Goal: Task Accomplishment & Management: Use online tool/utility

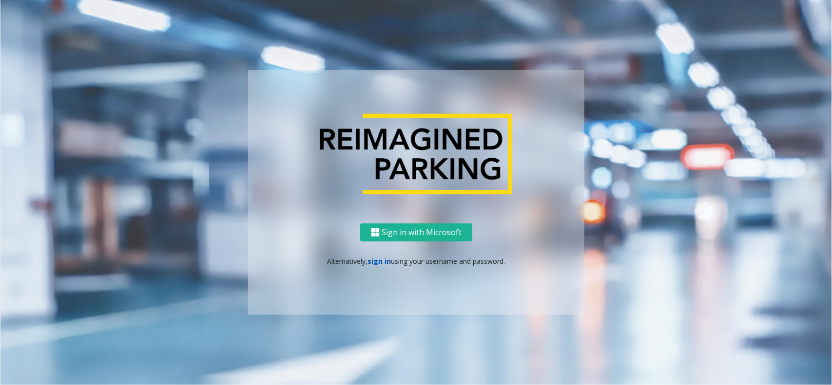
click at [378, 258] on link "sign in" at bounding box center [379, 261] width 23 height 9
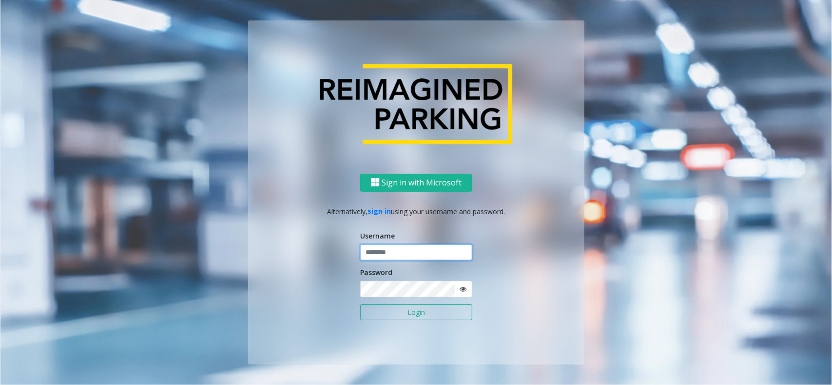
click at [379, 247] on input "text" at bounding box center [416, 253] width 112 height 17
type input "********"
click at [403, 317] on button "Login" at bounding box center [416, 313] width 112 height 17
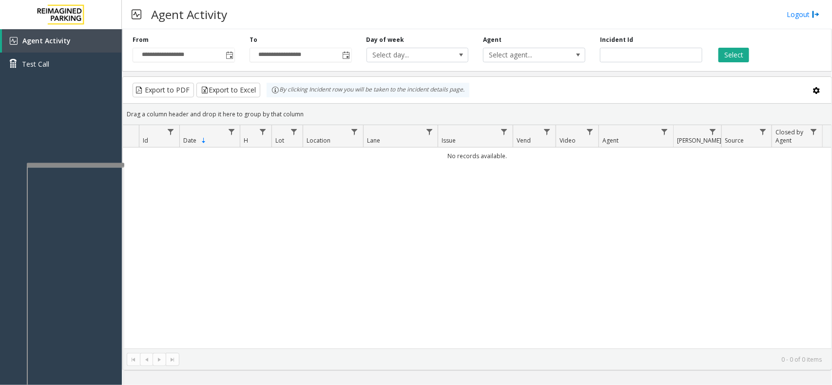
click at [71, 164] on div at bounding box center [75, 165] width 97 height 4
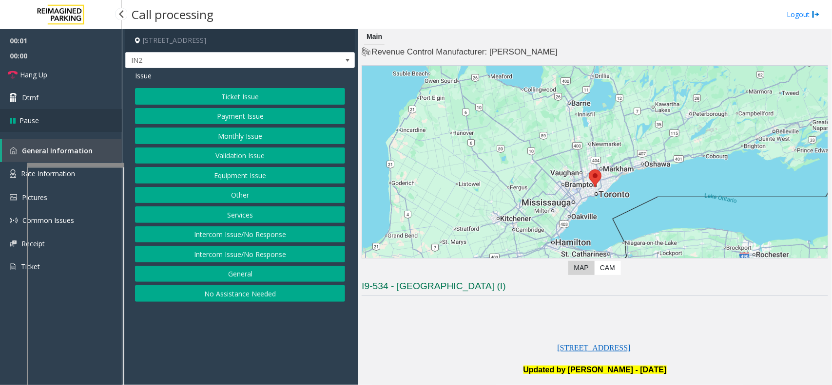
click at [62, 109] on link "Pause" at bounding box center [61, 120] width 122 height 23
click at [62, 109] on link "Resume" at bounding box center [61, 120] width 122 height 23
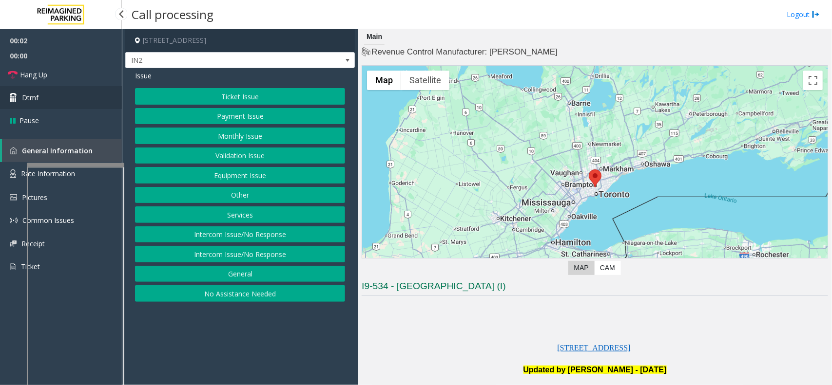
click at [62, 106] on link "Dtmf" at bounding box center [61, 97] width 122 height 23
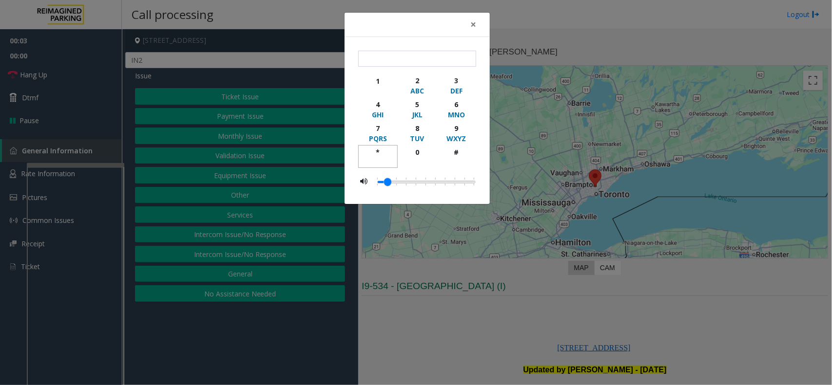
click at [385, 157] on div "*" at bounding box center [377, 152] width 27 height 10
click at [463, 129] on div "9" at bounding box center [456, 128] width 27 height 10
click at [452, 157] on div "button" at bounding box center [456, 161] width 27 height 9
type input "***"
click at [536, 325] on div "× *** 1 2 ABC 3 DEF 4 GHI 5 JKL 6 MNO 7 PQRS 8 TUV 9 WXYZ * 0 #" at bounding box center [416, 192] width 832 height 385
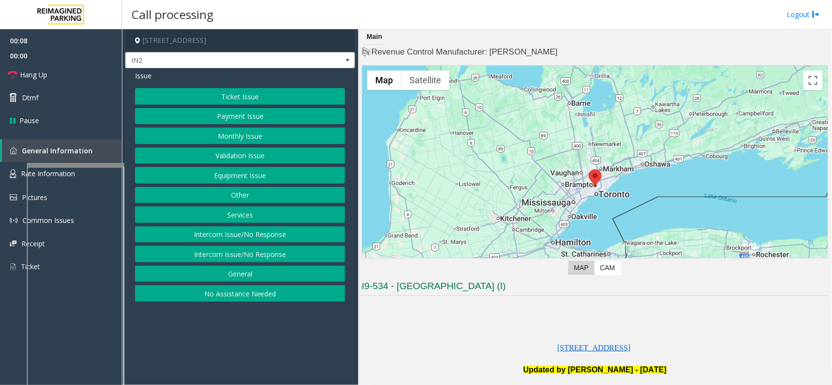
click at [257, 213] on button "Services" at bounding box center [240, 215] width 210 height 17
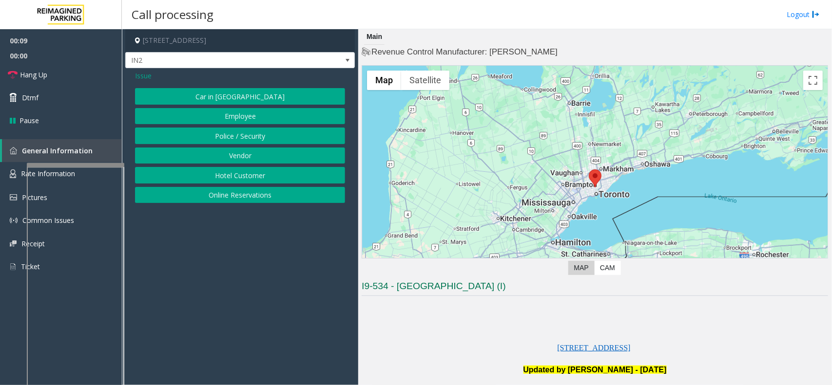
click at [257, 193] on button "Online Reservations" at bounding box center [240, 195] width 210 height 17
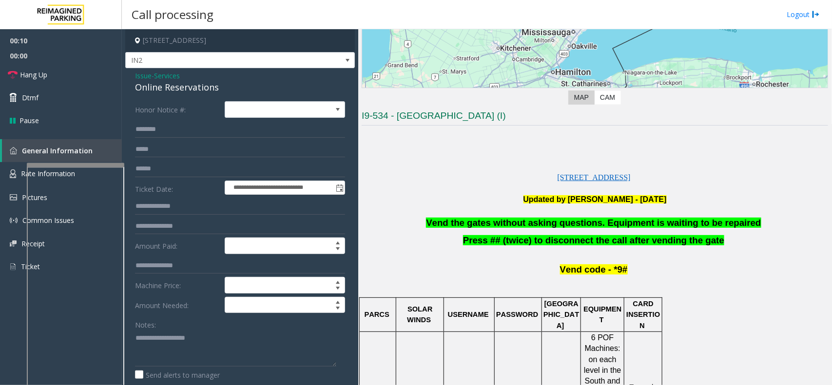
scroll to position [183, 0]
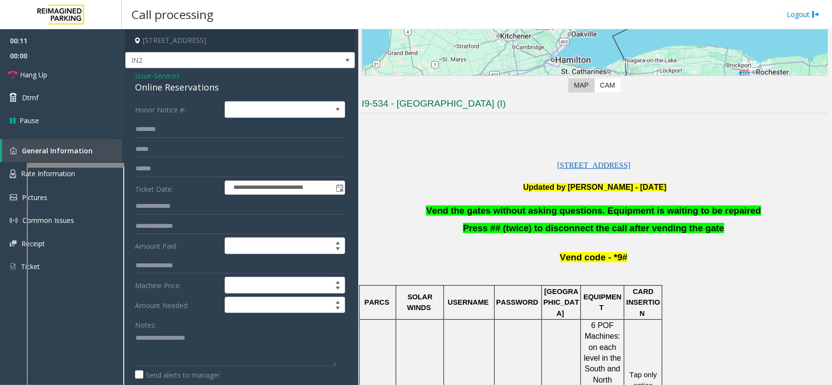
click at [495, 215] on span "Vend the gates without asking questions. Equipment is waiting to be repaired" at bounding box center [593, 211] width 335 height 10
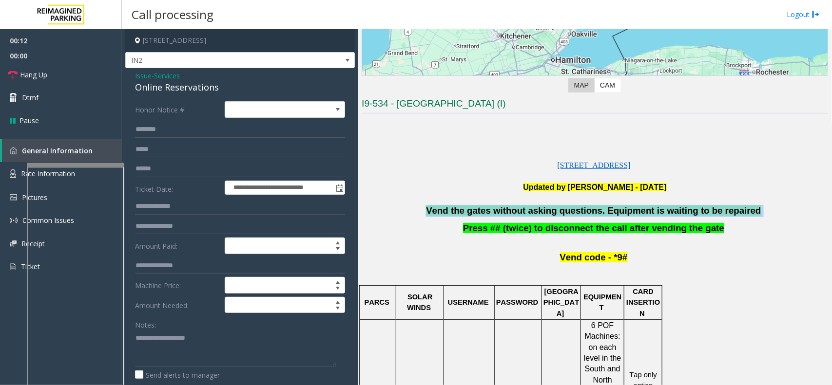
click at [495, 215] on span "Vend the gates without asking questions. Equipment is waiting to be repaired" at bounding box center [593, 211] width 335 height 10
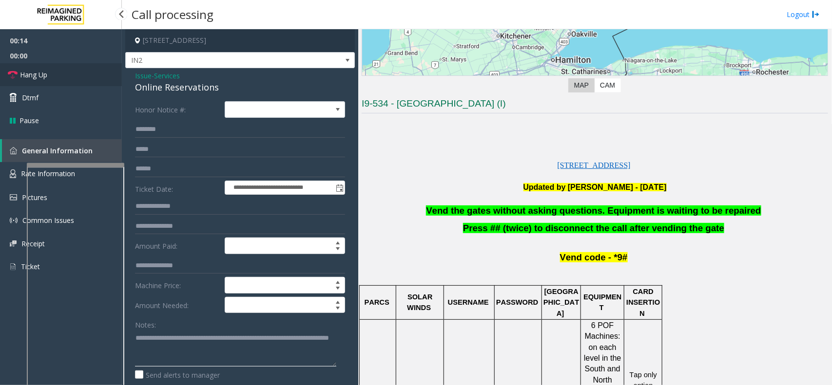
type textarea "**********"
click at [93, 83] on link "Hang Up" at bounding box center [61, 74] width 122 height 23
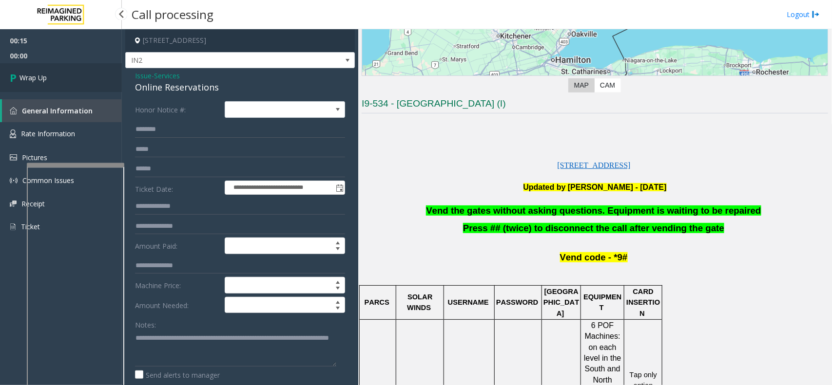
click at [93, 83] on link "Wrap Up" at bounding box center [61, 77] width 122 height 29
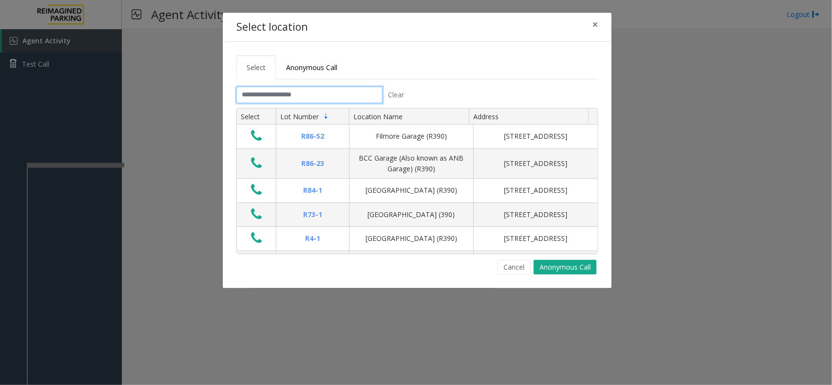
click at [300, 93] on input "text" at bounding box center [309, 95] width 146 height 17
click at [593, 20] on span "×" at bounding box center [595, 25] width 6 height 14
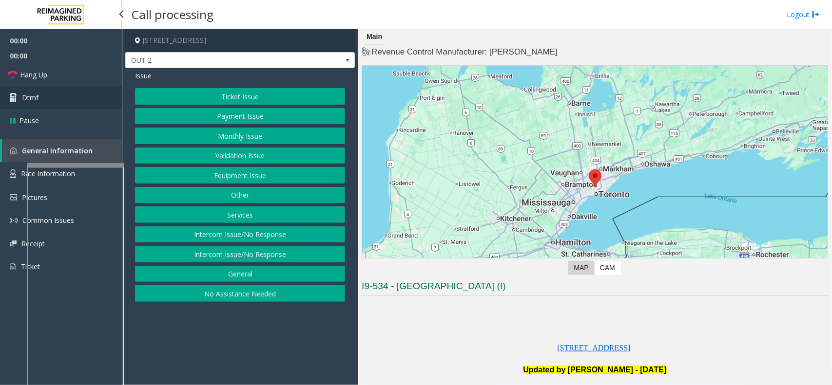
click at [55, 100] on link "Dtmf" at bounding box center [61, 97] width 122 height 23
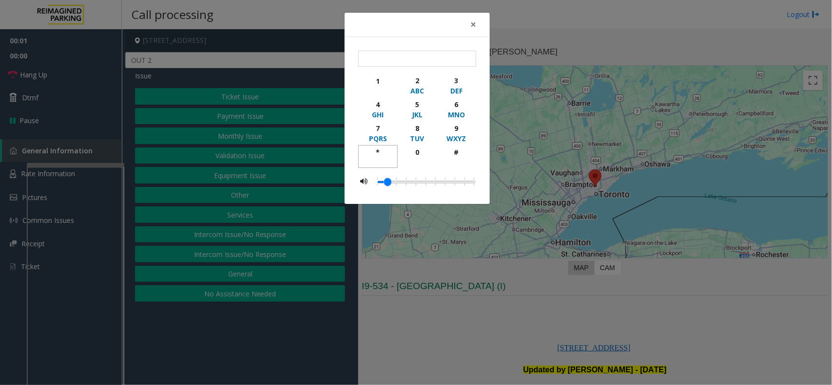
click at [378, 159] on div "button" at bounding box center [377, 161] width 27 height 9
click at [452, 134] on div "WXYZ" at bounding box center [456, 139] width 27 height 10
drag, startPoint x: 458, startPoint y: 152, endPoint x: 468, endPoint y: 168, distance: 19.1
click at [460, 155] on div "#" at bounding box center [456, 152] width 27 height 10
type input "***"
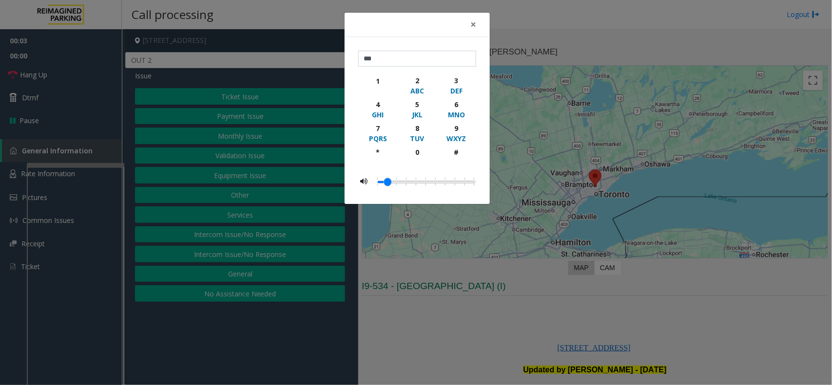
click at [513, 293] on div "× *** 1 2 ABC 3 DEF 4 GHI 5 JKL 6 MNO 7 PQRS 8 TUV 9 WXYZ * 0 #" at bounding box center [416, 192] width 832 height 385
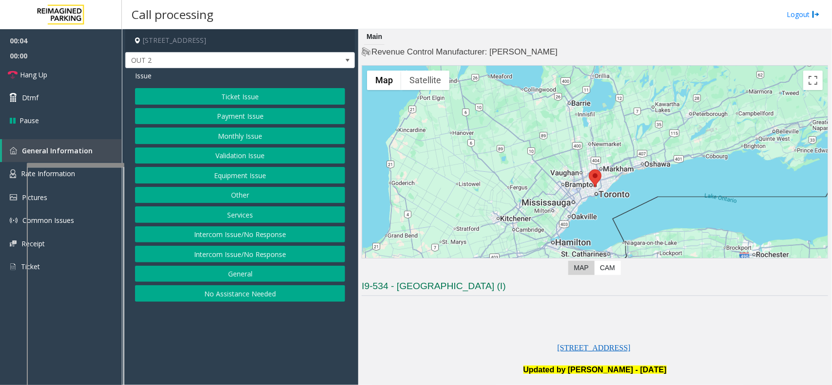
click at [244, 179] on button "Equipment Issue" at bounding box center [240, 175] width 210 height 17
click at [244, 179] on button "Gate / Door Won't Open" at bounding box center [240, 175] width 210 height 17
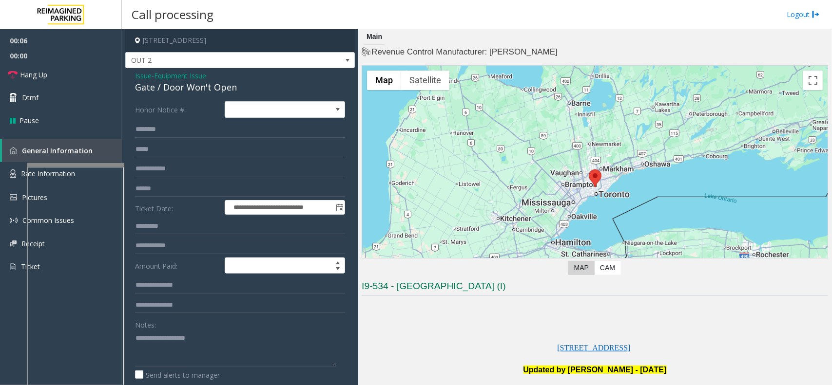
scroll to position [183, 0]
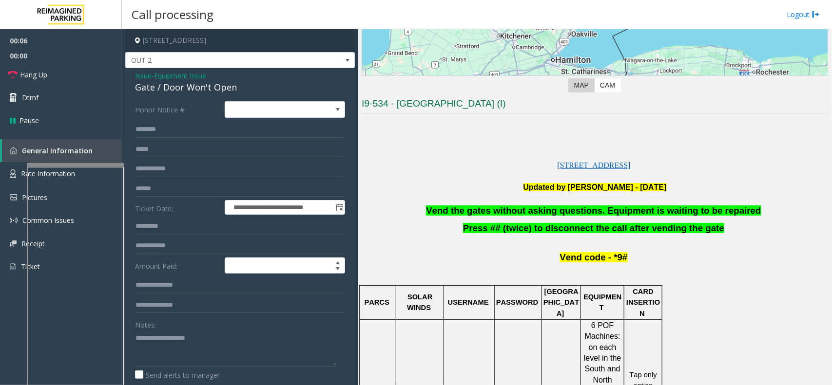
click at [585, 224] on span "Press ## (twice) to disconnect the call after vending the gate" at bounding box center [593, 228] width 261 height 10
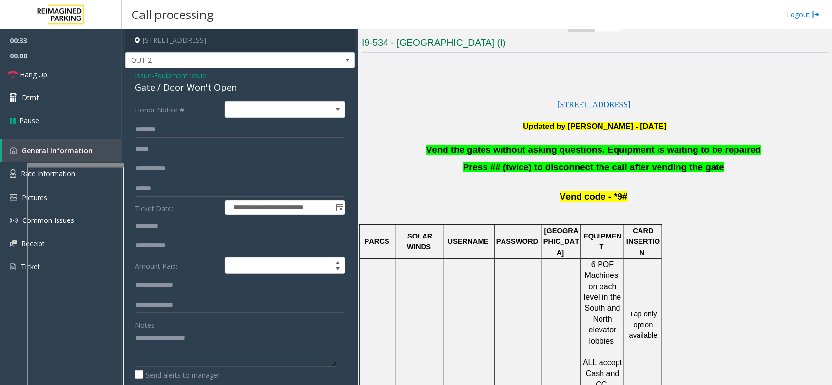
click at [460, 150] on span "Vend the gates without asking questions. Equipment is waiting to be repaired" at bounding box center [593, 150] width 335 height 10
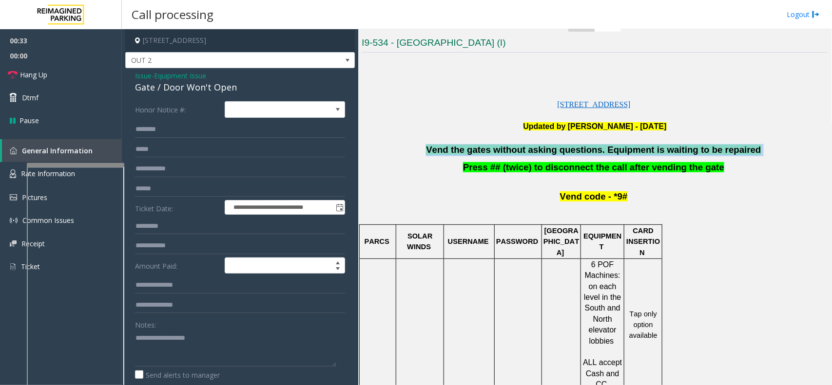
click at [460, 150] on span "Vend the gates without asking questions. Equipment is waiting to be repaired" at bounding box center [593, 150] width 335 height 10
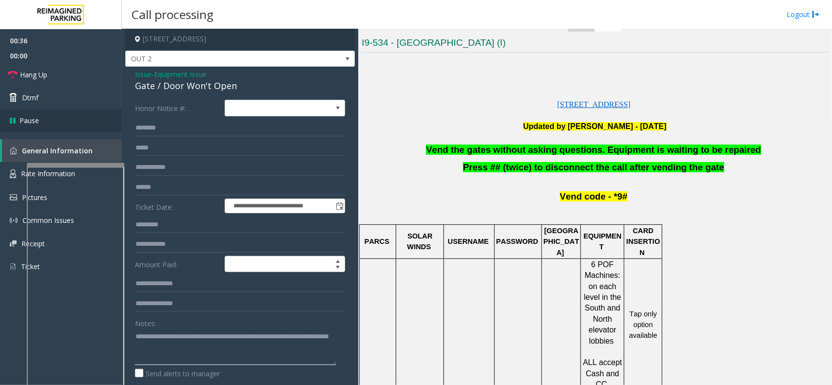
scroll to position [0, 0]
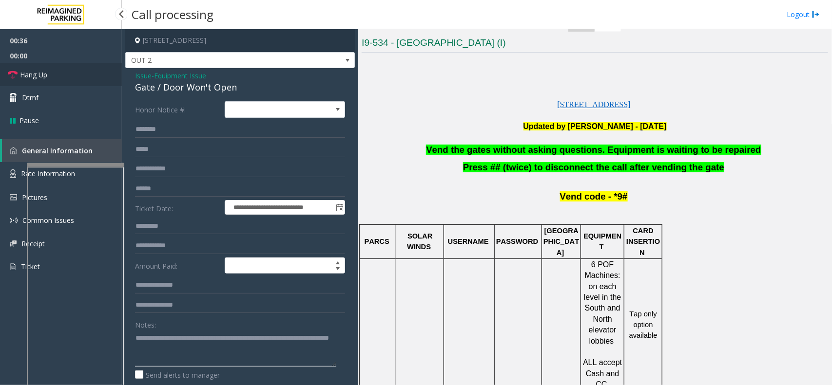
type textarea "**********"
click at [73, 76] on link "Hang Up" at bounding box center [61, 74] width 122 height 23
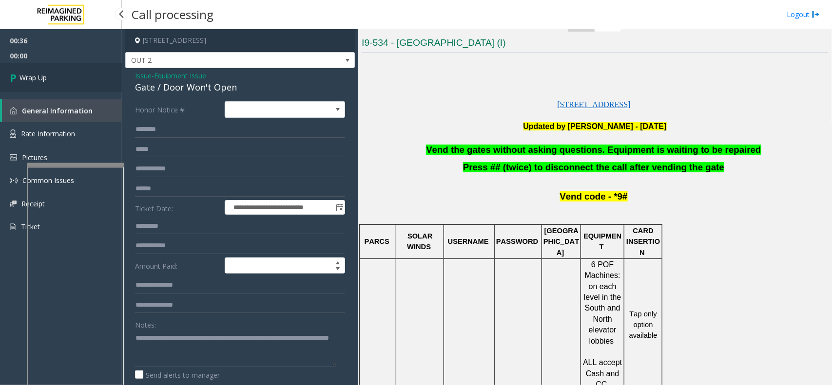
click at [73, 76] on link "Wrap Up" at bounding box center [61, 77] width 122 height 29
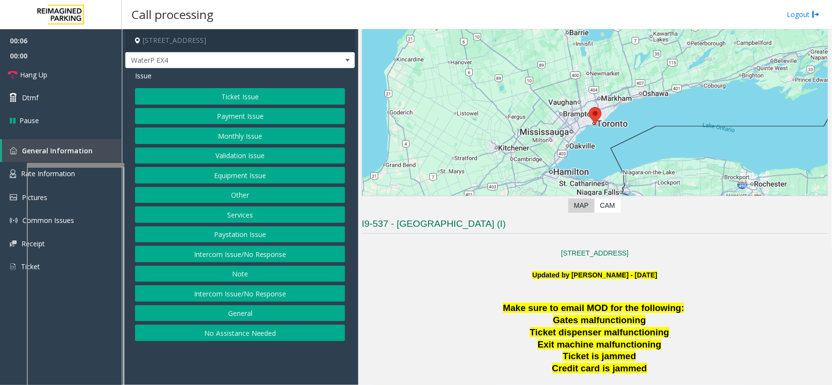
scroll to position [61, 0]
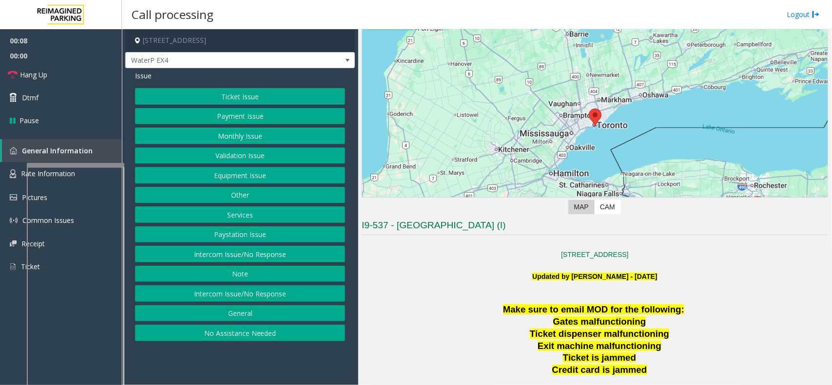
click at [275, 256] on button "Intercom Issue/No Response" at bounding box center [240, 254] width 210 height 17
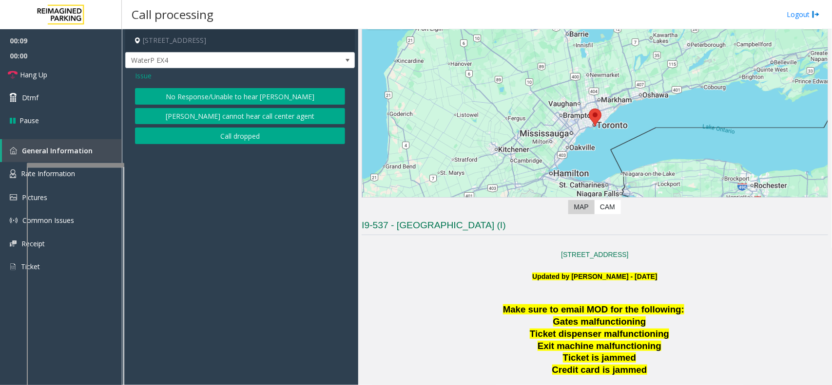
click at [237, 98] on button "No Response/Unable to hear [PERSON_NAME]" at bounding box center [240, 96] width 210 height 17
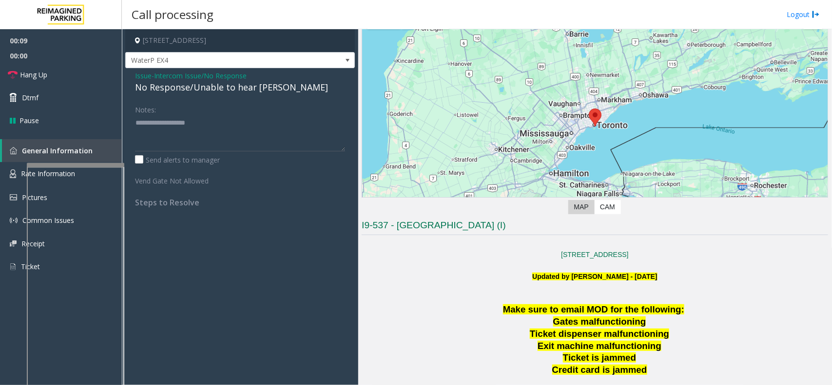
click at [207, 93] on div "No Response/Unable to hear [PERSON_NAME]" at bounding box center [240, 87] width 210 height 13
type textarea "**********"
click at [62, 79] on link "Hang Up" at bounding box center [61, 74] width 122 height 23
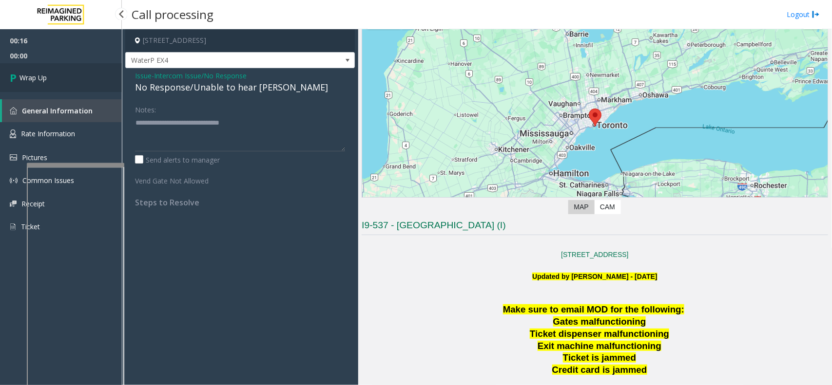
click at [62, 79] on link "Wrap Up" at bounding box center [61, 77] width 122 height 29
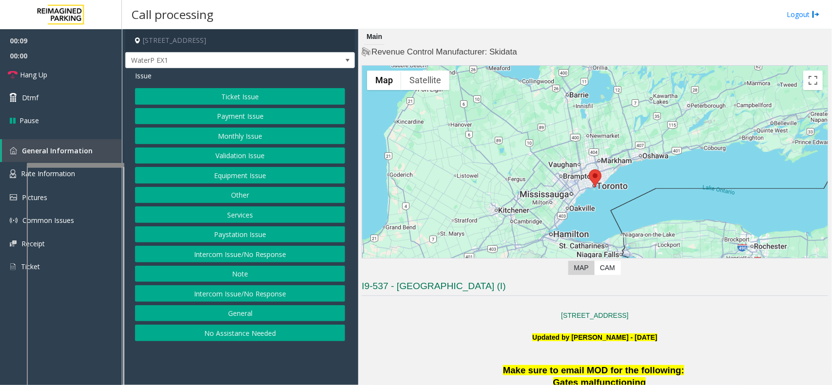
click at [271, 256] on button "Intercom Issue/No Response" at bounding box center [240, 254] width 210 height 17
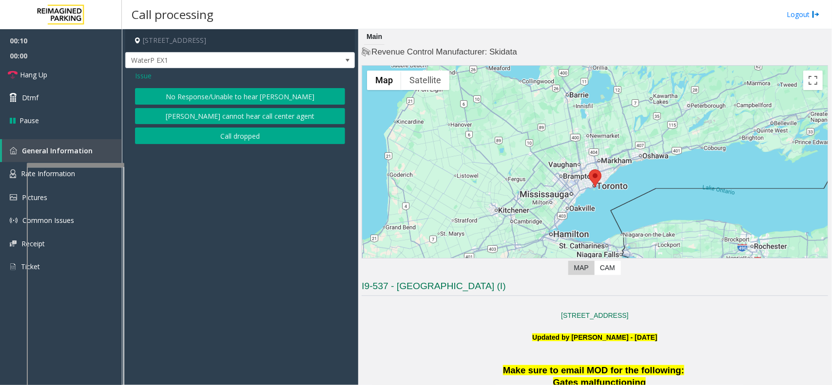
click at [229, 87] on div "Issue No Response/Unable to hear [PERSON_NAME] cannot hear call center agent Ca…" at bounding box center [240, 108] width 230 height 81
click at [228, 89] on button "No Response/Unable to hear [PERSON_NAME]" at bounding box center [240, 96] width 210 height 17
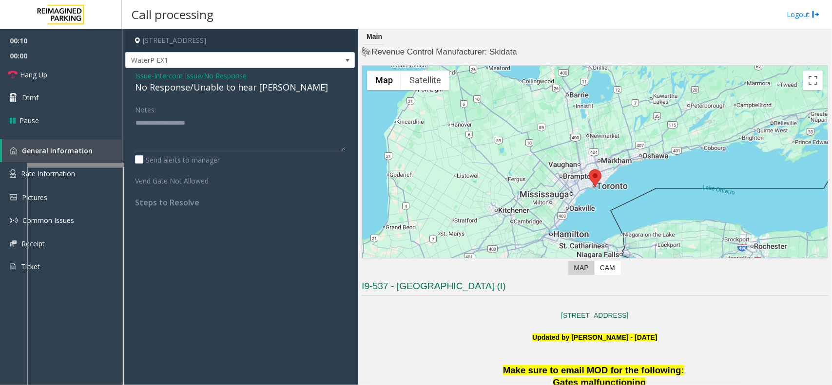
click at [224, 89] on div "No Response/Unable to hear [PERSON_NAME]" at bounding box center [240, 87] width 210 height 13
type textarea "**********"
click at [71, 74] on link "Hang Up" at bounding box center [61, 74] width 122 height 23
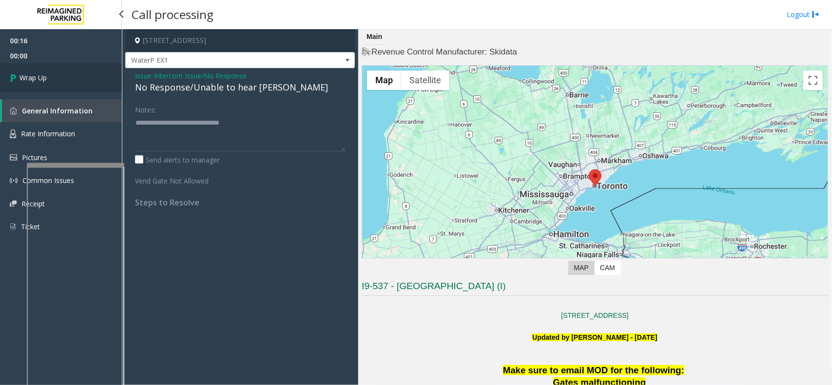
click at [63, 79] on link "Wrap Up" at bounding box center [61, 77] width 122 height 29
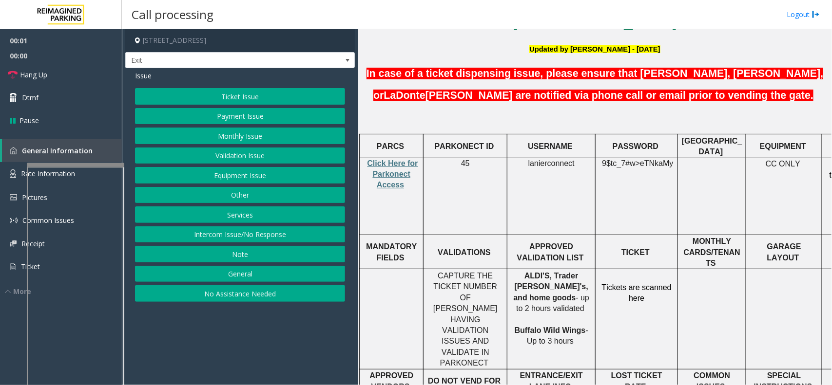
scroll to position [305, 0]
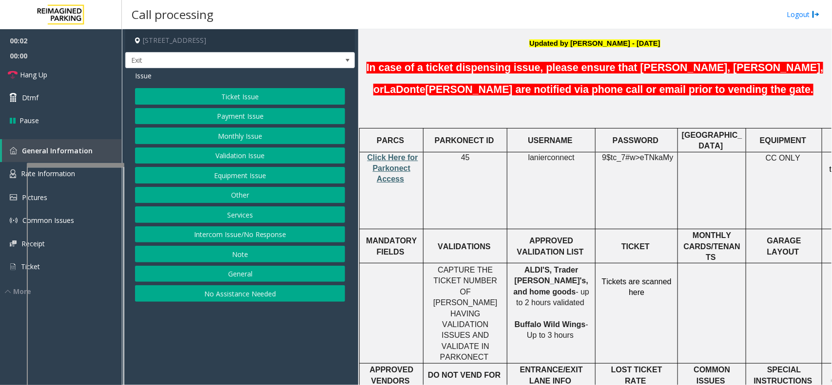
click at [393, 153] on span "Click Here for Parkonect Access" at bounding box center [392, 168] width 51 height 30
click at [552, 153] on span "lanierconnect" at bounding box center [551, 157] width 46 height 9
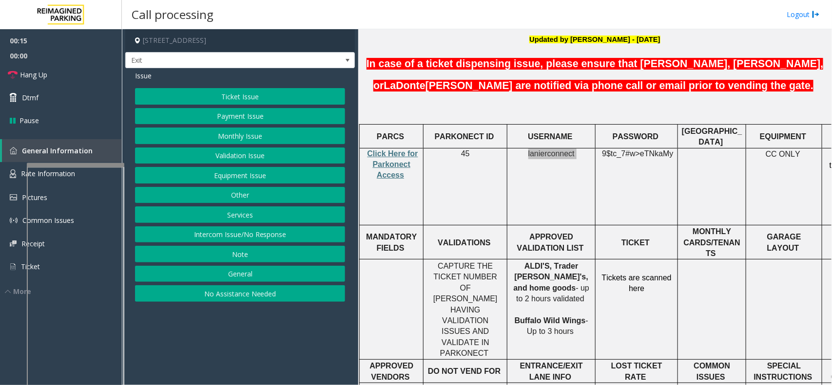
scroll to position [244, 0]
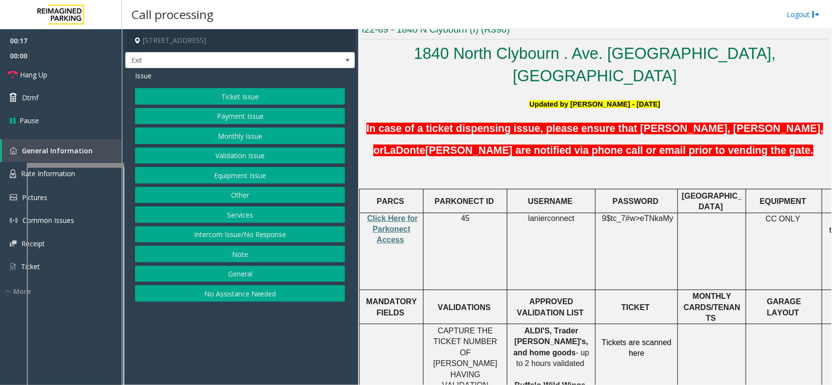
click at [649, 214] on span "eTNkaMy" at bounding box center [656, 218] width 33 height 9
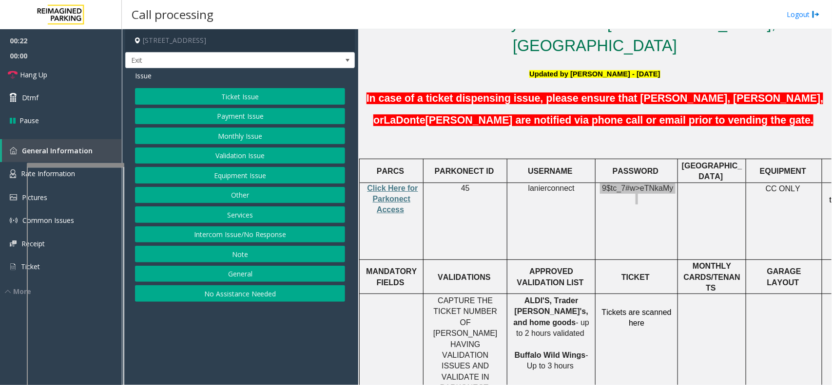
scroll to position [305, 0]
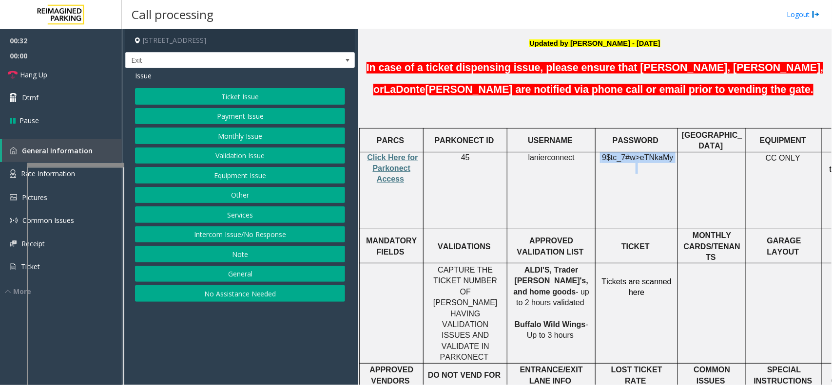
click at [241, 96] on button "Ticket Issue" at bounding box center [240, 96] width 210 height 17
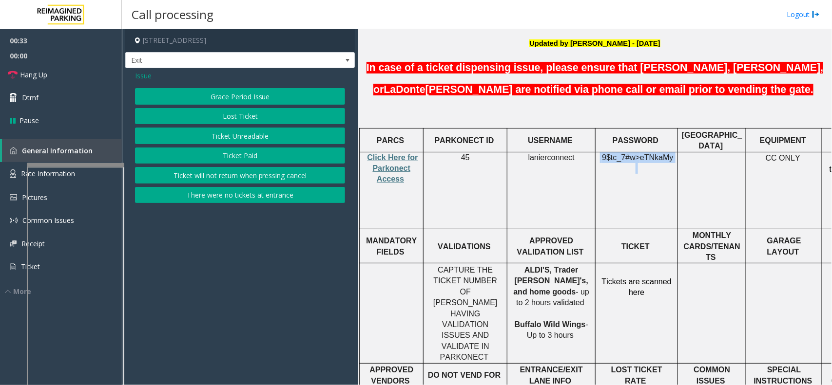
click at [251, 117] on button "Lost Ticket" at bounding box center [240, 116] width 210 height 17
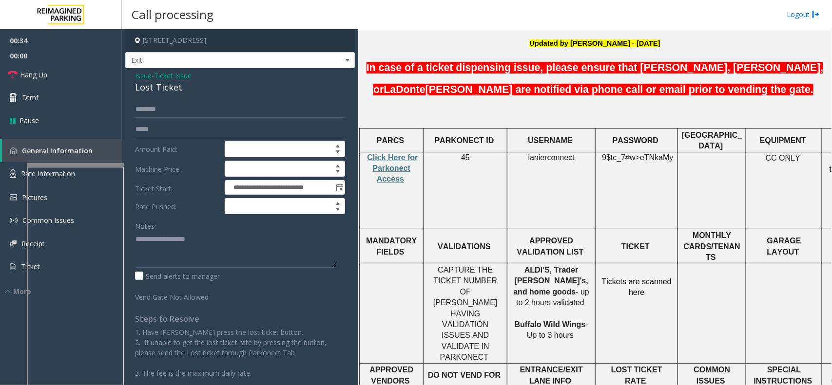
click at [572, 166] on td "lanierconnect" at bounding box center [551, 190] width 88 height 77
click at [153, 103] on input "text" at bounding box center [240, 109] width 210 height 17
click at [153, 100] on div "**********" at bounding box center [240, 238] width 230 height 341
click at [156, 91] on div "Lost Ticket" at bounding box center [240, 87] width 210 height 13
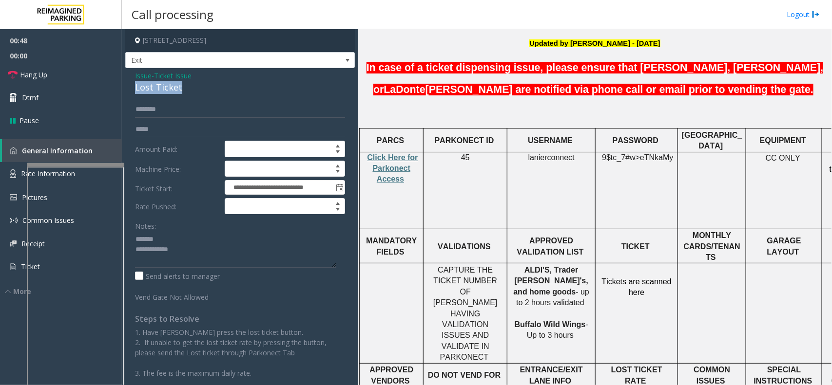
click at [156, 91] on div "Lost Ticket" at bounding box center [240, 87] width 210 height 13
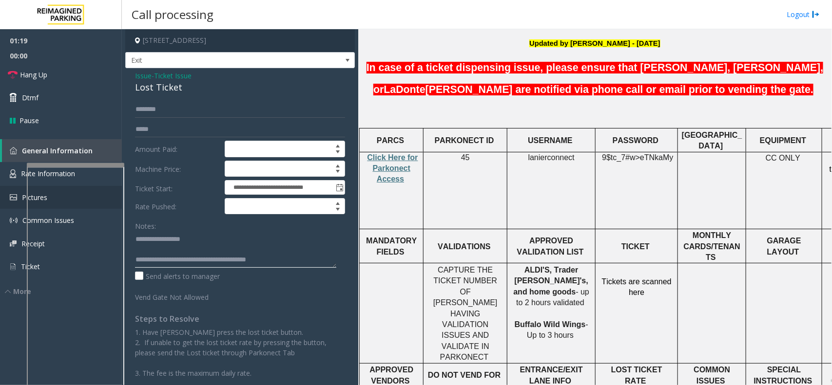
type textarea "**********"
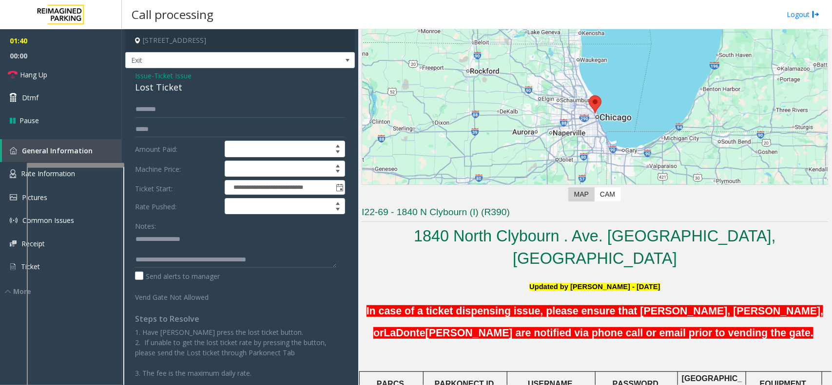
scroll to position [0, 0]
click at [52, 70] on link "Hang Up" at bounding box center [61, 74] width 122 height 23
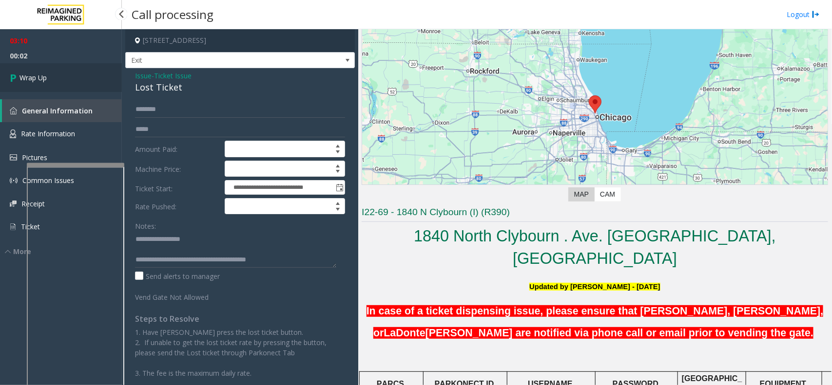
click at [74, 80] on link "Wrap Up" at bounding box center [61, 77] width 122 height 29
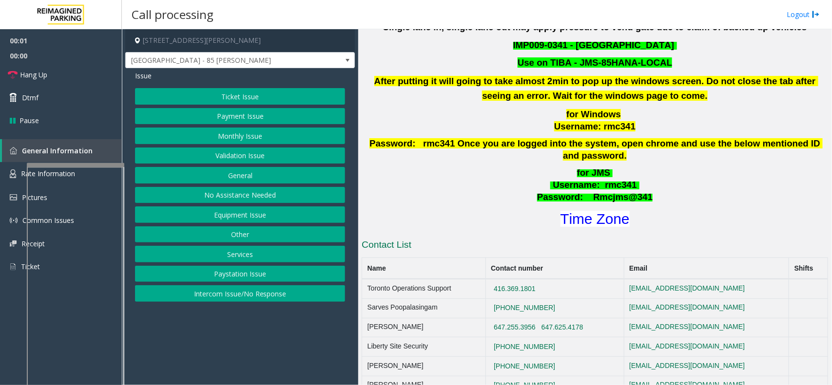
scroll to position [365, 0]
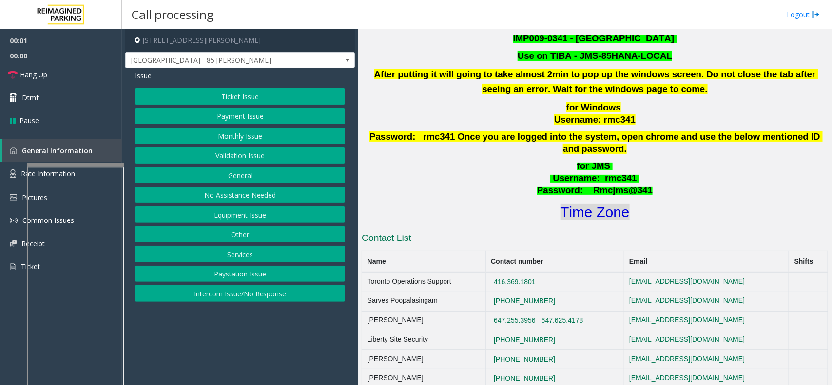
click at [578, 204] on font "Time Zone" at bounding box center [594, 212] width 69 height 16
click at [237, 257] on button "Services" at bounding box center [240, 254] width 210 height 17
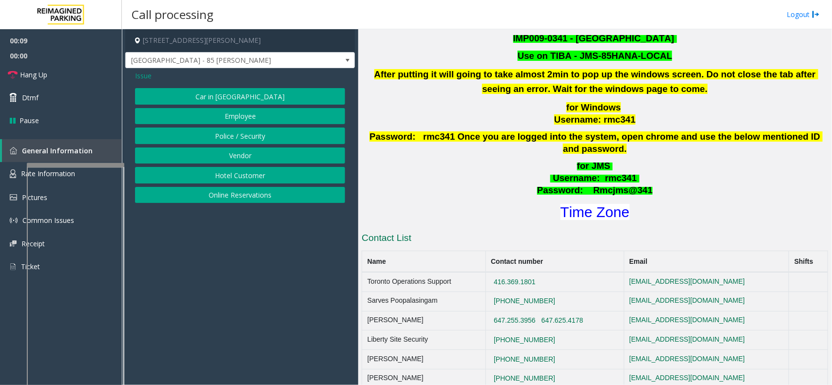
click at [232, 196] on button "Online Reservations" at bounding box center [240, 195] width 210 height 17
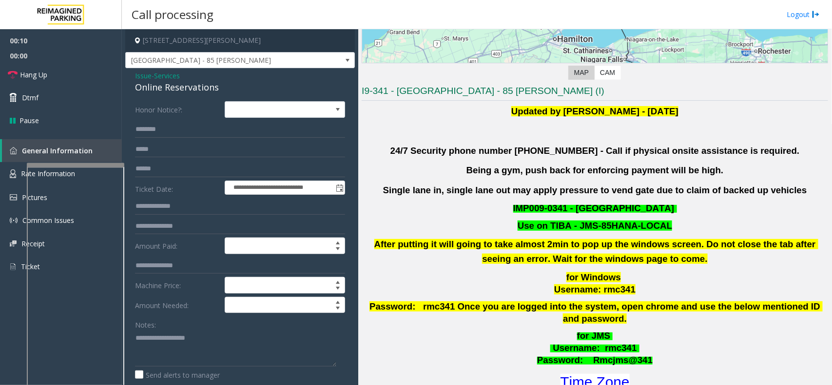
scroll to position [183, 0]
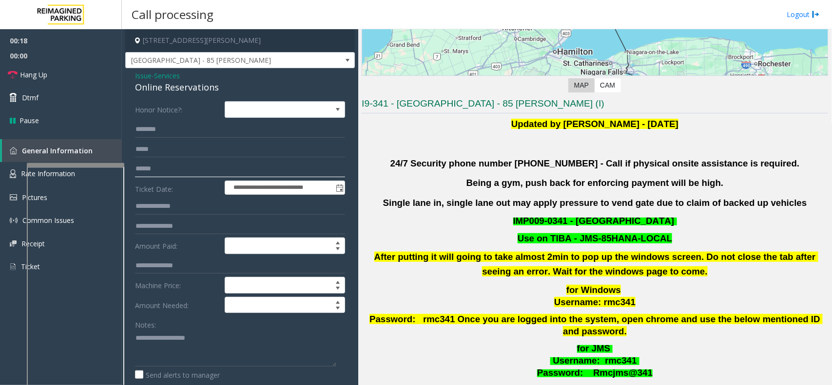
click at [160, 166] on input "text" at bounding box center [240, 169] width 210 height 17
type input "*********"
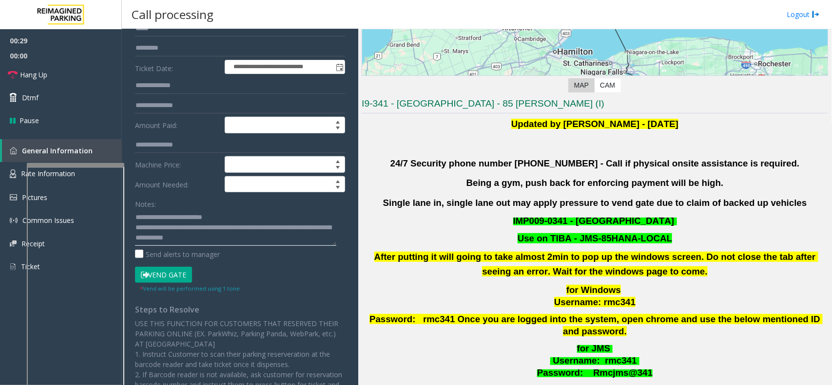
scroll to position [122, 0]
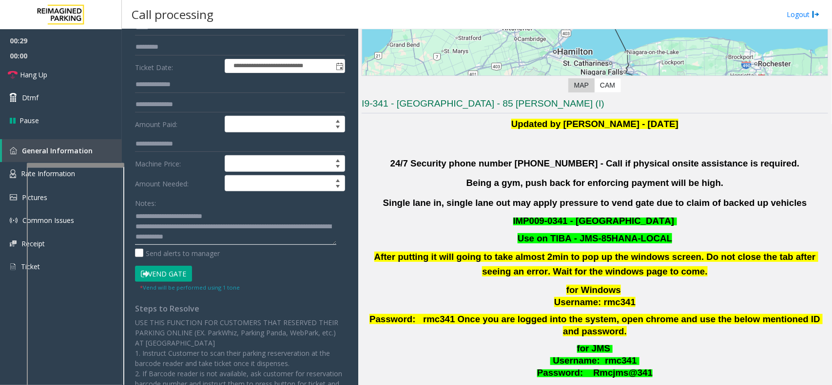
type textarea "**********"
click at [160, 272] on button "Vend Gate" at bounding box center [163, 274] width 57 height 17
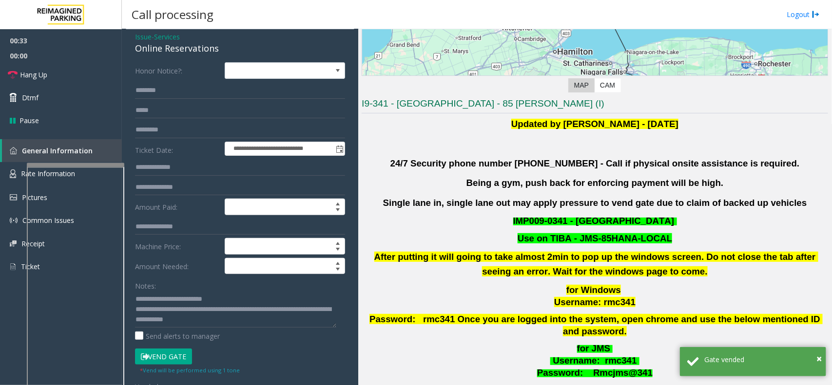
scroll to position [0, 0]
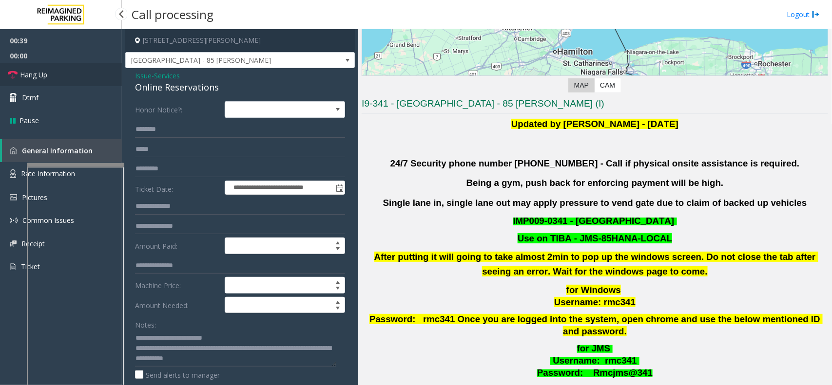
click at [58, 75] on link "Hang Up" at bounding box center [61, 74] width 122 height 23
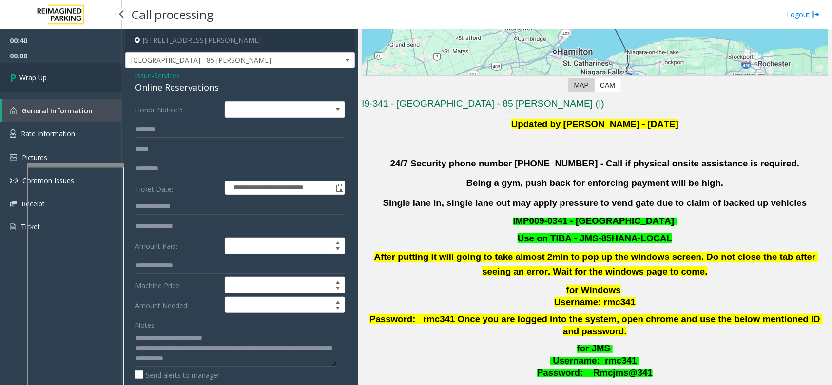
click at [58, 75] on link "Wrap Up" at bounding box center [61, 77] width 122 height 29
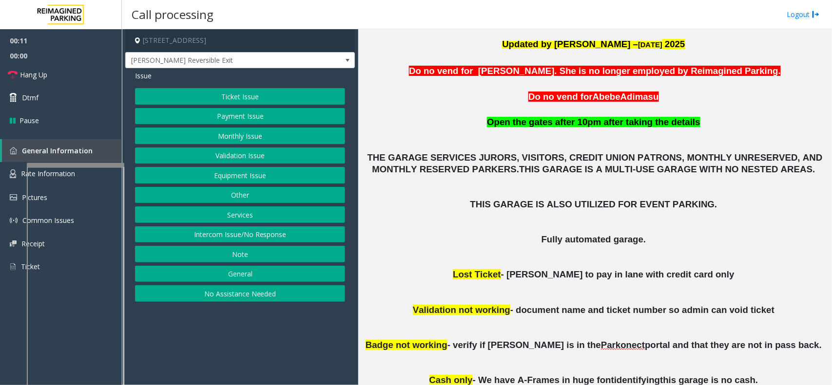
scroll to position [244, 0]
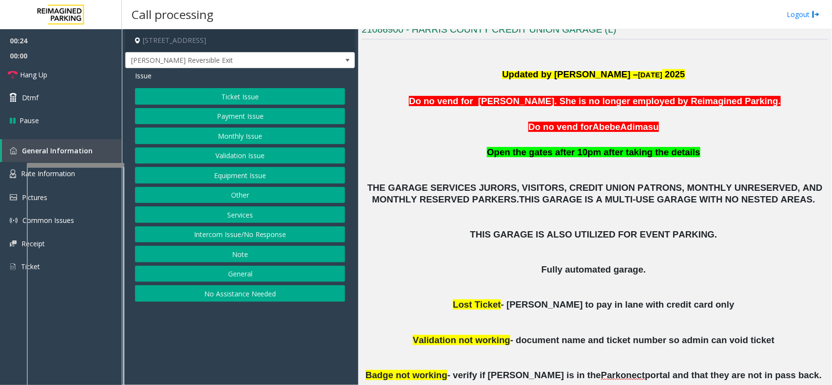
click at [307, 95] on button "Ticket Issue" at bounding box center [240, 96] width 210 height 17
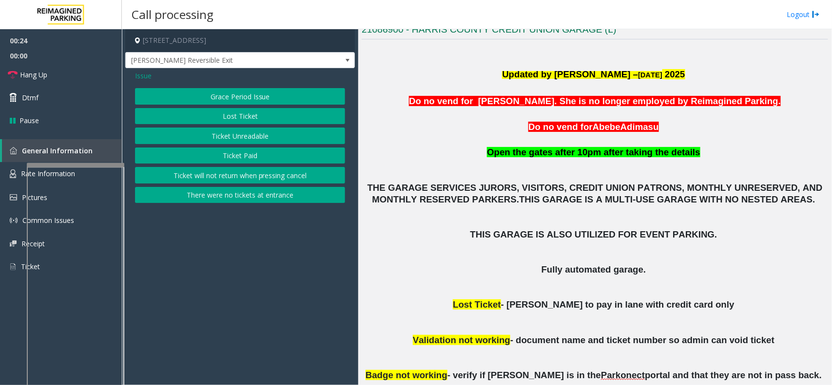
click at [278, 135] on button "Ticket Unreadable" at bounding box center [240, 136] width 210 height 17
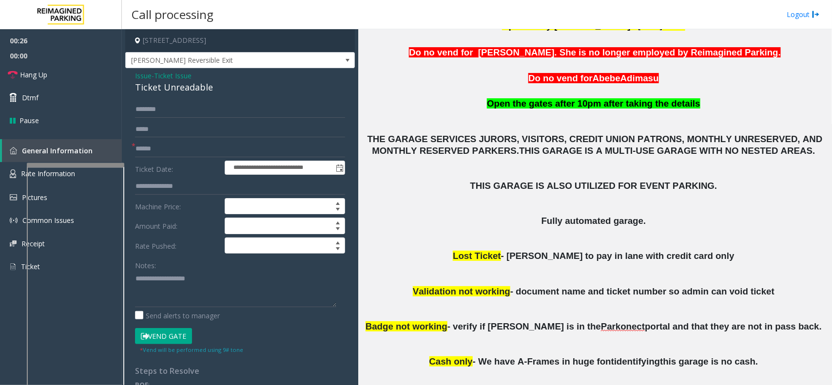
scroll to position [365, 0]
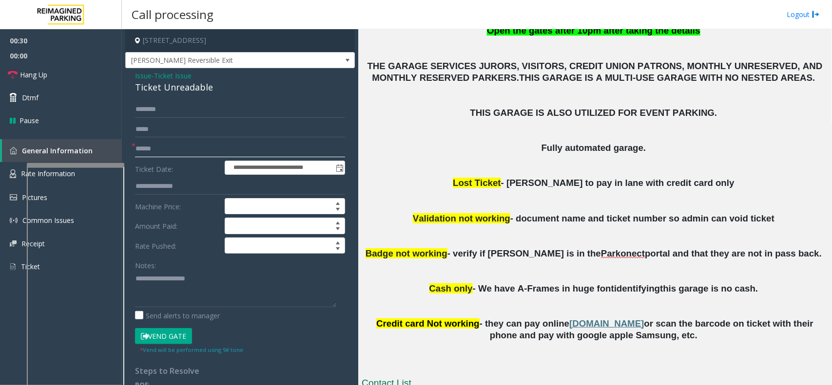
click at [196, 152] on input "text" at bounding box center [240, 149] width 210 height 17
click at [166, 149] on input "text" at bounding box center [240, 149] width 210 height 17
click at [173, 89] on div "Ticket Unreadable" at bounding box center [240, 87] width 210 height 13
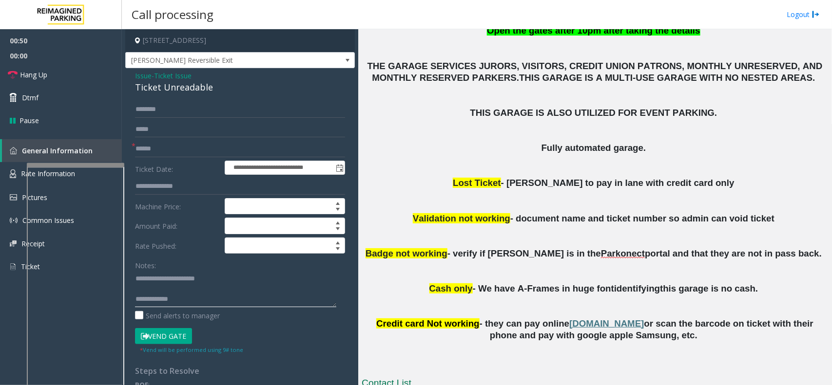
type textarea "**********"
click at [191, 147] on input "text" at bounding box center [240, 149] width 210 height 17
type input "******"
click at [177, 337] on button "Vend Gate" at bounding box center [163, 336] width 57 height 17
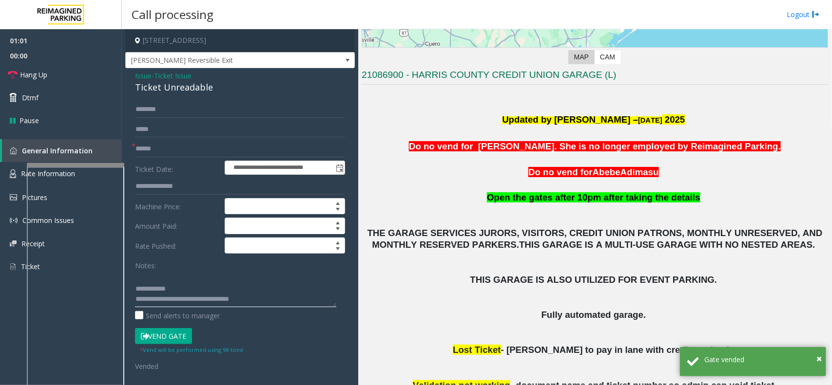
scroll to position [183, 0]
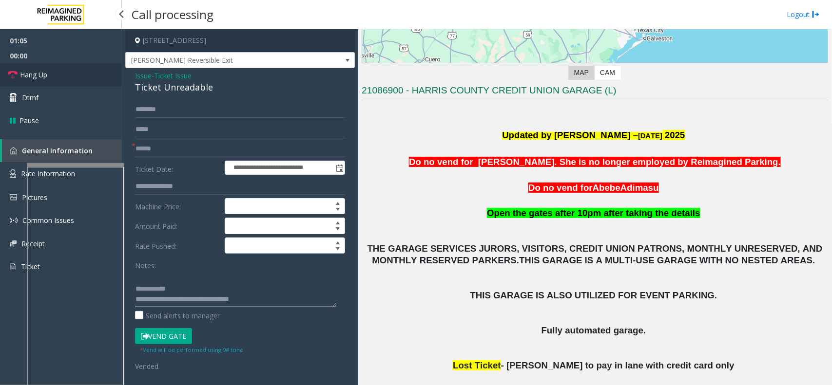
type textarea "**********"
click at [105, 72] on link "Hang Up" at bounding box center [61, 74] width 122 height 23
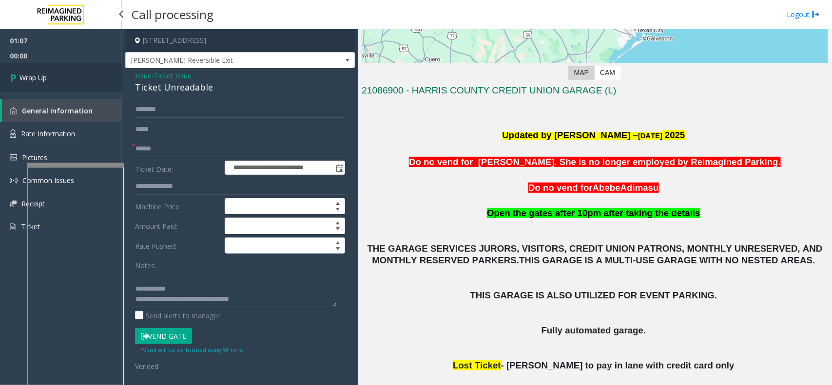
click at [83, 72] on link "Wrap Up" at bounding box center [61, 77] width 122 height 29
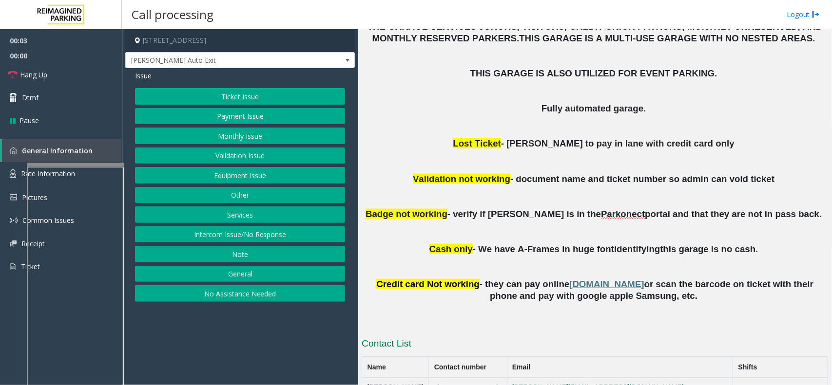
scroll to position [426, 0]
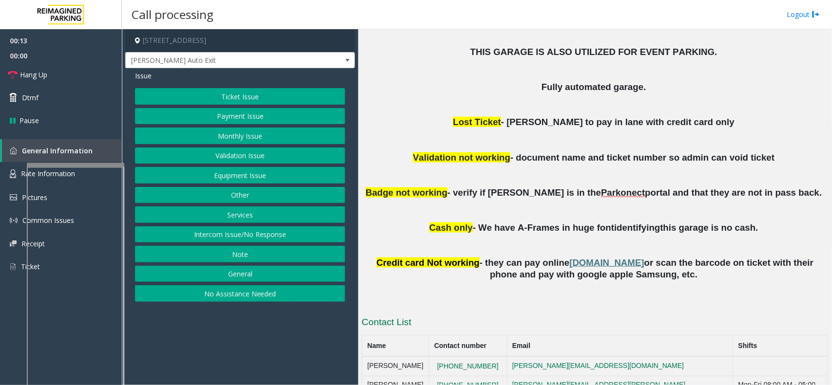
click at [300, 93] on button "Ticket Issue" at bounding box center [240, 96] width 210 height 17
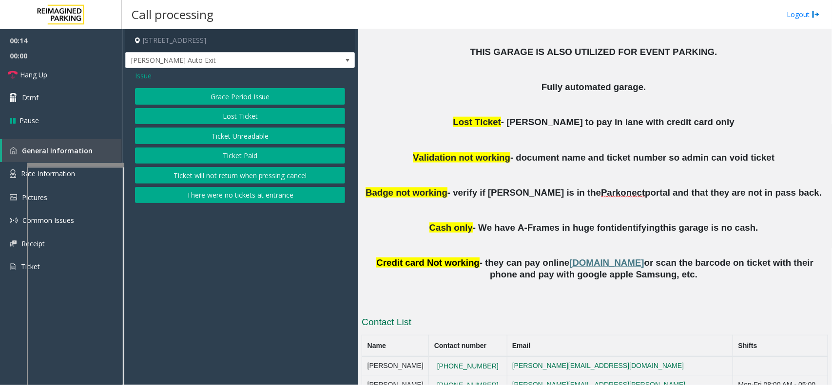
click at [244, 137] on button "Ticket Unreadable" at bounding box center [240, 136] width 210 height 17
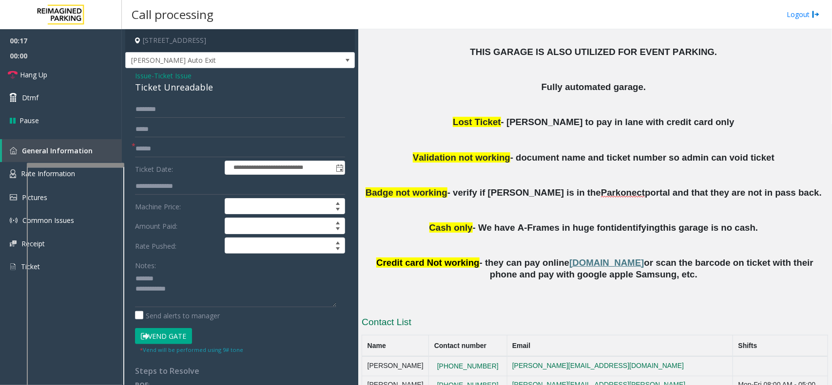
click at [163, 92] on div "Ticket Unreadable" at bounding box center [240, 87] width 210 height 13
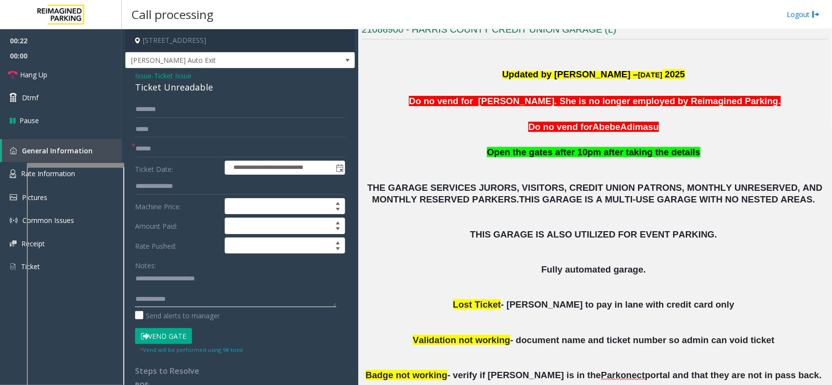
scroll to position [183, 0]
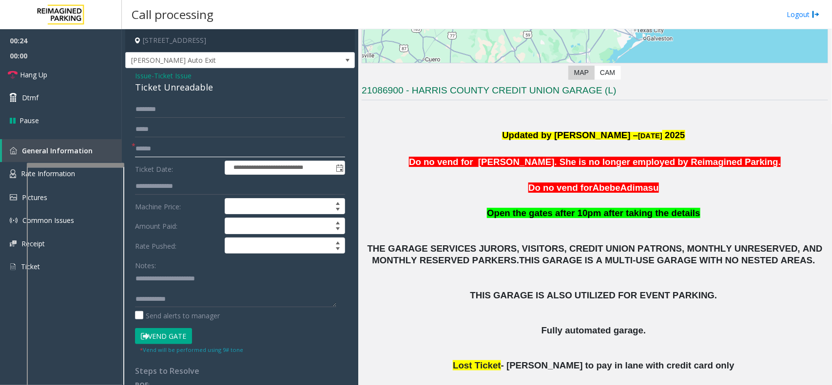
click at [225, 145] on input "text" at bounding box center [240, 149] width 210 height 17
type textarea "**********"
click at [206, 148] on input "text" at bounding box center [240, 149] width 210 height 17
type input "******"
click at [173, 332] on button "Vend Gate" at bounding box center [163, 336] width 57 height 17
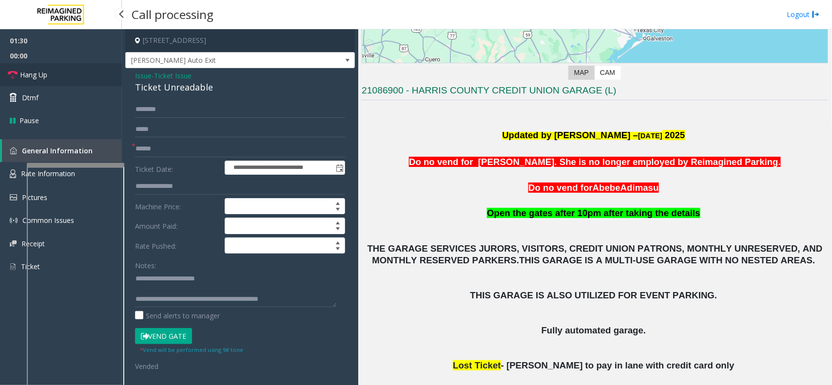
click at [73, 74] on link "Hang Up" at bounding box center [61, 74] width 122 height 23
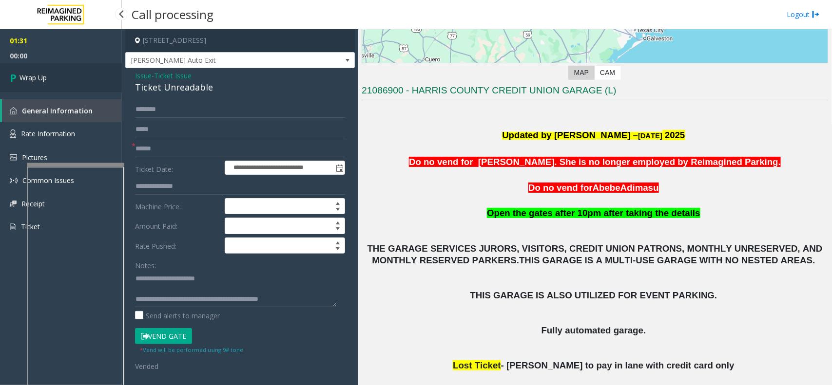
click at [65, 77] on link "Wrap Up" at bounding box center [61, 77] width 122 height 29
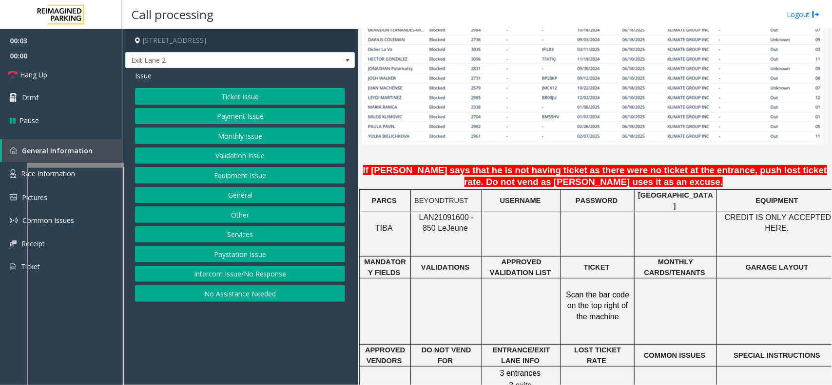
scroll to position [731, 0]
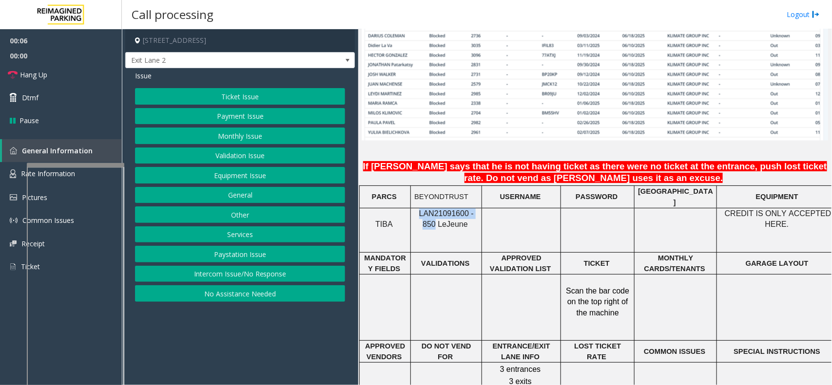
drag, startPoint x: 480, startPoint y: 210, endPoint x: 411, endPoint y: 208, distance: 69.2
click at [411, 209] on div "LAN21091600 - 850 Le Jeune" at bounding box center [446, 220] width 71 height 22
copy span "LAN21091600 - 850"
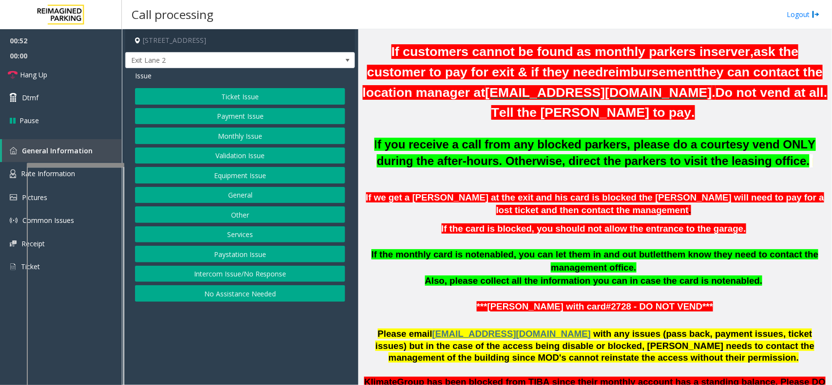
scroll to position [244, 0]
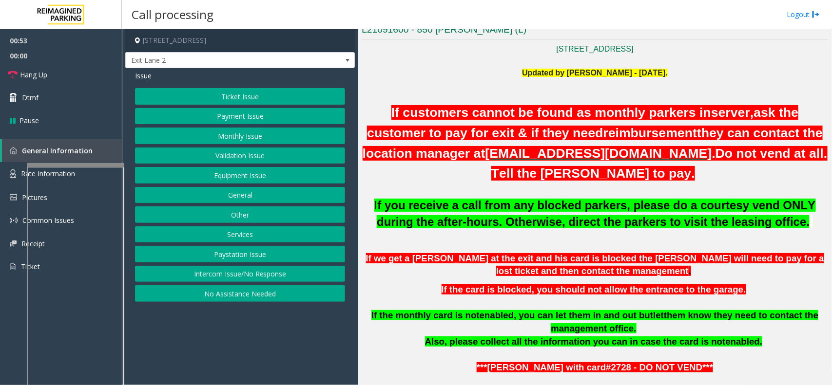
click at [467, 132] on span "ask the customer to pay for exit & if they need" at bounding box center [582, 122] width 431 height 35
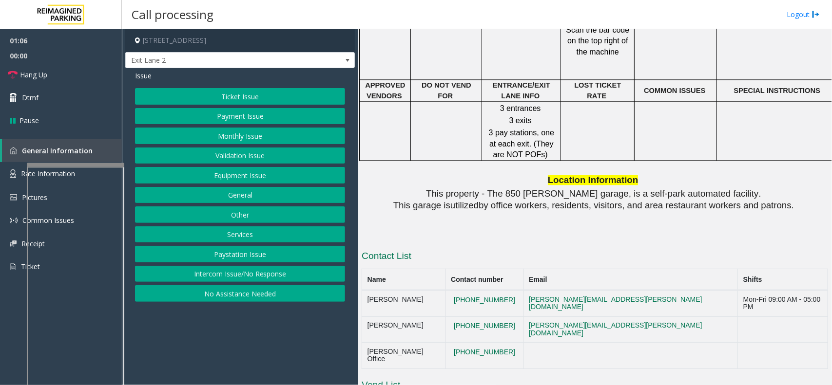
click at [279, 139] on button "Monthly Issue" at bounding box center [240, 136] width 210 height 17
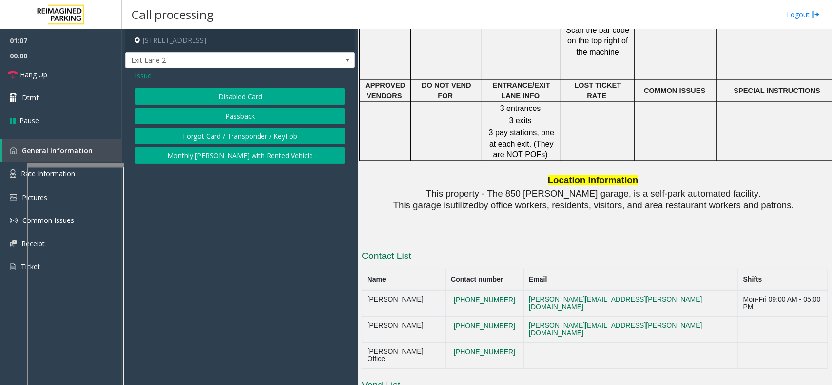
click at [267, 120] on button "Passback" at bounding box center [240, 116] width 210 height 17
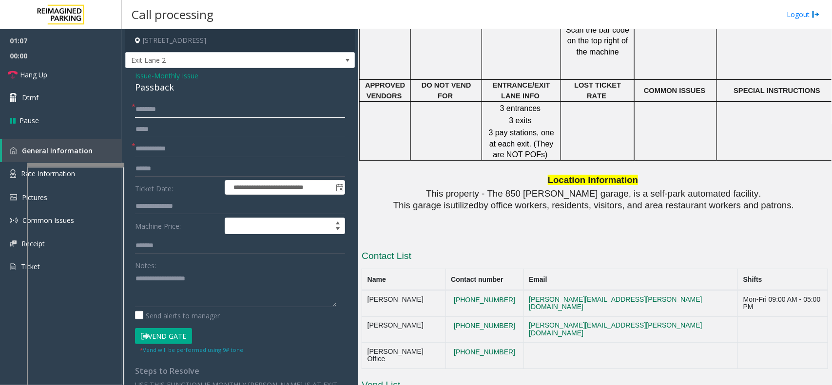
click at [172, 102] on input "text" at bounding box center [240, 109] width 210 height 17
click at [82, 71] on link "Hang Up" at bounding box center [61, 74] width 122 height 23
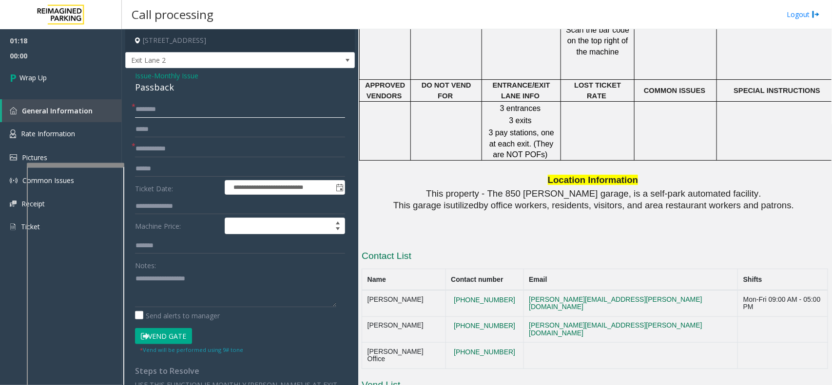
click at [201, 113] on input "text" at bounding box center [240, 109] width 210 height 17
paste input "**********"
click at [217, 108] on input "**********" at bounding box center [240, 109] width 210 height 17
type input "*"
paste input "*****"
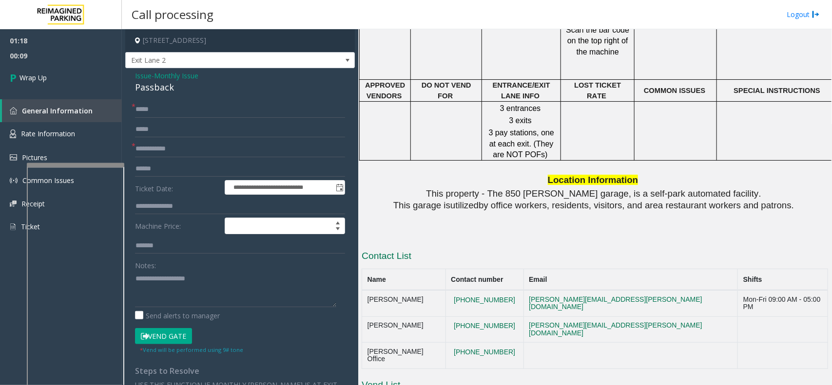
click at [134, 103] on span "*" at bounding box center [134, 106] width 4 height 10
click at [137, 111] on input "*****" at bounding box center [240, 109] width 210 height 17
click at [135, 106] on input "*****" at bounding box center [240, 109] width 210 height 17
paste input "********"
type input "**********"
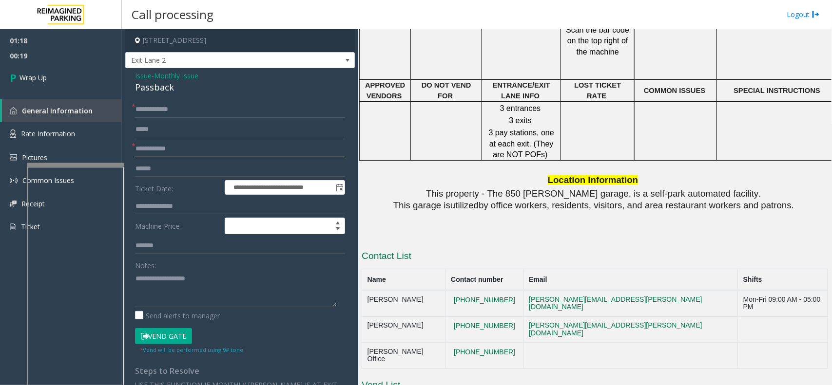
click at [156, 148] on input "text" at bounding box center [240, 149] width 210 height 17
click at [171, 150] on input "text" at bounding box center [240, 149] width 210 height 17
paste input "****"
type input "****"
click at [169, 89] on div "Passback" at bounding box center [240, 87] width 210 height 13
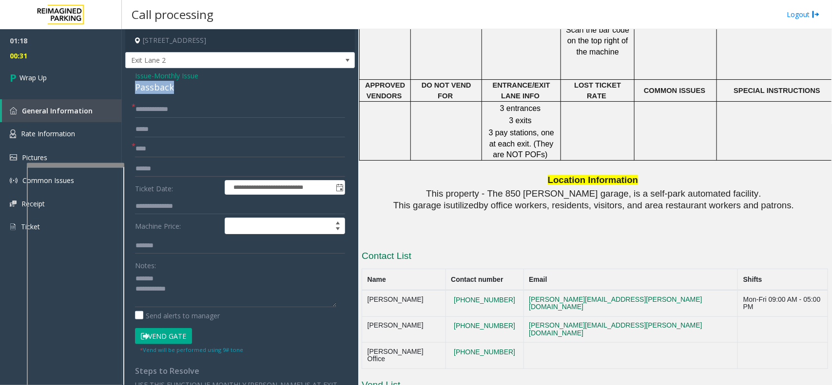
click at [169, 89] on div "Passback" at bounding box center [240, 87] width 210 height 13
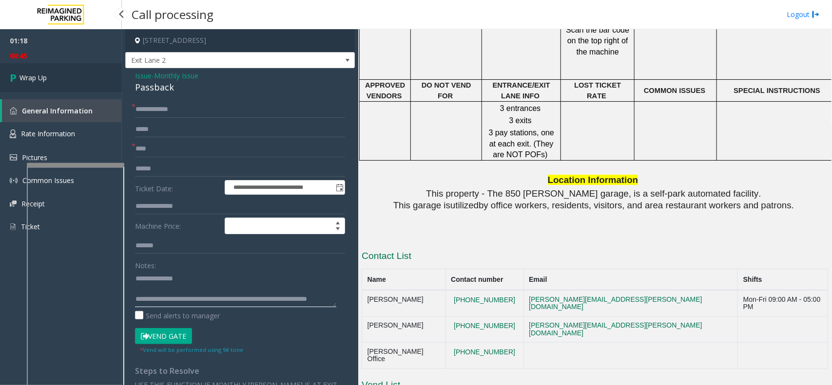
type textarea "**********"
click at [75, 78] on link "Wrap Up" at bounding box center [61, 77] width 122 height 29
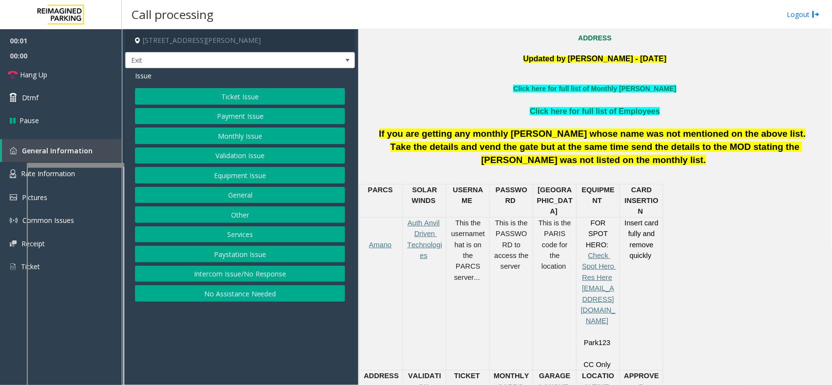
scroll to position [365, 0]
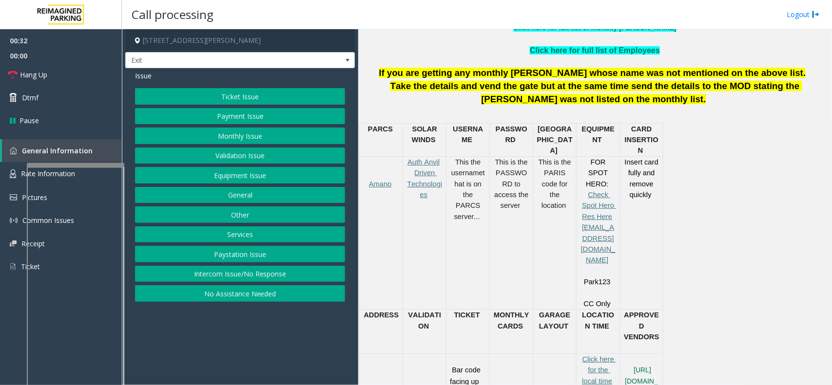
click at [296, 180] on button "Equipment Issue" at bounding box center [240, 175] width 210 height 17
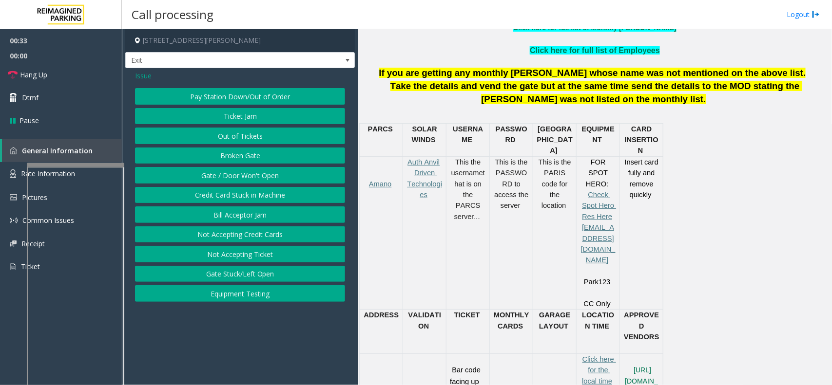
click at [259, 171] on button "Gate / Door Won't Open" at bounding box center [240, 175] width 210 height 17
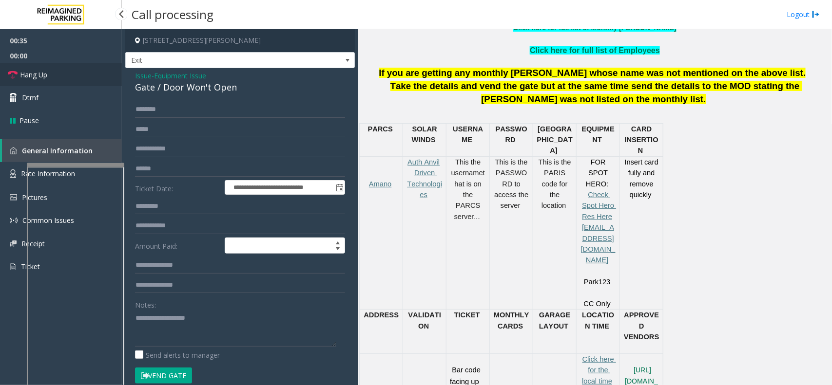
click at [74, 72] on link "Hang Up" at bounding box center [61, 74] width 122 height 23
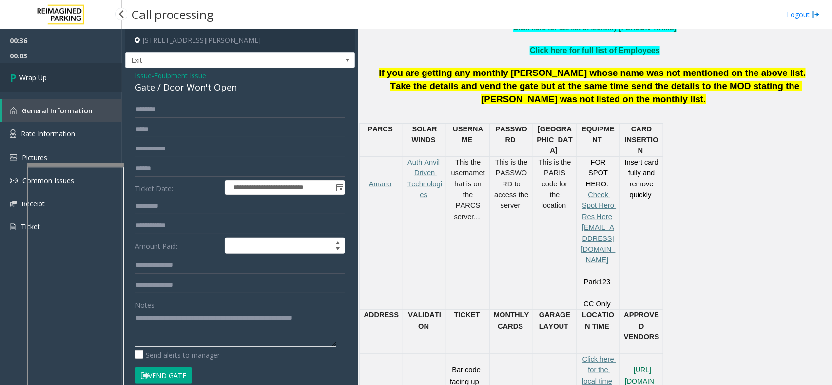
type textarea "**********"
click at [86, 84] on link "Wrap Up" at bounding box center [61, 77] width 122 height 29
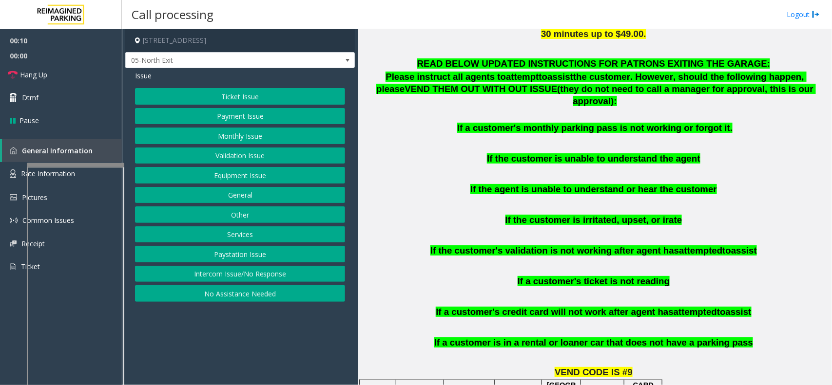
scroll to position [487, 0]
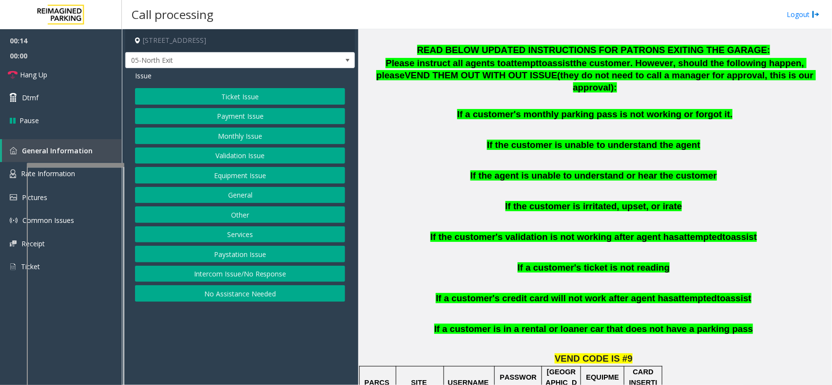
click at [249, 117] on button "Payment Issue" at bounding box center [240, 116] width 210 height 17
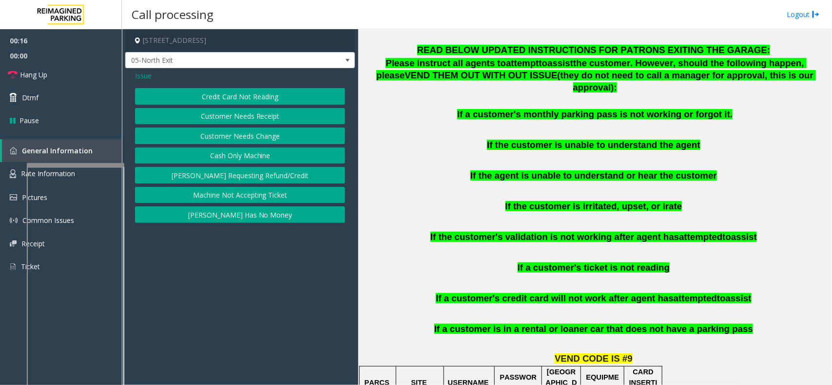
click at [248, 96] on button "Credit Card Not Reading" at bounding box center [240, 96] width 210 height 17
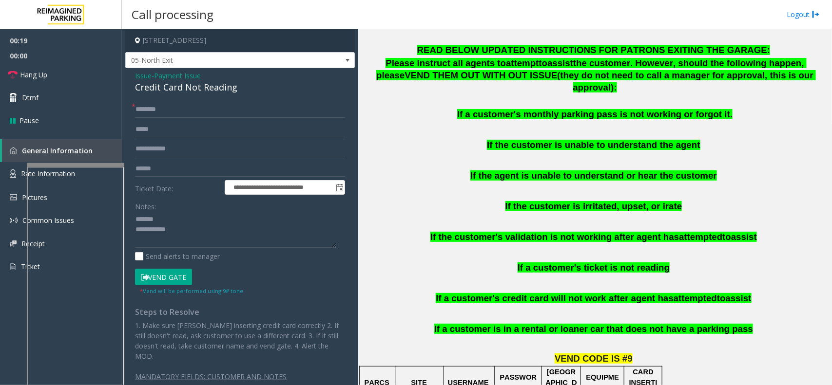
click at [184, 89] on div "Credit Card Not Reading" at bounding box center [240, 87] width 210 height 13
click at [239, 236] on textarea at bounding box center [235, 230] width 201 height 37
type textarea "**********"
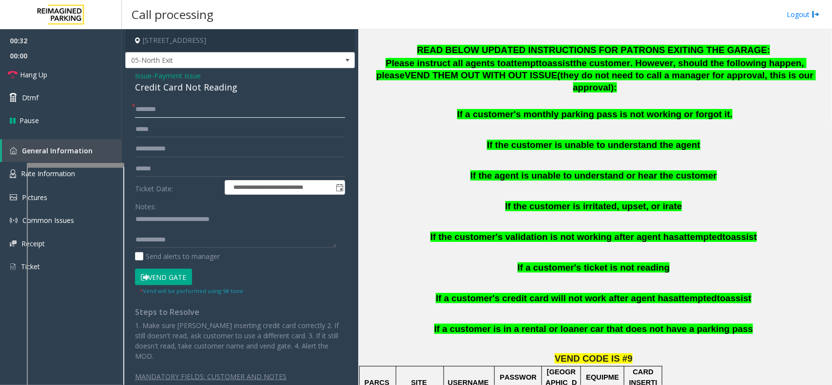
click at [185, 110] on input "text" at bounding box center [240, 109] width 210 height 17
click at [171, 170] on input "text" at bounding box center [240, 169] width 210 height 17
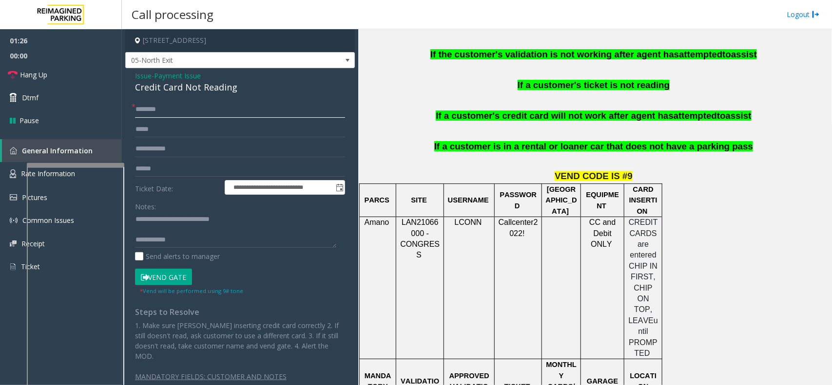
click at [274, 113] on input "text" at bounding box center [240, 109] width 210 height 17
type input "**"
click at [55, 74] on link "Hang Up" at bounding box center [61, 74] width 122 height 23
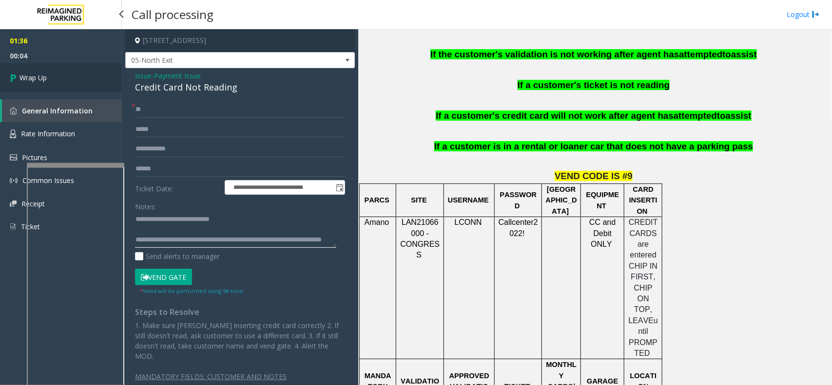
type textarea "**********"
click at [77, 85] on link "Wrap Up" at bounding box center [61, 77] width 122 height 29
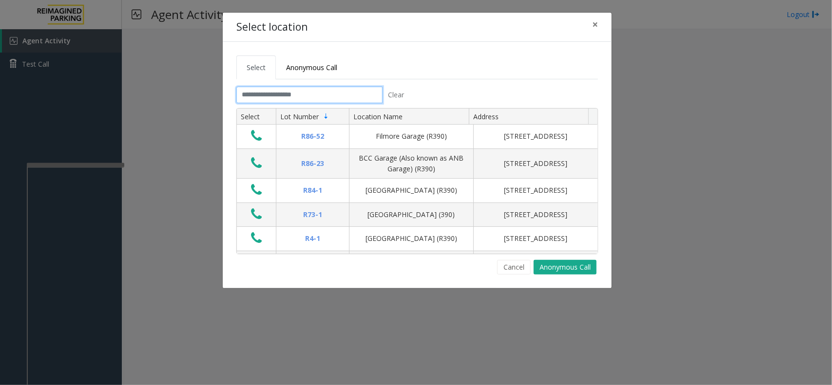
click at [300, 102] on input "text" at bounding box center [309, 95] width 146 height 17
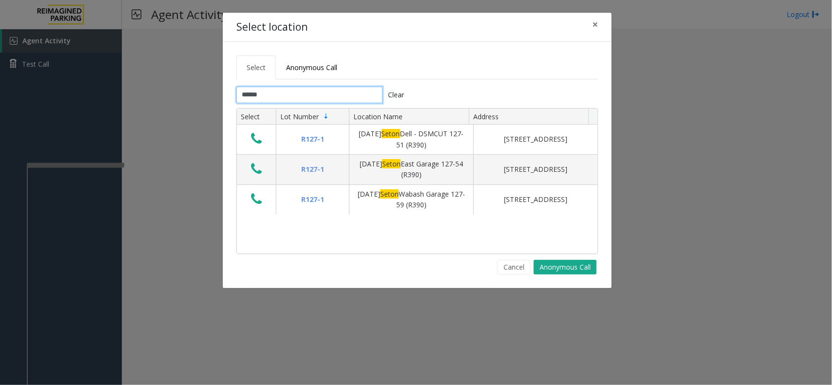
type input "*****"
click at [585, 23] on button "×" at bounding box center [594, 25] width 19 height 24
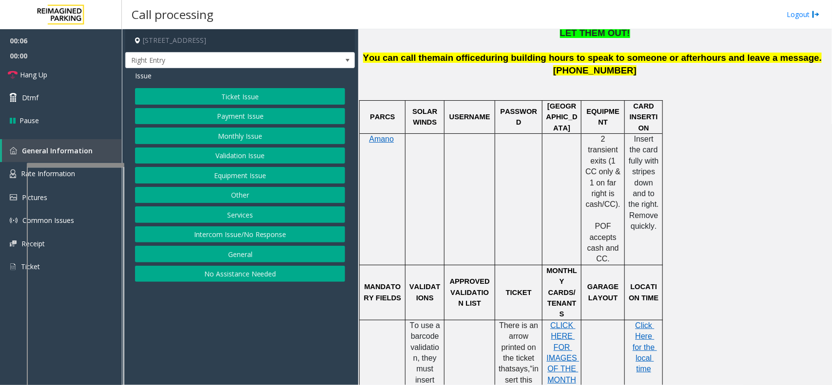
scroll to position [487, 0]
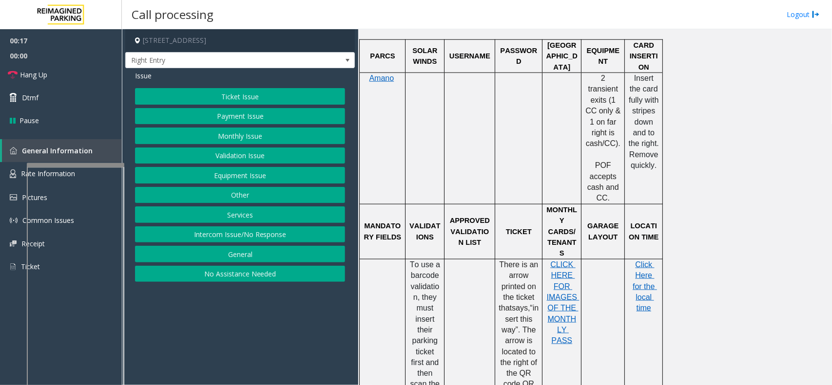
click at [224, 171] on button "Equipment Issue" at bounding box center [240, 175] width 210 height 17
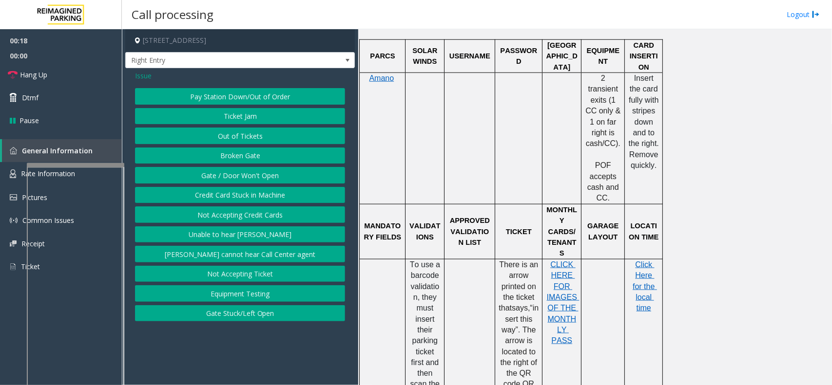
click at [225, 174] on button "Gate / Door Won't Open" at bounding box center [240, 175] width 210 height 17
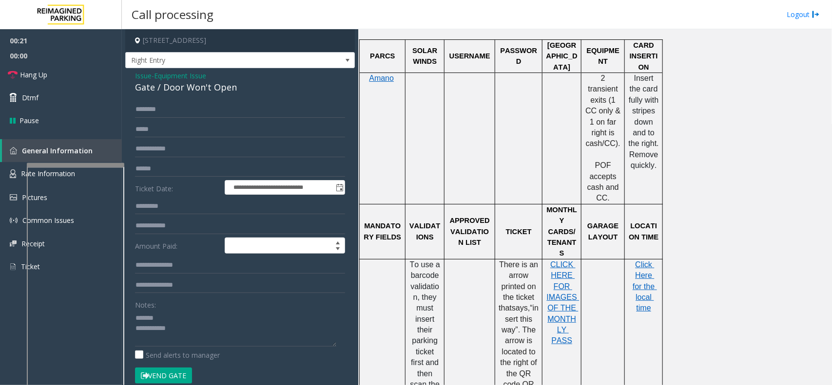
click at [203, 96] on div "**********" at bounding box center [240, 294] width 230 height 453
click at [203, 93] on div "Gate / Door Won't Open" at bounding box center [240, 87] width 210 height 13
click at [285, 342] on textarea at bounding box center [235, 328] width 201 height 37
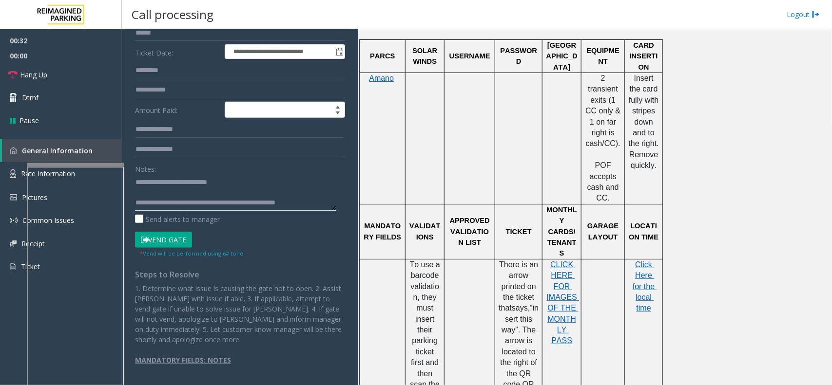
scroll to position [10, 0]
type textarea "**********"
click at [63, 71] on link "Hang Up" at bounding box center [61, 74] width 122 height 23
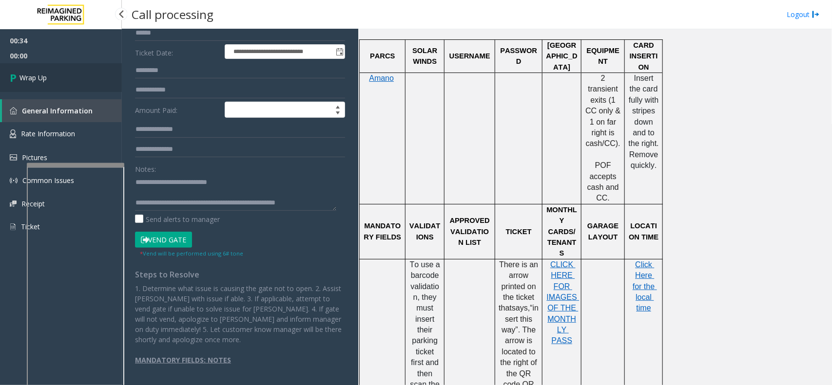
click at [63, 72] on link "Wrap Up" at bounding box center [61, 77] width 122 height 29
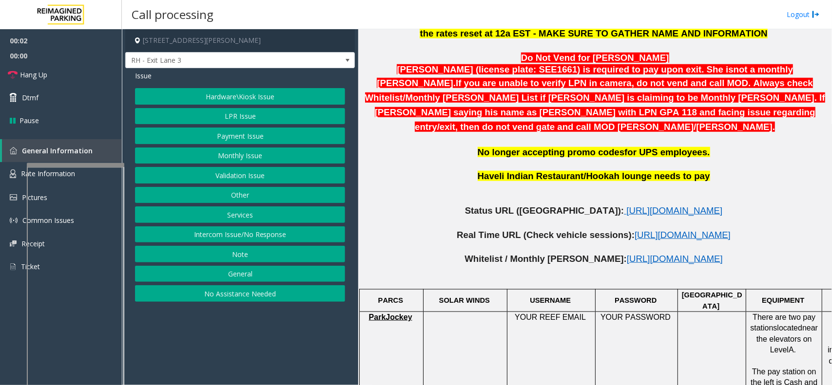
scroll to position [487, 0]
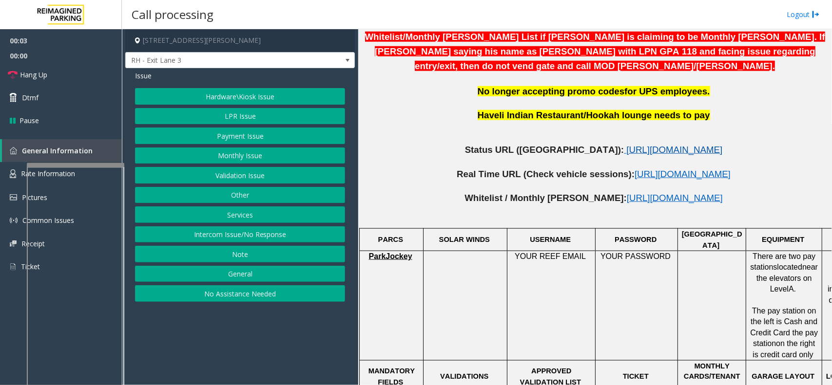
click at [632, 145] on span "[URL][DOMAIN_NAME]" at bounding box center [674, 150] width 96 height 10
click at [234, 155] on button "Monthly Issue" at bounding box center [240, 156] width 210 height 17
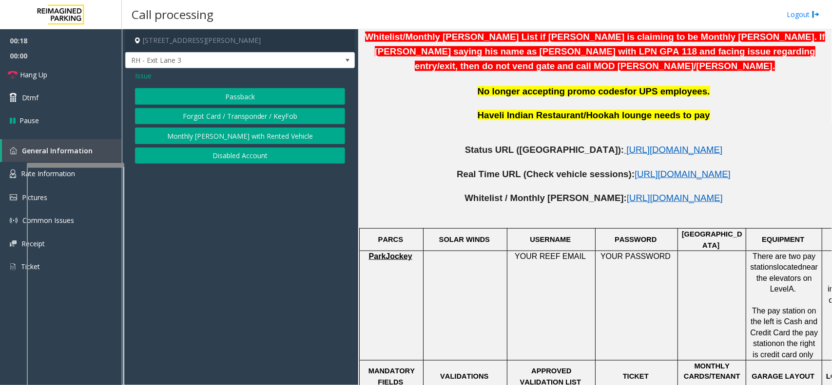
click at [241, 161] on button "Disabled Account" at bounding box center [240, 156] width 210 height 17
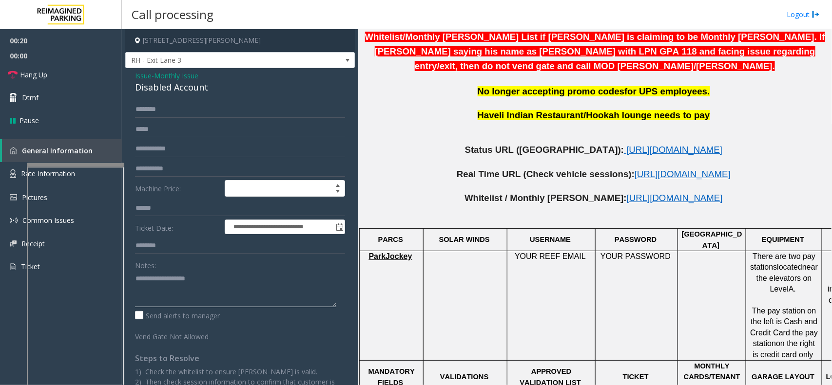
click at [177, 273] on textarea at bounding box center [235, 289] width 201 height 37
click at [192, 280] on textarea at bounding box center [235, 289] width 201 height 37
type textarea "**********"
drag, startPoint x: 153, startPoint y: 279, endPoint x: 192, endPoint y: 279, distance: 38.0
click at [192, 279] on textarea at bounding box center [235, 289] width 201 height 37
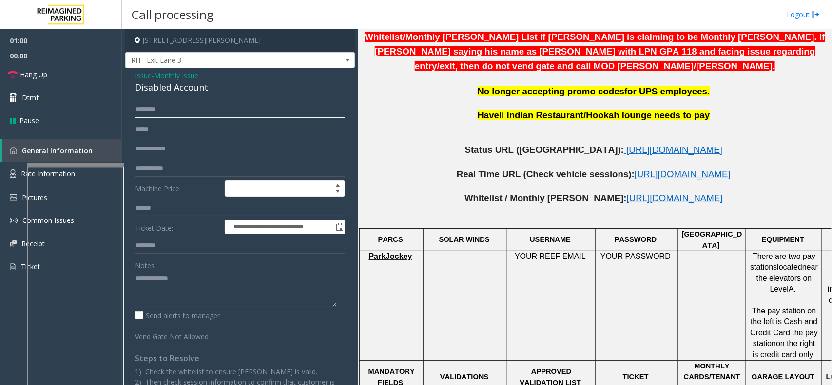
click at [157, 103] on input "text" at bounding box center [240, 109] width 210 height 17
paste input "*******"
type input "*******"
drag, startPoint x: 175, startPoint y: 109, endPoint x: 127, endPoint y: 109, distance: 48.2
click at [128, 109] on div "**********" at bounding box center [240, 269] width 225 height 337
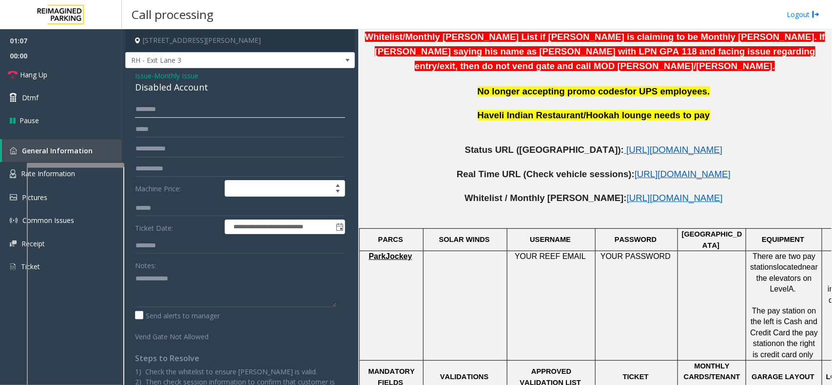
click at [149, 113] on input "text" at bounding box center [240, 109] width 210 height 17
paste input "**********"
click at [203, 114] on input "**********" at bounding box center [240, 109] width 210 height 17
type input "**********"
click at [173, 297] on textarea at bounding box center [235, 289] width 201 height 37
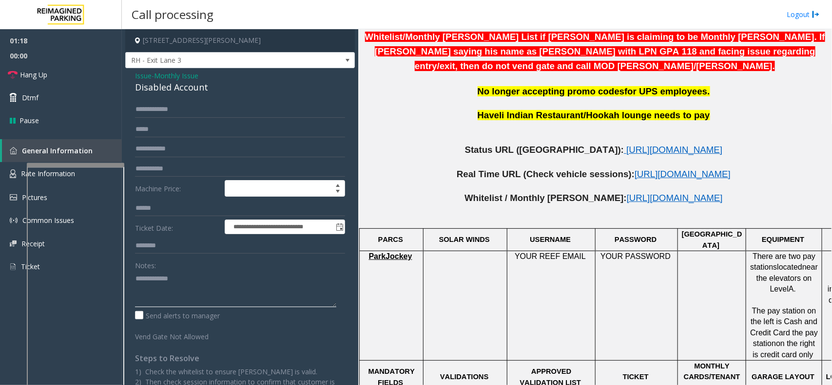
click at [205, 282] on textarea at bounding box center [235, 289] width 201 height 37
click at [161, 91] on div "Disabled Account" at bounding box center [240, 87] width 210 height 13
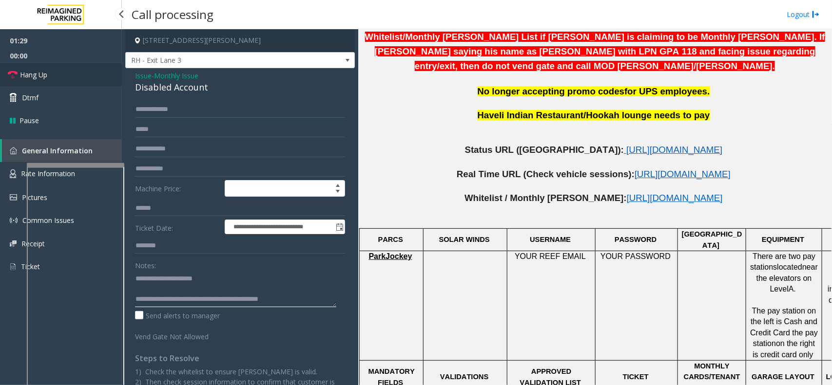
type textarea "**********"
click at [88, 76] on link "Hang Up" at bounding box center [61, 74] width 122 height 23
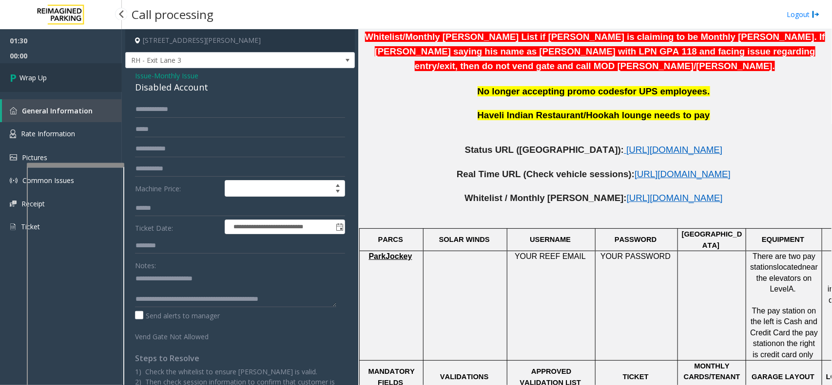
click at [88, 76] on link "Wrap Up" at bounding box center [61, 77] width 122 height 29
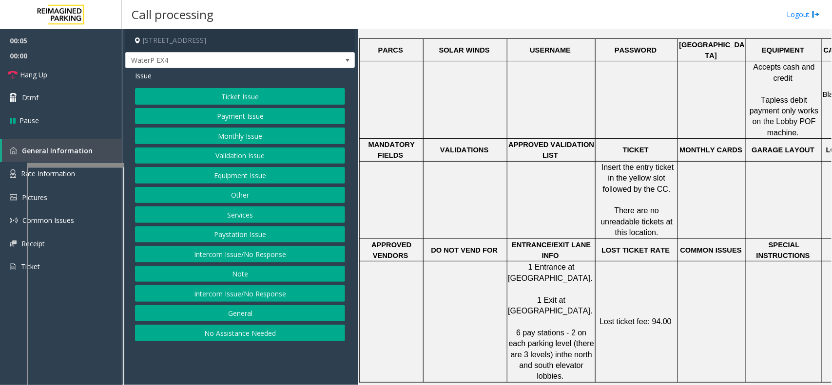
scroll to position [365, 0]
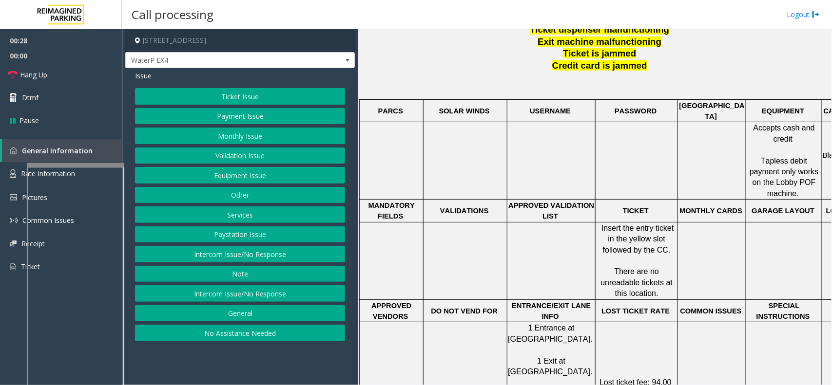
click at [245, 98] on button "Ticket Issue" at bounding box center [240, 96] width 210 height 17
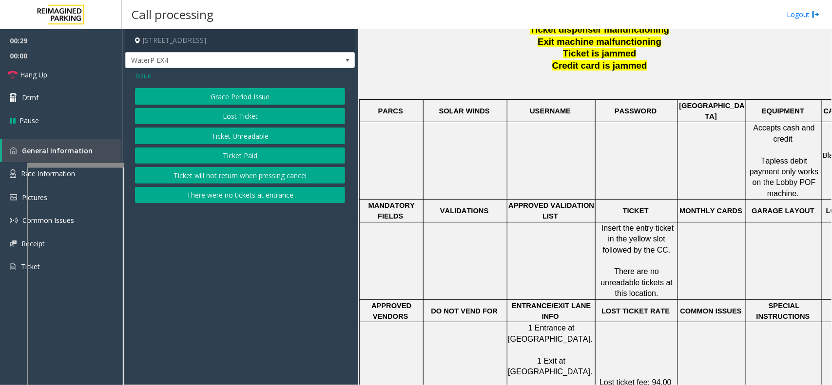
click at [240, 153] on button "Ticket Paid" at bounding box center [240, 156] width 210 height 17
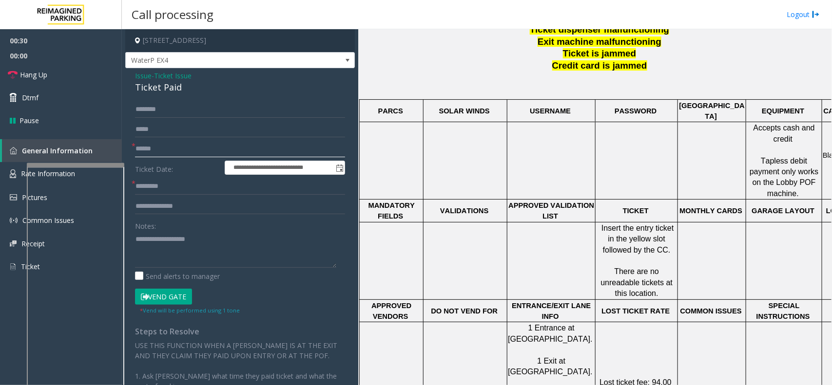
click at [167, 147] on input "text" at bounding box center [240, 149] width 210 height 17
click at [154, 84] on div "Ticket Paid" at bounding box center [240, 87] width 210 height 13
click at [184, 154] on input "text" at bounding box center [240, 149] width 210 height 17
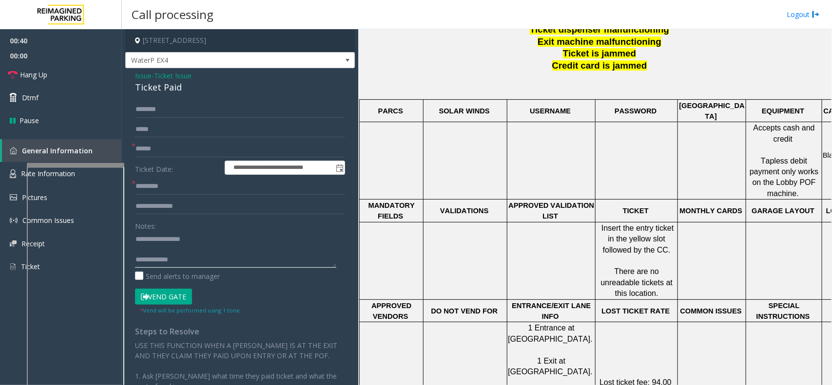
click at [154, 246] on textarea at bounding box center [235, 249] width 201 height 37
click at [161, 250] on textarea at bounding box center [235, 249] width 201 height 37
click at [160, 252] on textarea at bounding box center [235, 249] width 201 height 37
click at [169, 154] on input "text" at bounding box center [240, 149] width 210 height 17
click at [174, 247] on textarea at bounding box center [235, 249] width 201 height 37
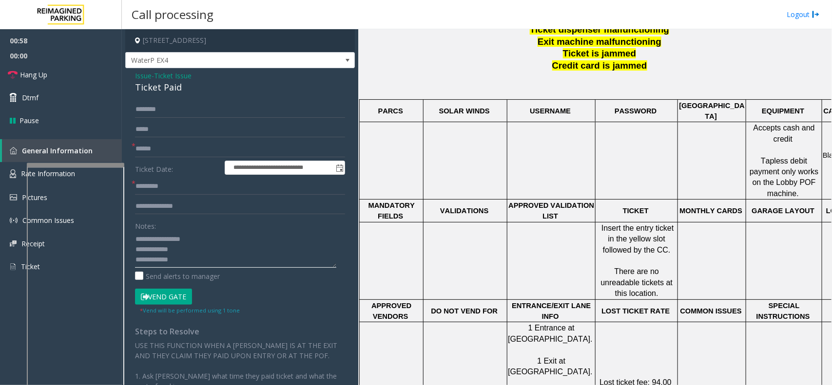
type textarea "**********"
click at [191, 153] on input "text" at bounding box center [240, 149] width 210 height 17
type input "********"
click at [173, 189] on input "text" at bounding box center [240, 186] width 210 height 17
click at [16, 168] on link "Rate Information" at bounding box center [61, 174] width 122 height 24
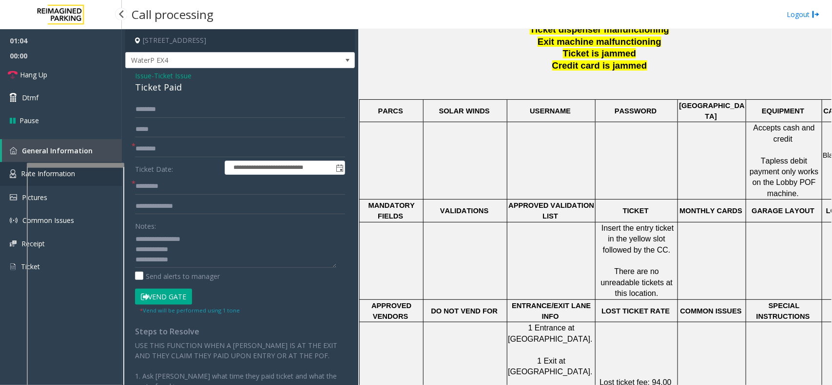
scroll to position [19, 0]
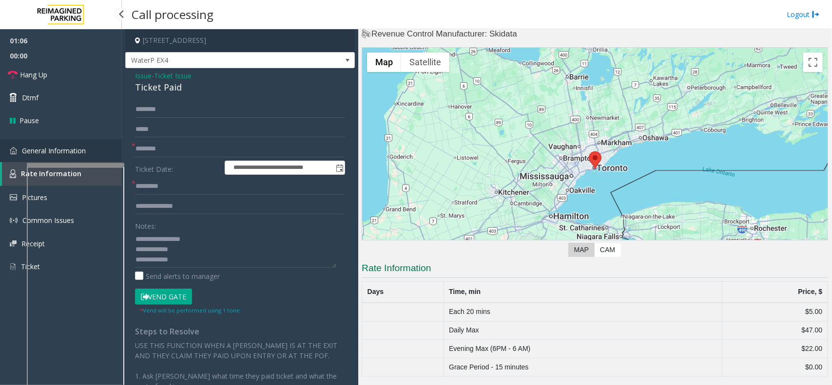
click at [27, 157] on link "General Information" at bounding box center [61, 150] width 122 height 23
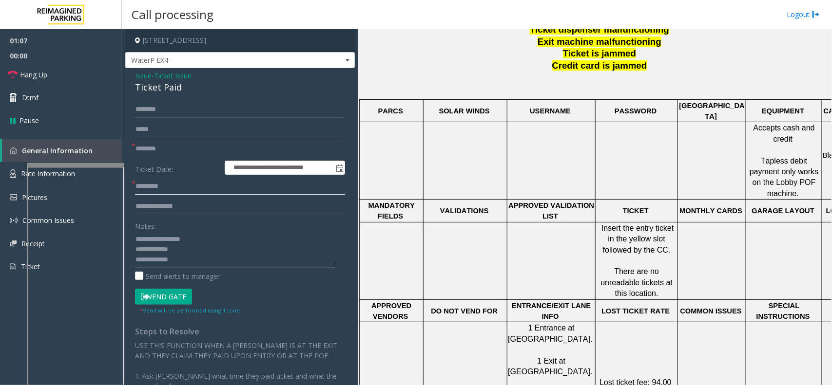
click at [174, 193] on input "text" at bounding box center [240, 186] width 210 height 17
type input "*"
type input "***"
click at [188, 249] on textarea at bounding box center [235, 249] width 201 height 37
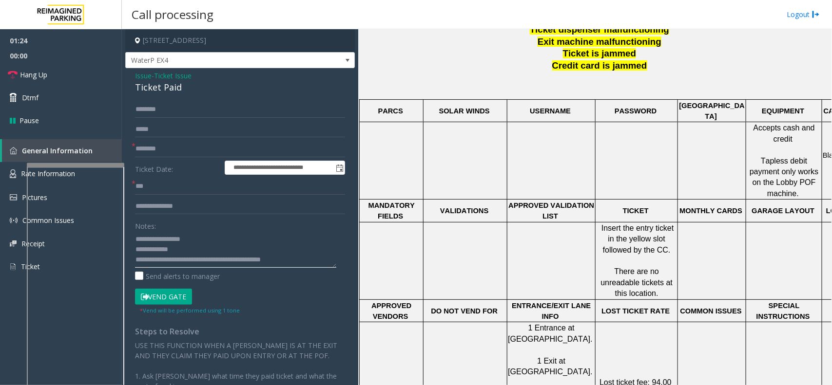
click at [231, 235] on textarea at bounding box center [235, 249] width 201 height 37
type textarea "**********"
click at [211, 113] on input "text" at bounding box center [240, 109] width 210 height 17
type input "****"
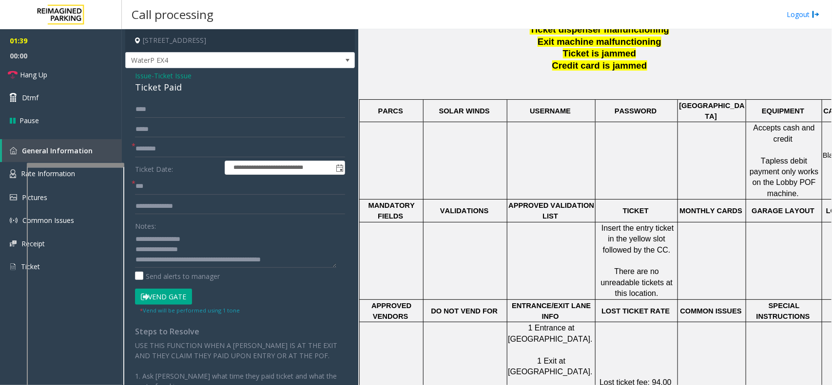
click at [150, 293] on button "Vend Gate" at bounding box center [163, 297] width 57 height 17
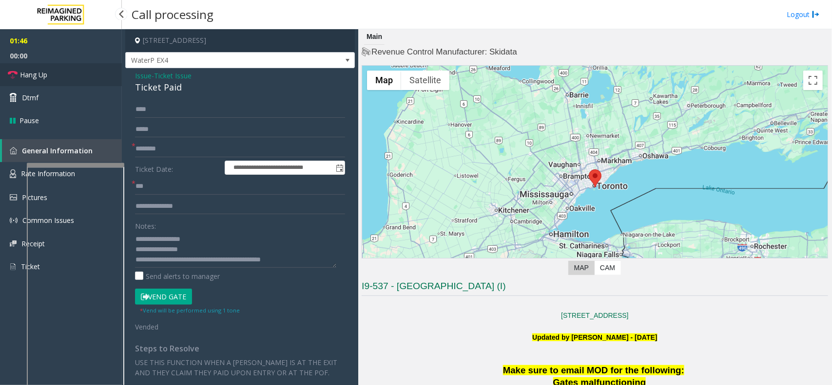
click at [77, 77] on link "Hang Up" at bounding box center [61, 74] width 122 height 23
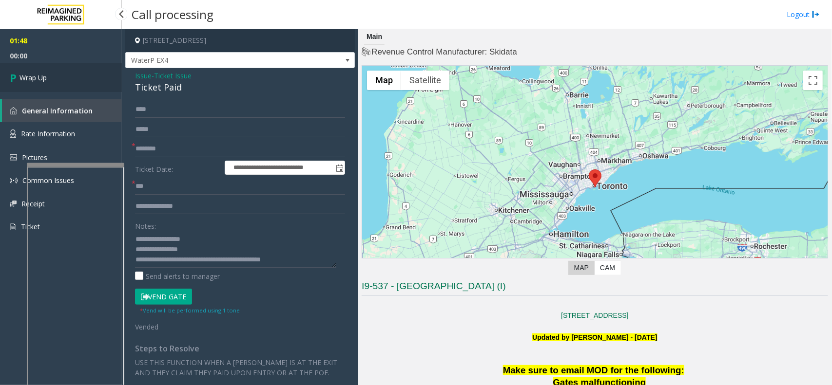
click at [60, 79] on link "Wrap Up" at bounding box center [61, 77] width 122 height 29
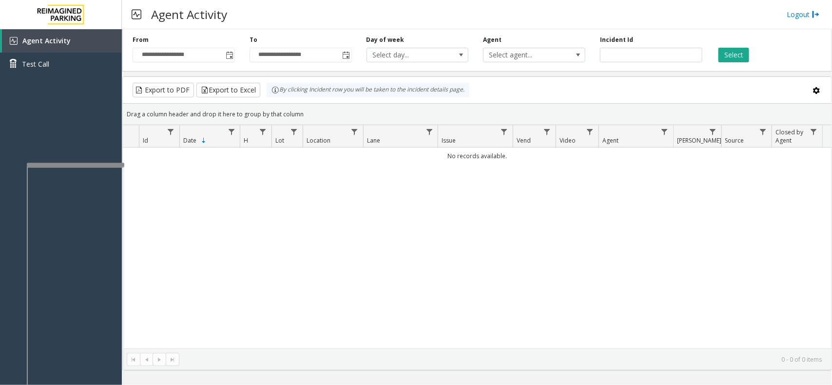
click at [326, 10] on div "Agent Activity Logout" at bounding box center [477, 14] width 710 height 29
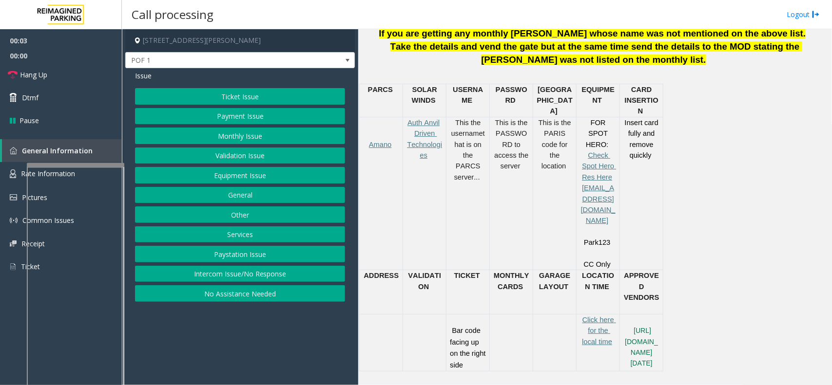
scroll to position [426, 0]
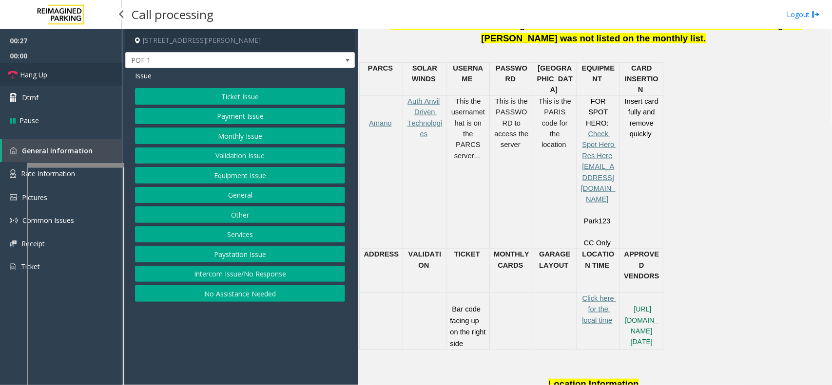
click at [85, 81] on link "Hang Up" at bounding box center [61, 74] width 122 height 23
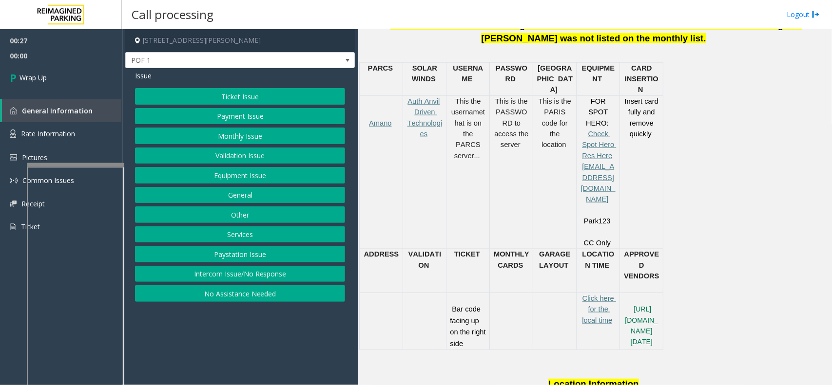
click at [241, 174] on button "Equipment Issue" at bounding box center [240, 175] width 210 height 17
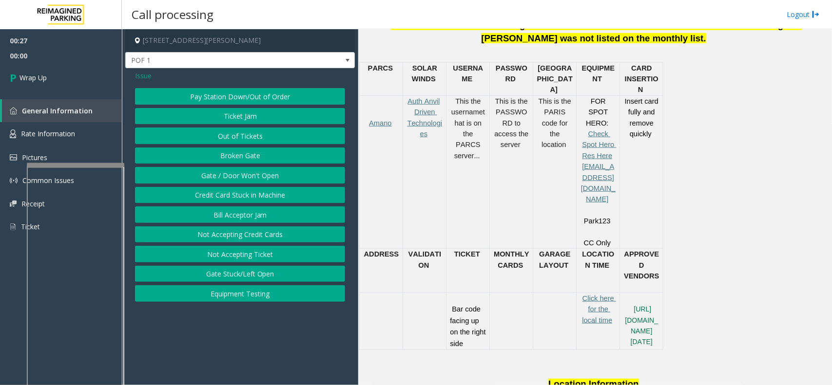
click at [241, 174] on button "Gate / Door Won't Open" at bounding box center [240, 175] width 210 height 17
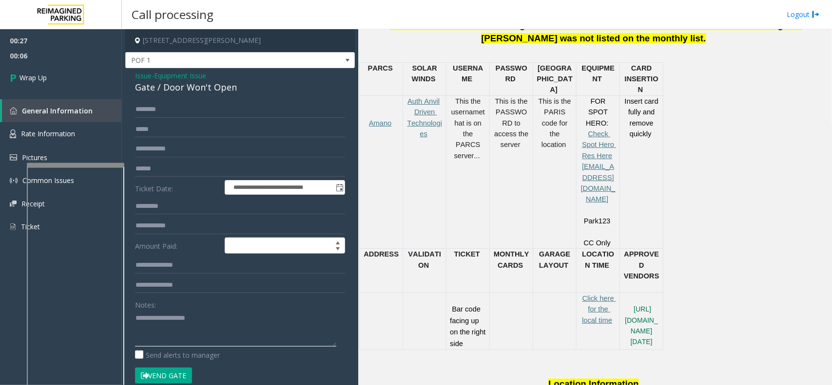
click at [151, 322] on textarea at bounding box center [235, 328] width 201 height 37
click at [151, 79] on span "Issue" at bounding box center [143, 76] width 17 height 10
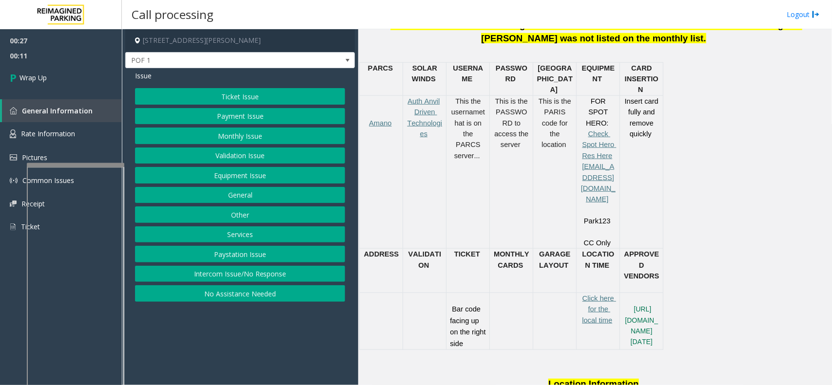
click at [234, 276] on button "Intercom Issue/No Response" at bounding box center [240, 274] width 210 height 17
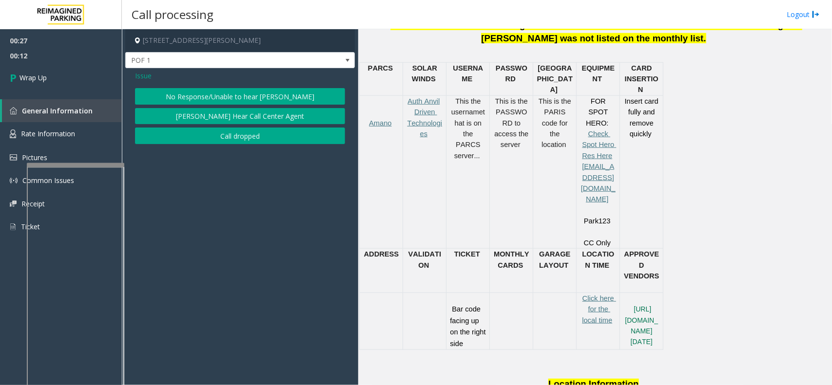
click at [243, 105] on button "No Response/Unable to hear [PERSON_NAME]" at bounding box center [240, 96] width 210 height 17
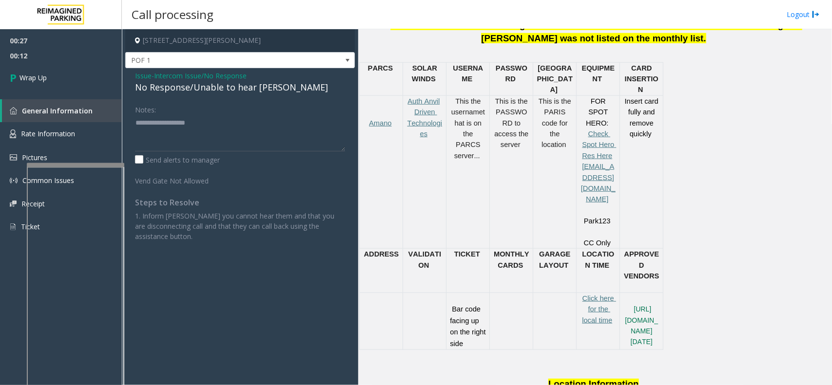
click at [208, 85] on div "No Response/Unable to hear [PERSON_NAME]" at bounding box center [240, 87] width 210 height 13
type textarea "**********"
click at [89, 57] on span "00:13" at bounding box center [61, 55] width 122 height 15
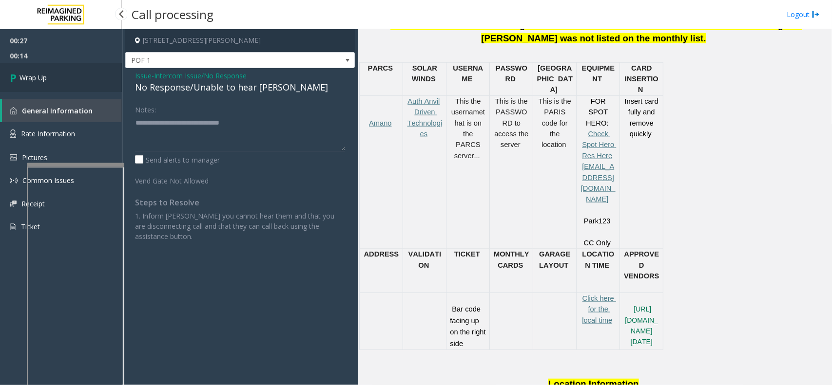
click at [85, 76] on link "Wrap Up" at bounding box center [61, 77] width 122 height 29
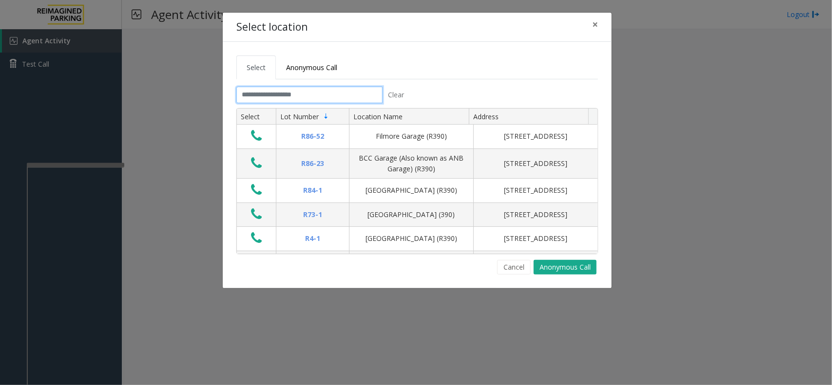
click at [344, 91] on input "text" at bounding box center [309, 95] width 146 height 17
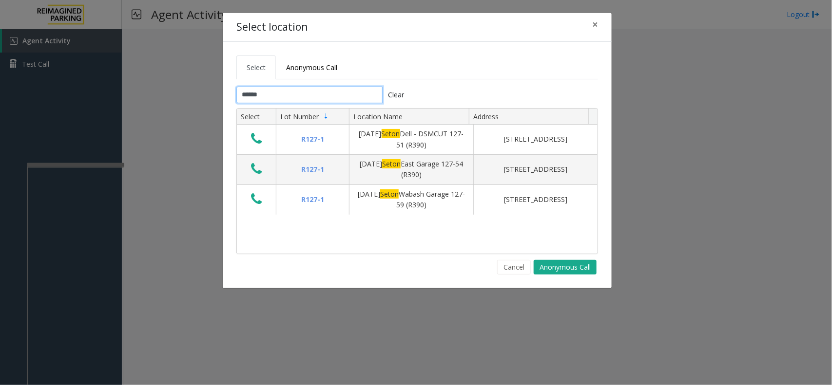
type input "*****"
click at [589, 27] on button "×" at bounding box center [594, 25] width 19 height 24
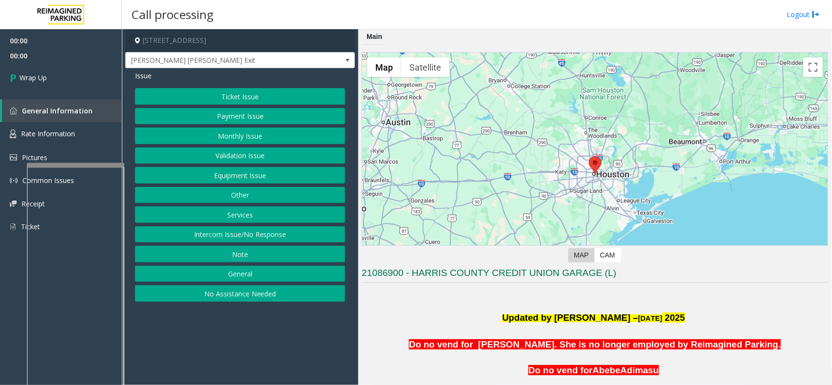
click at [222, 295] on button "No Assistance Needed" at bounding box center [240, 294] width 210 height 17
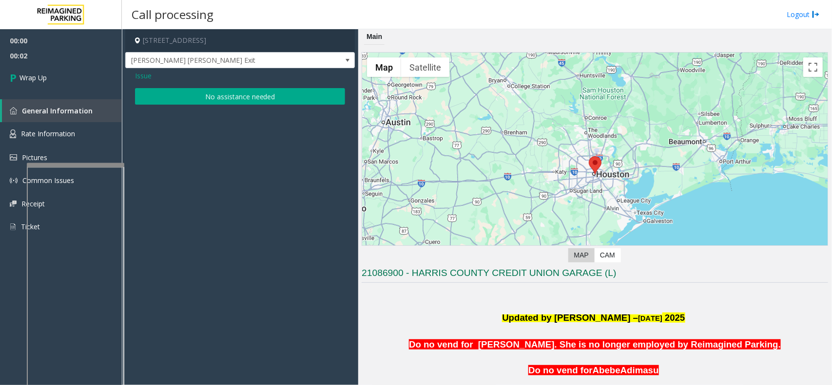
click at [143, 76] on span "Issue" at bounding box center [143, 76] width 17 height 10
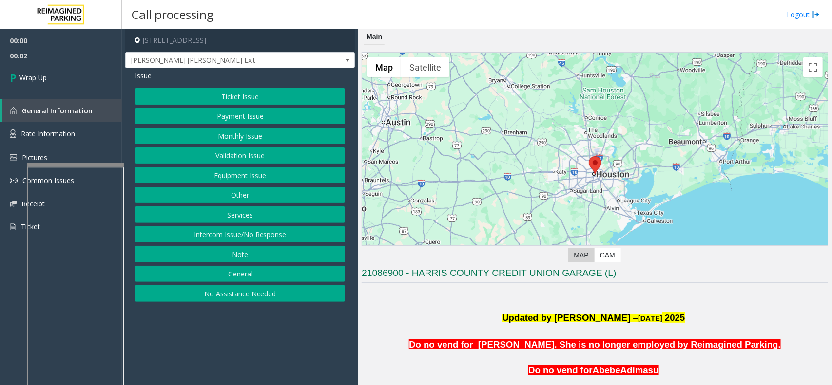
click at [259, 245] on div "Ticket Issue Payment Issue Monthly Issue Validation Issue Equipment Issue Other…" at bounding box center [240, 195] width 210 height 214
click at [257, 237] on button "Intercom Issue/No Response" at bounding box center [240, 235] width 210 height 17
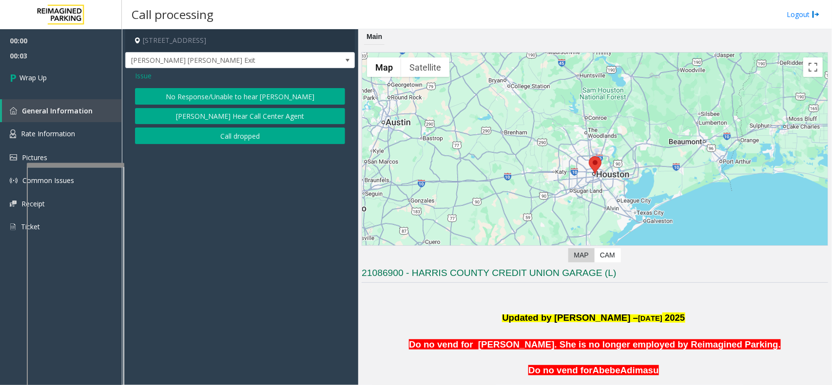
click at [222, 136] on button "Call dropped" at bounding box center [240, 136] width 210 height 17
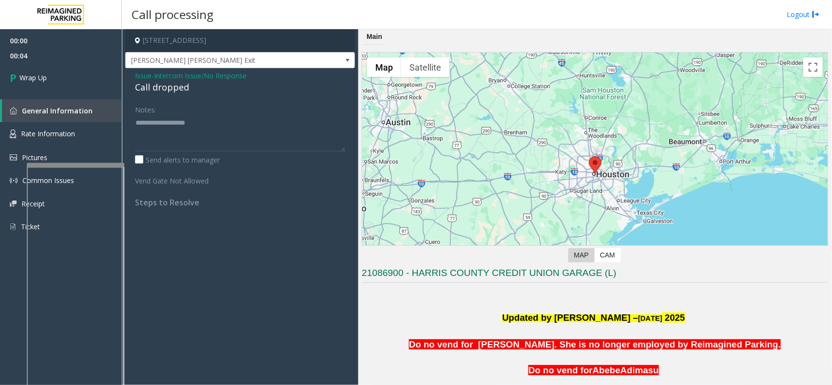
click at [166, 89] on div "Call dropped" at bounding box center [240, 87] width 210 height 13
type textarea "**********"
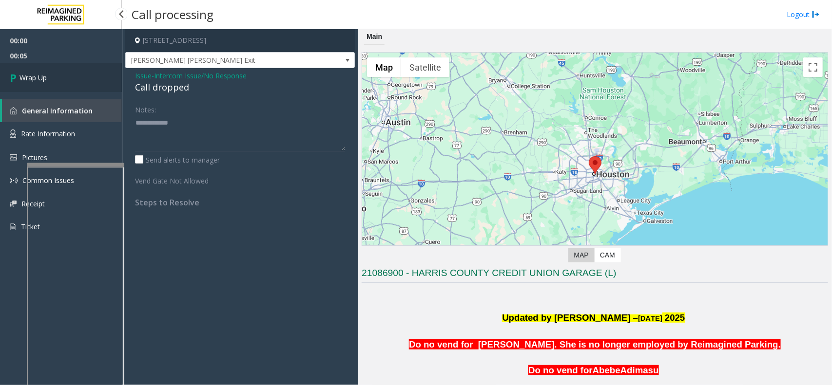
click at [103, 87] on link "Wrap Up" at bounding box center [61, 77] width 122 height 29
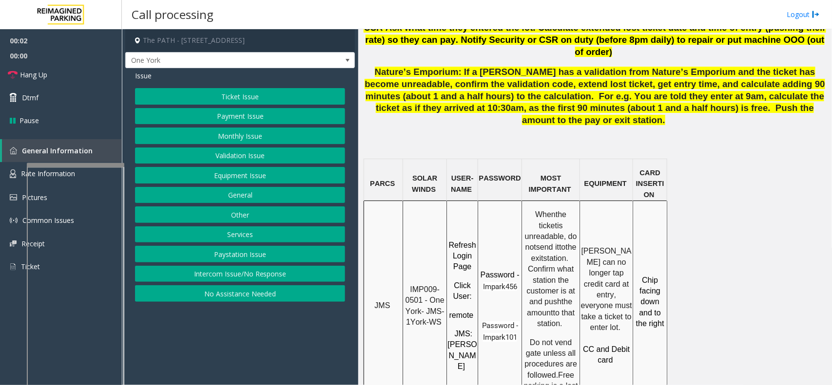
scroll to position [731, 0]
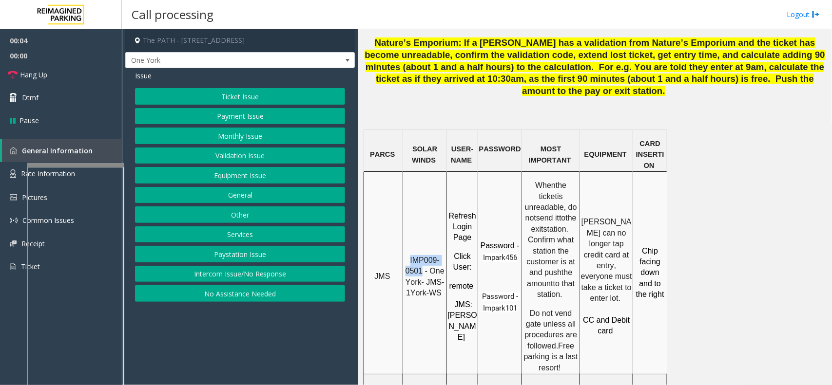
drag, startPoint x: 422, startPoint y: 197, endPoint x: 407, endPoint y: 174, distance: 27.3
click at [407, 247] on div "IMP009-0501 - One York- JMS-1York-WS" at bounding box center [424, 273] width 43 height 53
copy span "IMP009-0501"
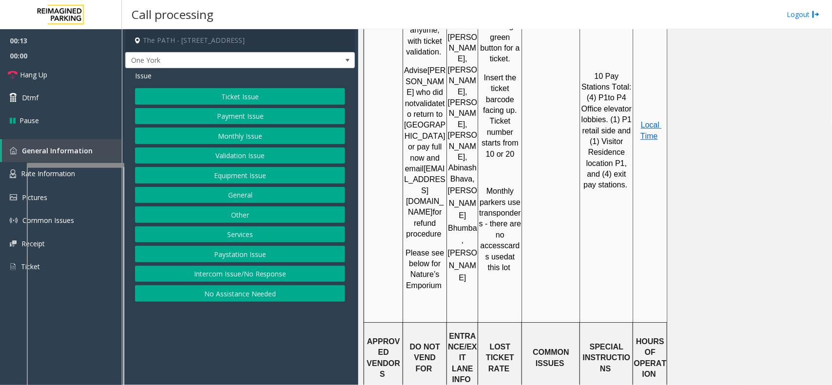
scroll to position [1340, 0]
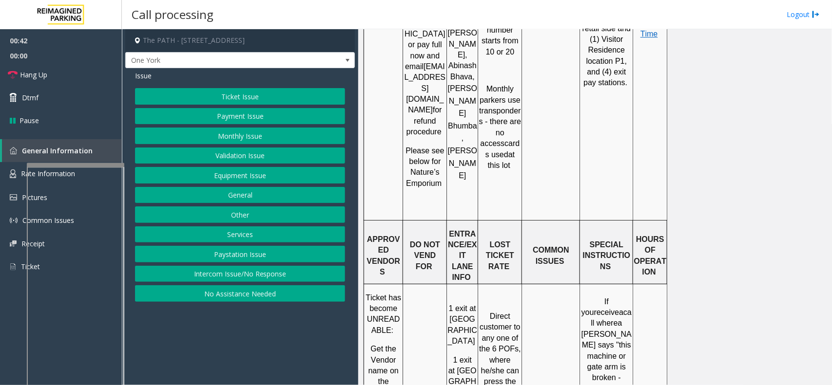
click at [218, 96] on button "Ticket Issue" at bounding box center [240, 96] width 210 height 17
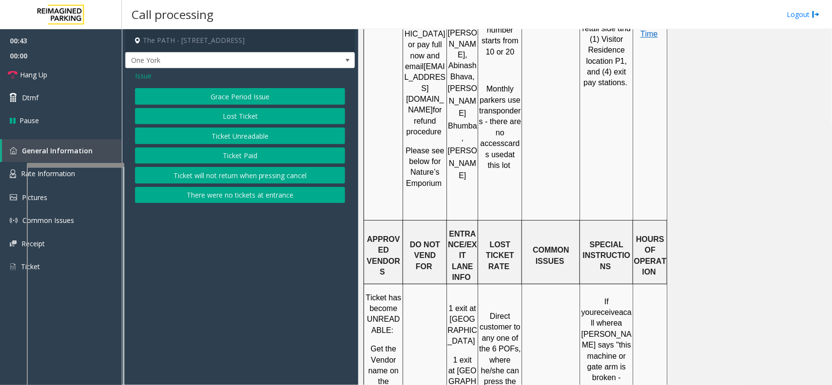
click at [234, 119] on button "Lost Ticket" at bounding box center [240, 116] width 210 height 17
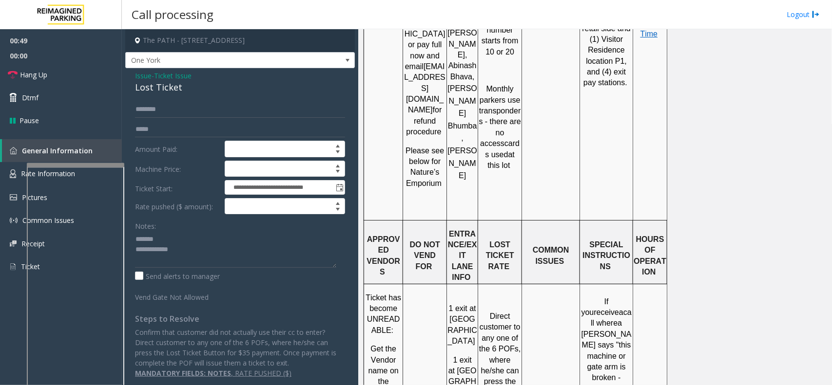
click at [154, 91] on div "Lost Ticket" at bounding box center [240, 87] width 210 height 13
click at [99, 69] on link "Hang Up" at bounding box center [61, 74] width 122 height 23
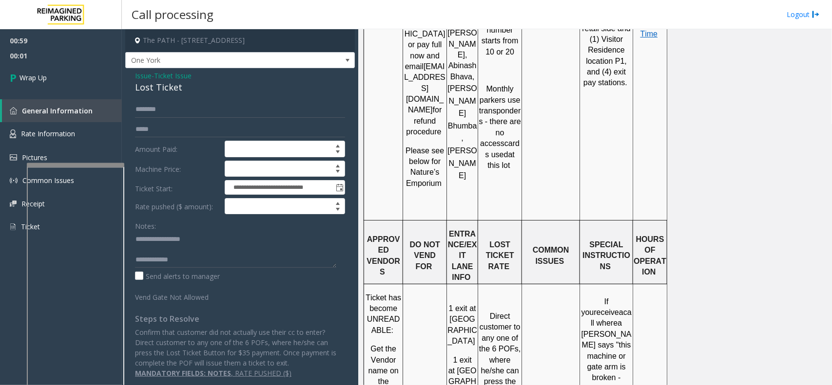
scroll to position [10, 0]
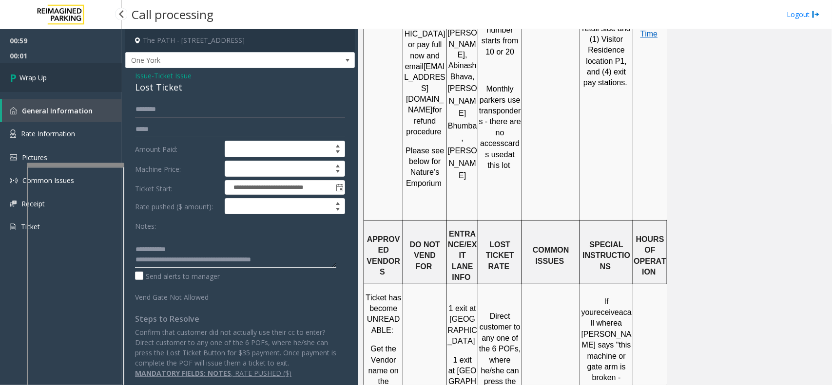
type textarea "**********"
click at [81, 86] on link "Wrap Up" at bounding box center [61, 77] width 122 height 29
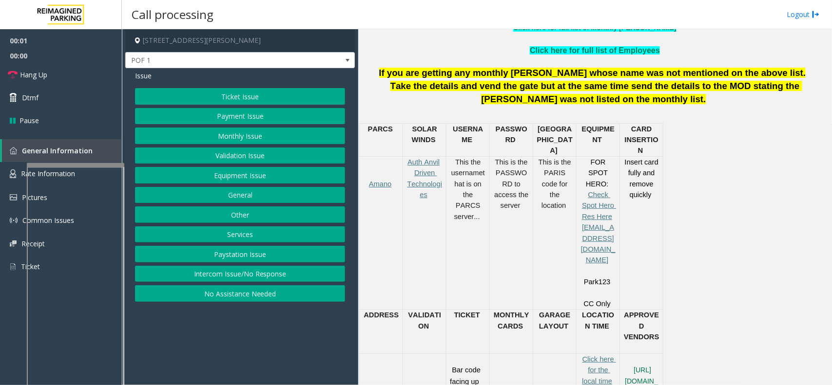
scroll to position [426, 0]
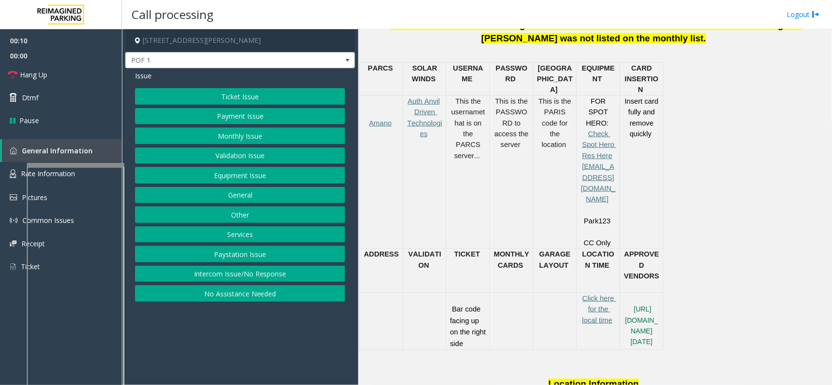
click at [254, 101] on button "Ticket Issue" at bounding box center [240, 96] width 210 height 17
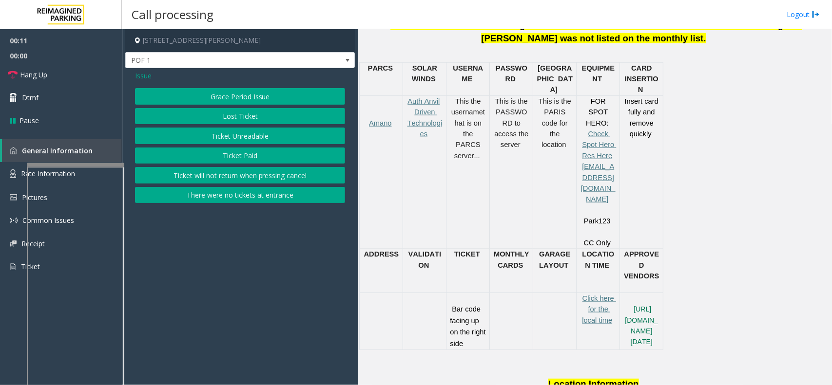
click at [239, 133] on button "Ticket Unreadable" at bounding box center [240, 136] width 210 height 17
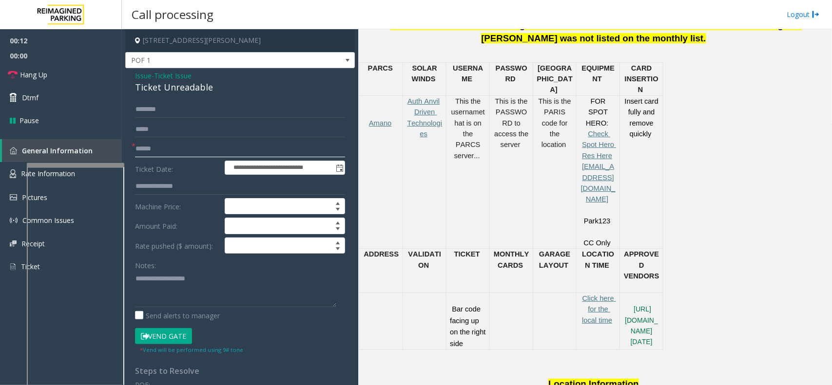
click at [159, 152] on input "text" at bounding box center [240, 149] width 210 height 17
type input "**"
click at [184, 94] on div "Ticket Unreadable" at bounding box center [240, 87] width 210 height 13
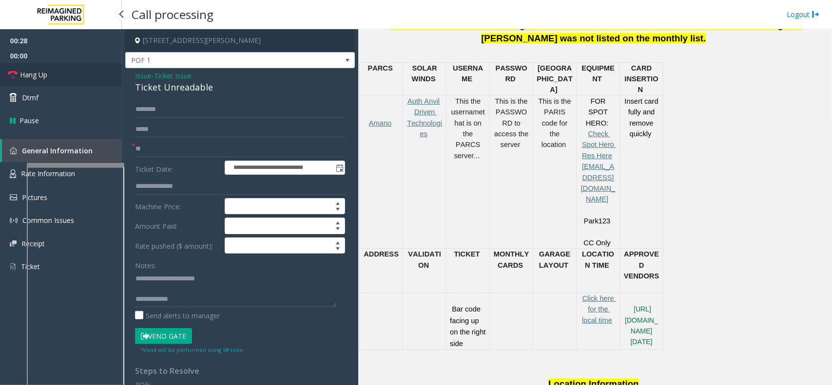
drag, startPoint x: 98, startPoint y: 73, endPoint x: 91, endPoint y: 72, distance: 7.4
click at [98, 73] on link "Hang Up" at bounding box center [61, 74] width 122 height 23
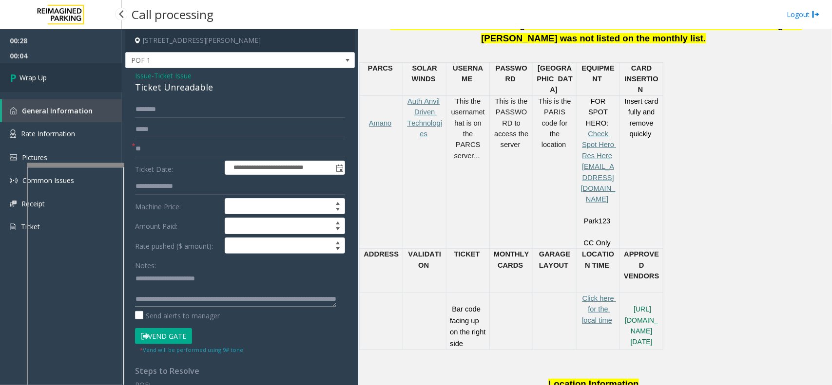
type textarea "**********"
click at [95, 69] on link "Wrap Up" at bounding box center [61, 77] width 122 height 29
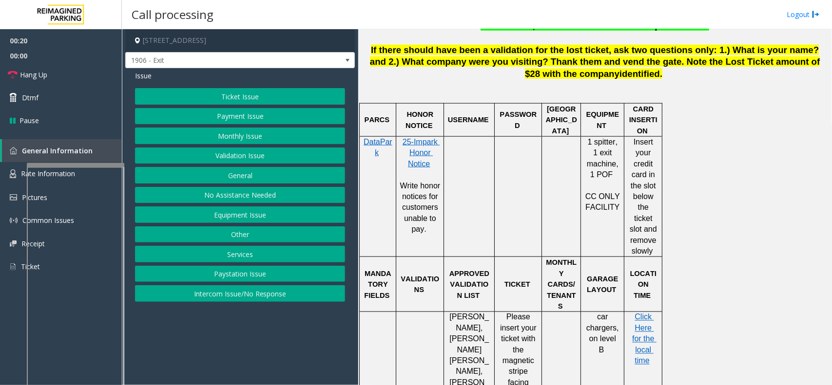
scroll to position [670, 0]
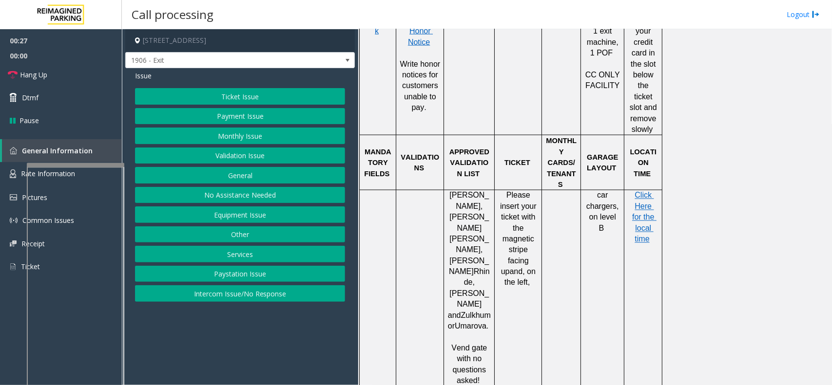
click at [301, 101] on button "Ticket Issue" at bounding box center [240, 96] width 210 height 17
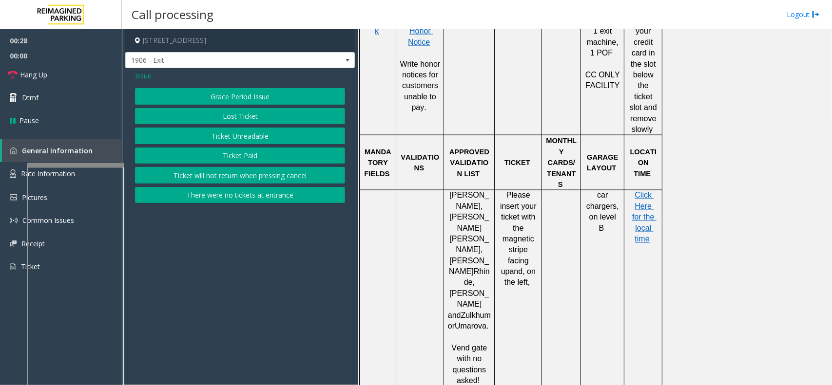
click at [287, 139] on button "Ticket Unreadable" at bounding box center [240, 136] width 210 height 17
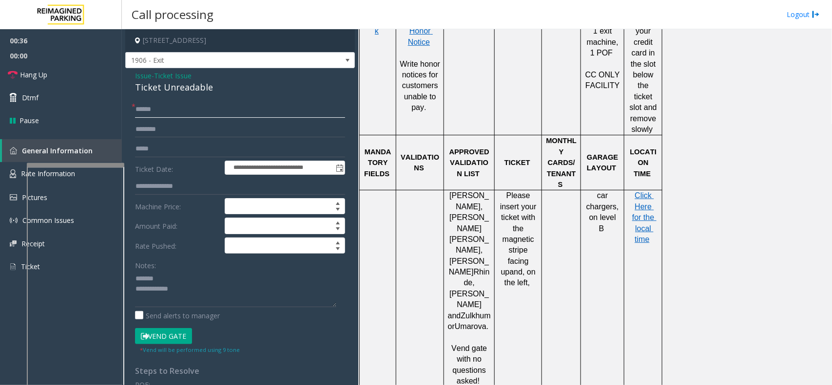
click at [168, 111] on input "text" at bounding box center [240, 109] width 210 height 17
click at [166, 89] on div "Ticket Unreadable" at bounding box center [240, 87] width 210 height 13
click at [260, 283] on textarea at bounding box center [235, 289] width 201 height 37
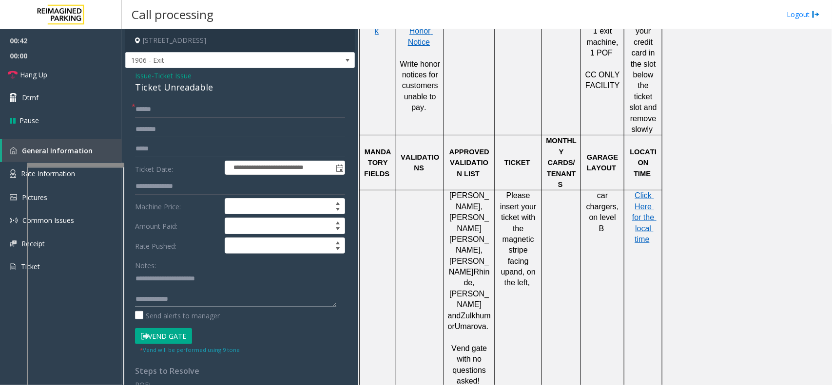
click at [237, 293] on textarea at bounding box center [235, 289] width 201 height 37
type textarea "**********"
click at [224, 101] on div "**********" at bounding box center [240, 310] width 230 height 485
click at [222, 115] on input "text" at bounding box center [240, 109] width 210 height 17
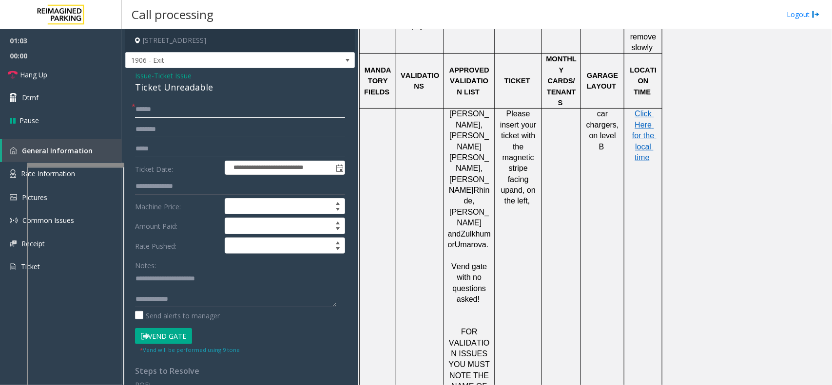
scroll to position [731, 0]
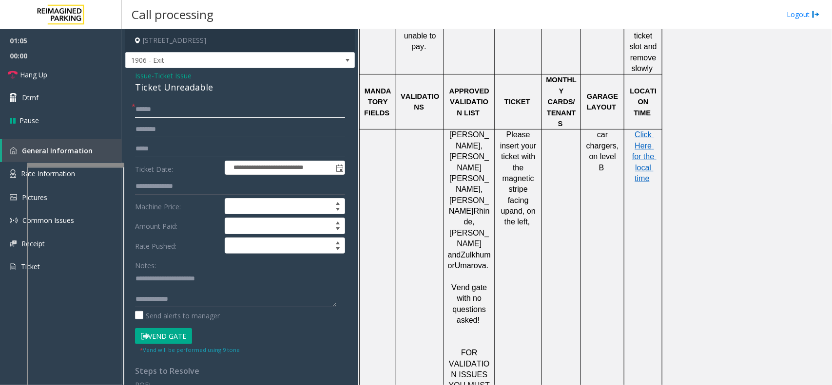
click at [261, 108] on input "text" at bounding box center [240, 109] width 210 height 17
type input "**"
click at [91, 79] on link "Hang Up" at bounding box center [61, 74] width 122 height 23
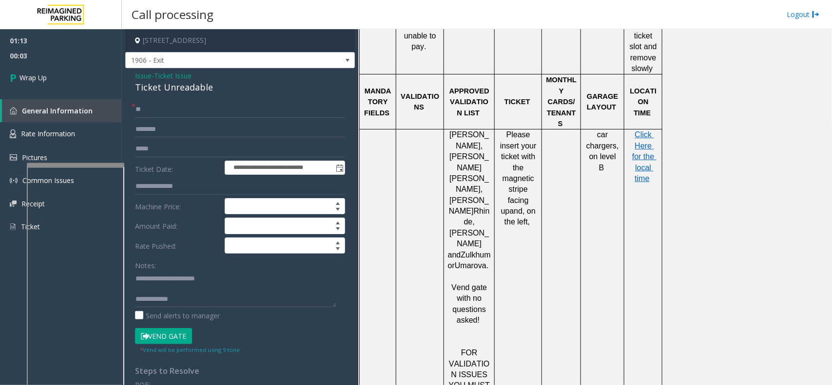
scroll to position [10, 0]
type textarea "**********"
click at [68, 67] on link "Wrap Up" at bounding box center [61, 77] width 122 height 29
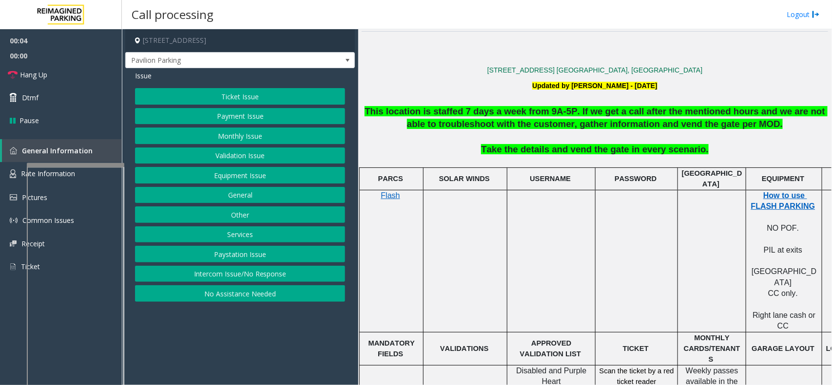
scroll to position [244, 0]
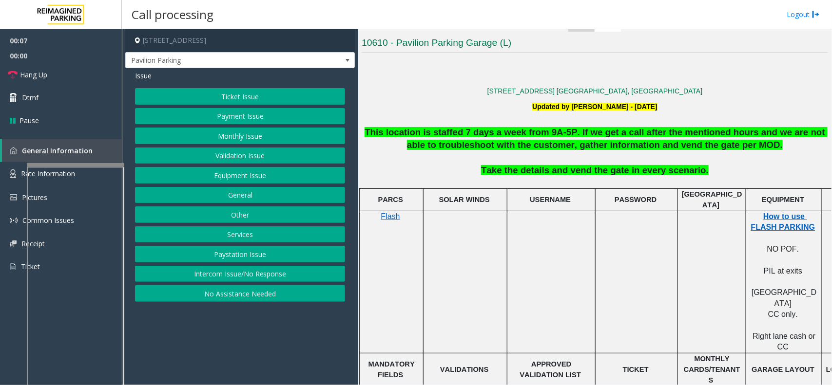
click at [507, 194] on div at bounding box center [506, 200] width 3 height 22
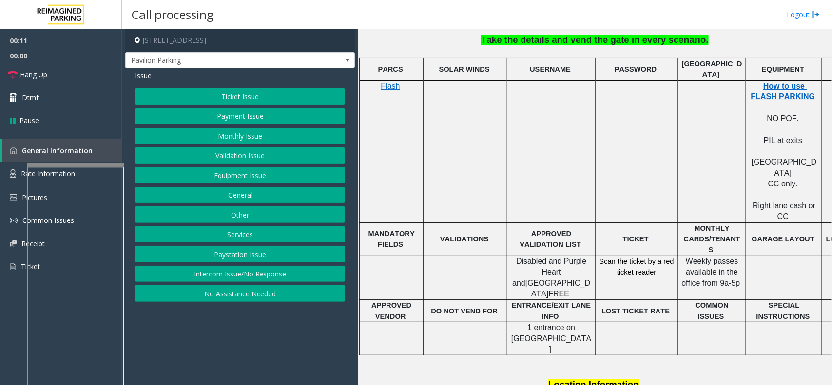
scroll to position [379, 0]
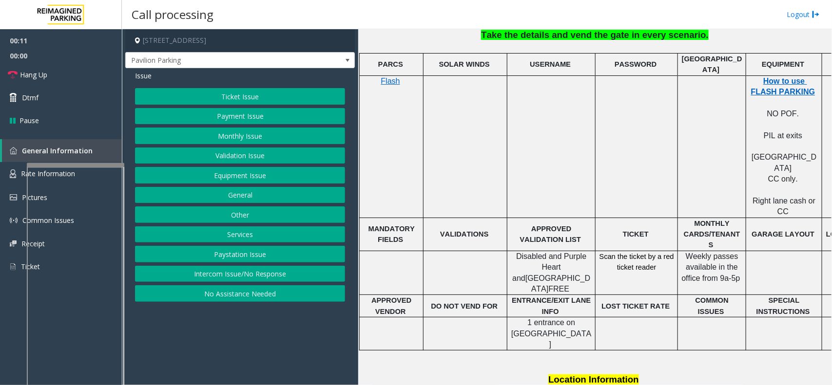
drag, startPoint x: 545, startPoint y: 150, endPoint x: 546, endPoint y: 160, distance: 10.3
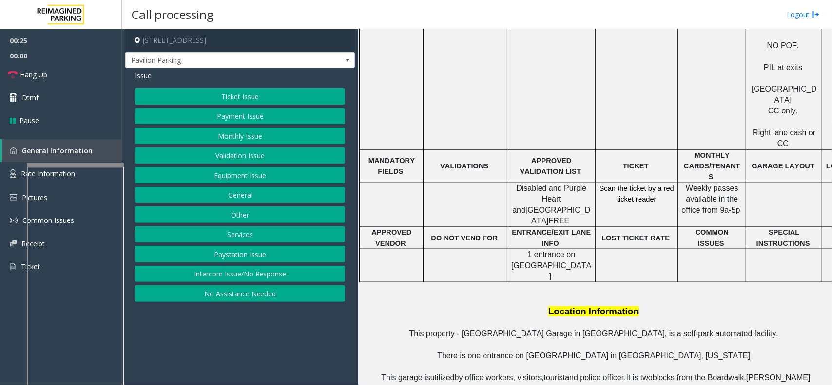
scroll to position [420, 0]
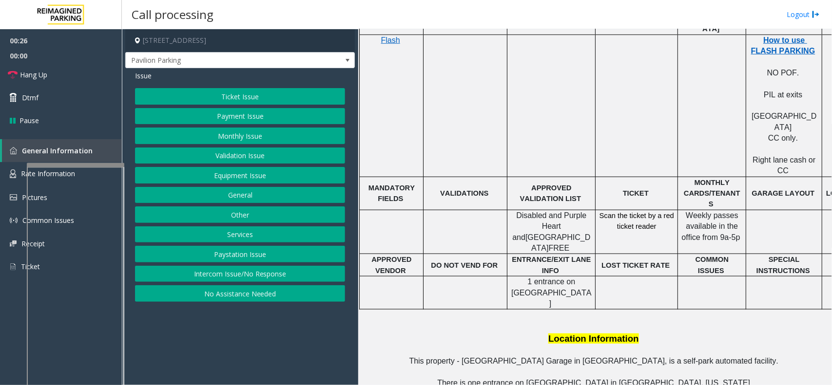
click at [212, 154] on button "Validation Issue" at bounding box center [240, 156] width 210 height 17
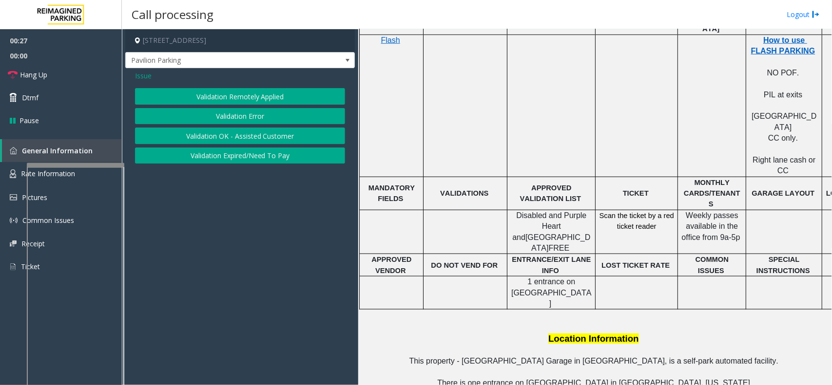
click at [212, 119] on button "Validation Error" at bounding box center [240, 116] width 210 height 17
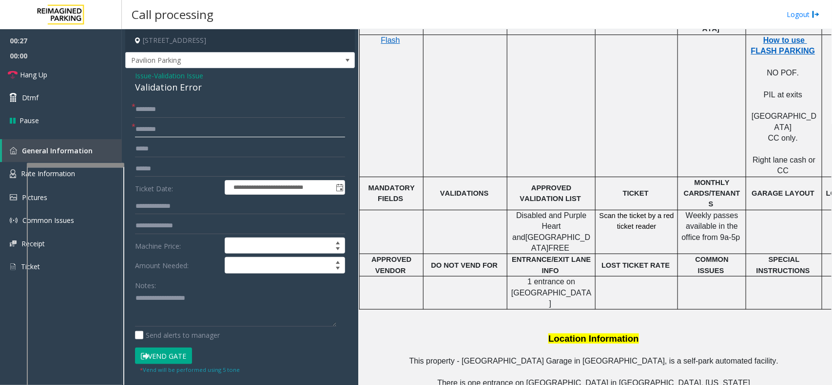
click at [184, 128] on input "text" at bounding box center [240, 129] width 210 height 17
click at [177, 88] on div "Validation Error" at bounding box center [240, 87] width 210 height 13
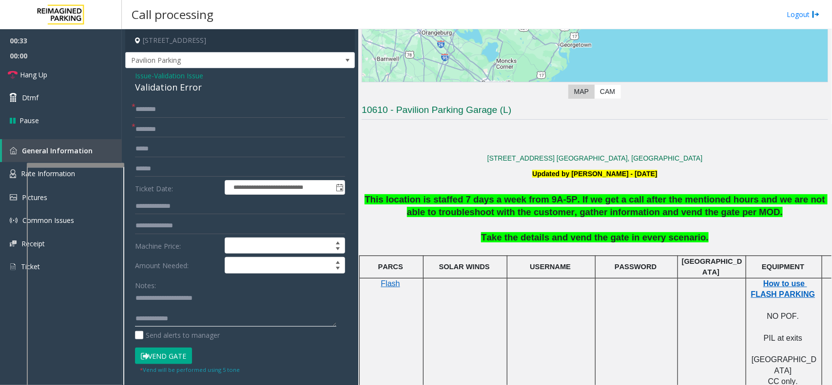
scroll to position [115, 0]
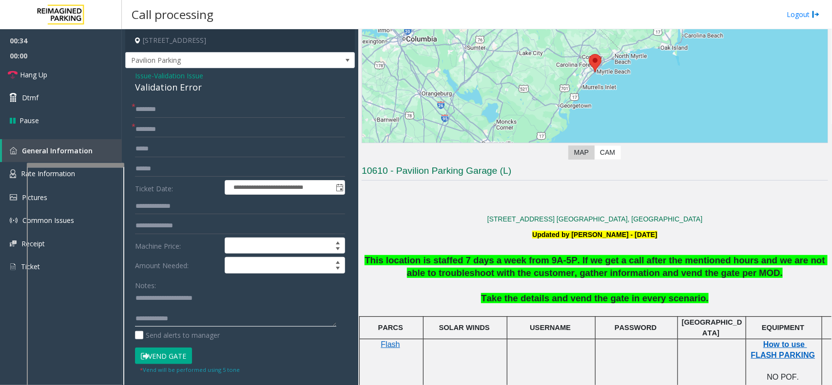
type textarea "**********"
click at [189, 166] on input "text" at bounding box center [240, 169] width 210 height 17
type input "******"
click at [180, 132] on input "text" at bounding box center [240, 129] width 210 height 17
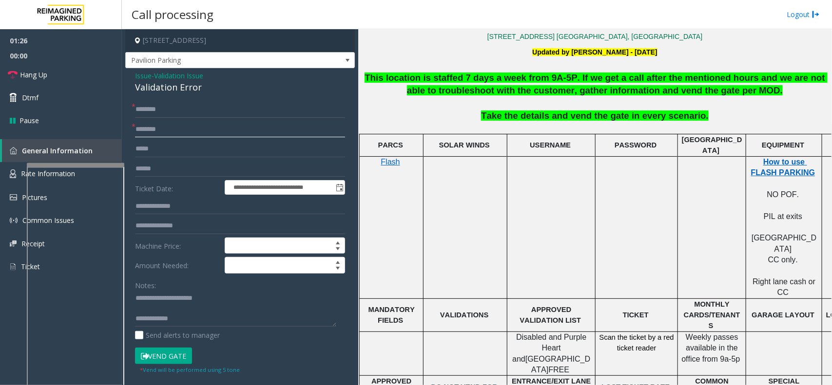
scroll to position [359, 0]
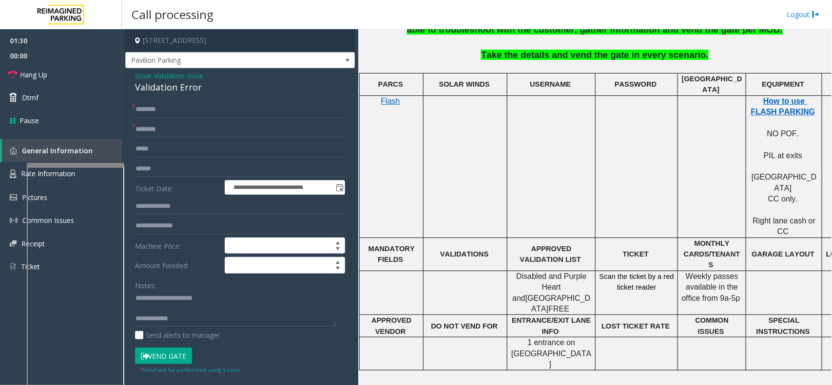
click at [161, 69] on div "**********" at bounding box center [240, 351] width 230 height 566
click at [154, 70] on div "**********" at bounding box center [240, 351] width 230 height 566
click at [152, 77] on span "- Validation Issue" at bounding box center [178, 75] width 52 height 9
click at [165, 79] on span "Validation Issue" at bounding box center [178, 76] width 49 height 10
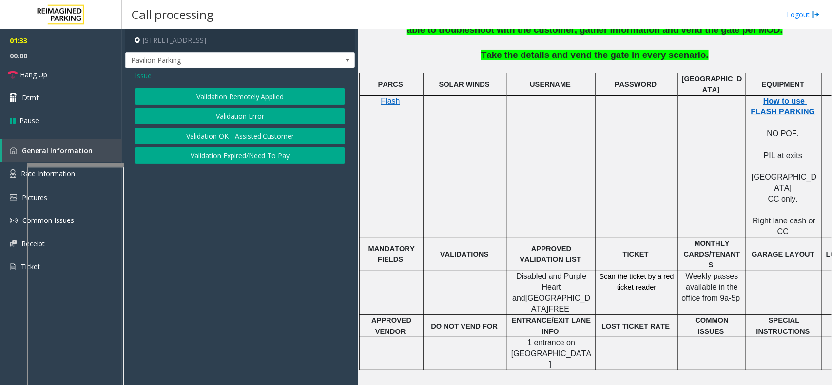
click at [143, 78] on span "Issue" at bounding box center [143, 76] width 17 height 10
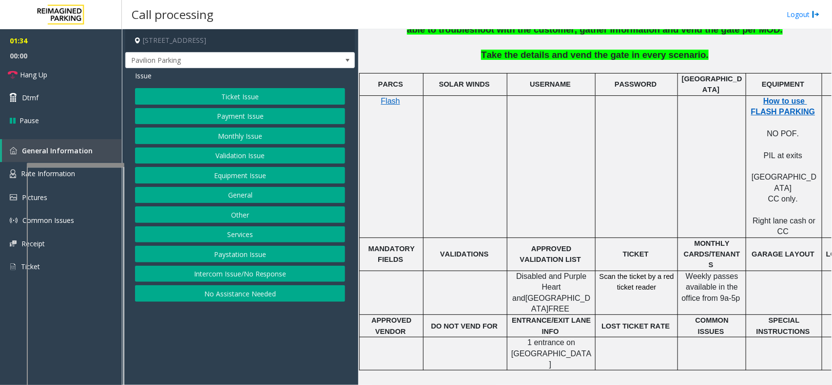
click at [244, 103] on button "Ticket Issue" at bounding box center [240, 96] width 210 height 17
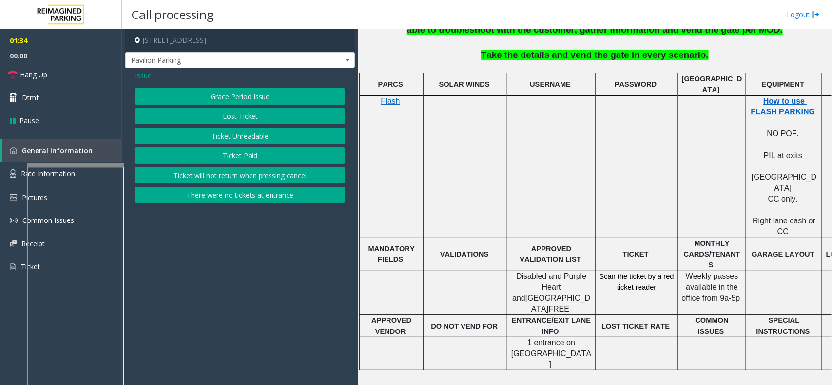
click at [249, 135] on button "Ticket Unreadable" at bounding box center [240, 136] width 210 height 17
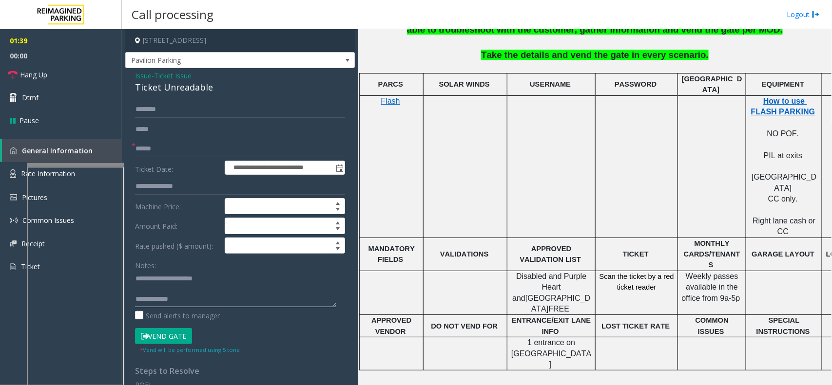
drag, startPoint x: 156, startPoint y: 274, endPoint x: 230, endPoint y: 283, distance: 74.1
click at [230, 283] on textarea at bounding box center [235, 289] width 201 height 37
click at [178, 88] on div "Ticket Unreadable" at bounding box center [240, 87] width 210 height 13
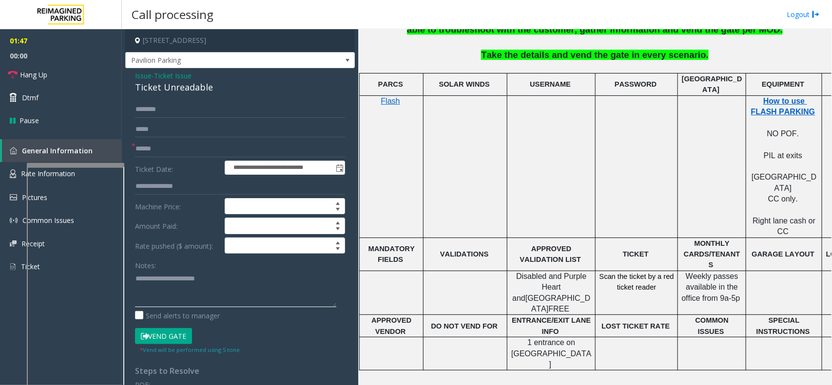
click at [224, 298] on textarea at bounding box center [235, 289] width 201 height 37
click at [228, 291] on textarea at bounding box center [235, 289] width 201 height 37
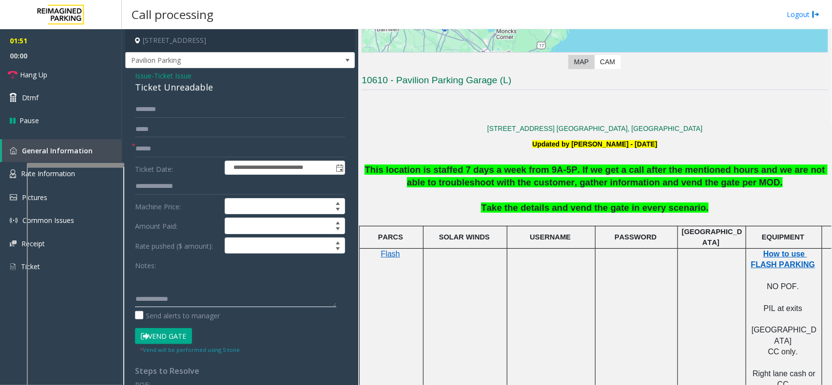
scroll to position [176, 0]
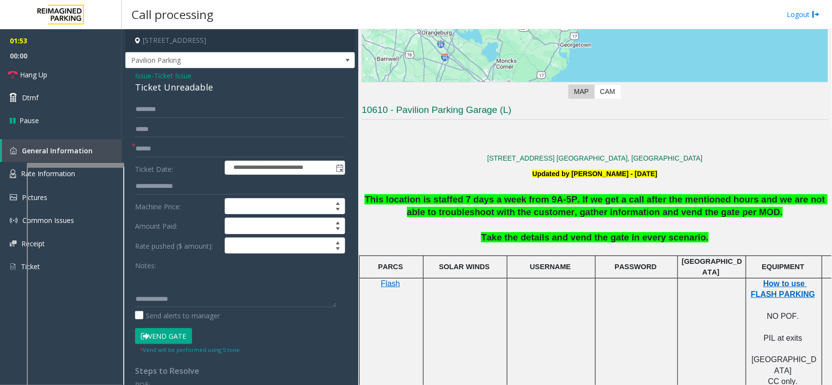
click at [174, 334] on button "Vend Gate" at bounding box center [163, 336] width 57 height 17
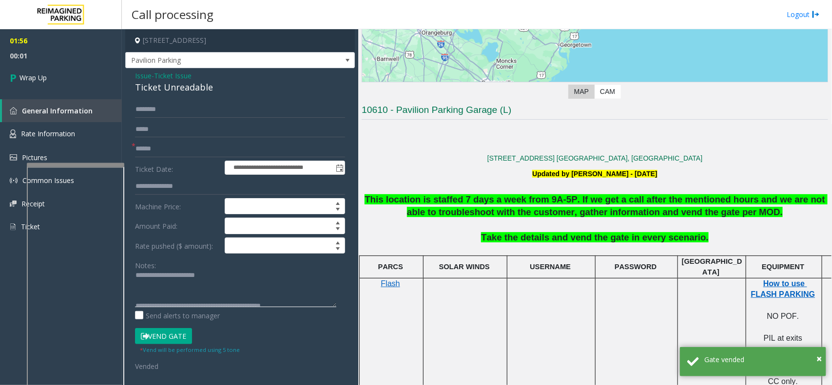
scroll to position [0, 0]
type textarea "**********"
click at [71, 72] on link "Wrap Up" at bounding box center [61, 77] width 122 height 29
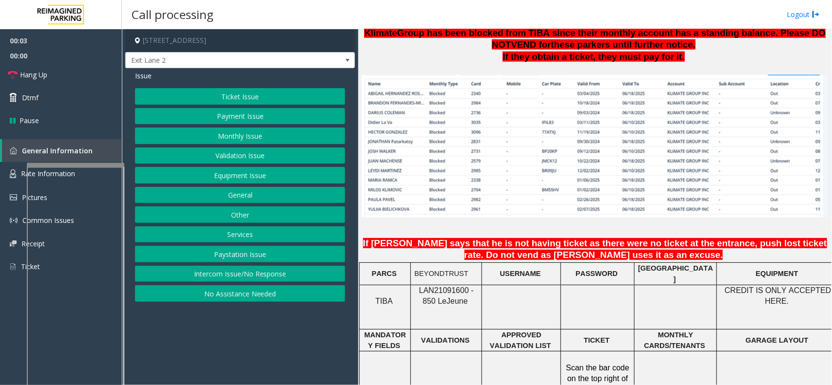
scroll to position [731, 0]
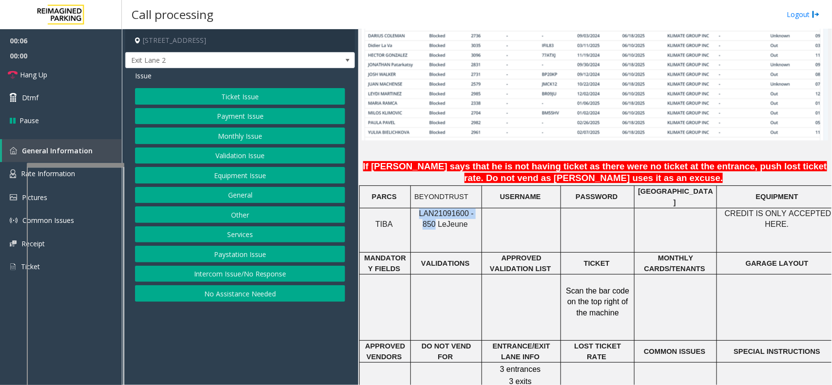
drag, startPoint x: 479, startPoint y: 209, endPoint x: 412, endPoint y: 210, distance: 66.3
click at [412, 210] on div "LAN21091600 - 850 Le Jeune" at bounding box center [446, 220] width 71 height 22
copy span "LAN21091600 - 850"
click at [238, 138] on button "Monthly Issue" at bounding box center [240, 136] width 210 height 17
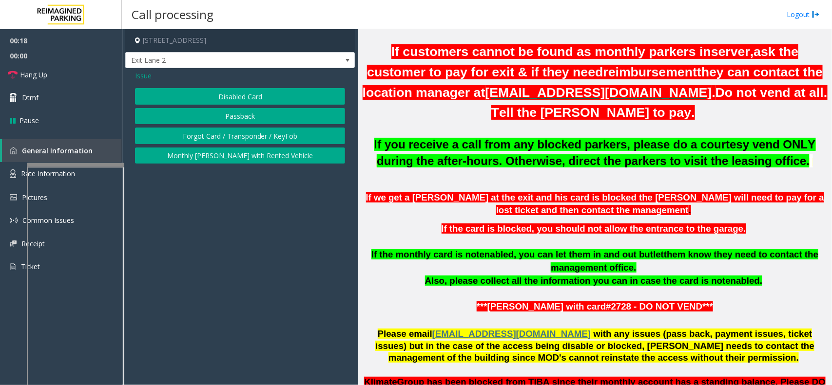
scroll to position [244, 0]
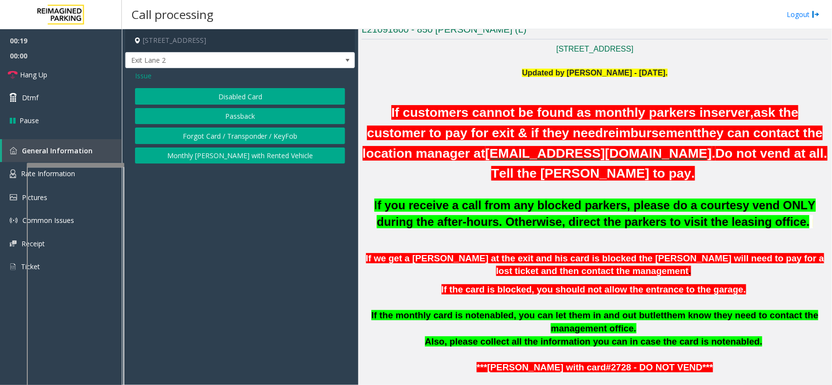
click at [257, 109] on button "Passback" at bounding box center [240, 116] width 210 height 17
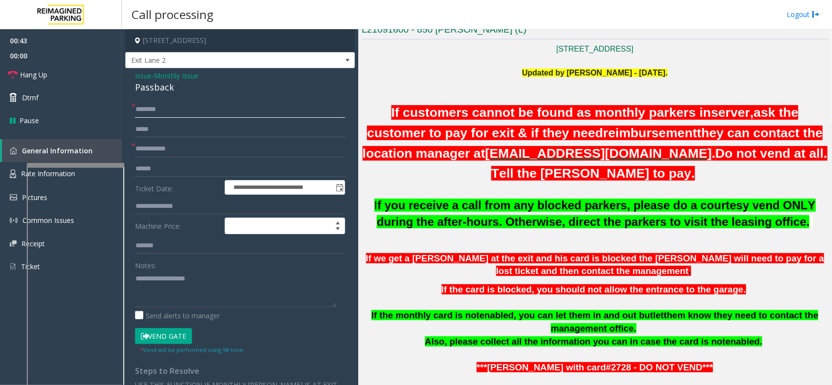
click at [230, 105] on input "text" at bounding box center [240, 109] width 210 height 17
paste input "*****"
click at [204, 113] on input "*****" at bounding box center [240, 109] width 210 height 17
paste input "*********"
type input "**********"
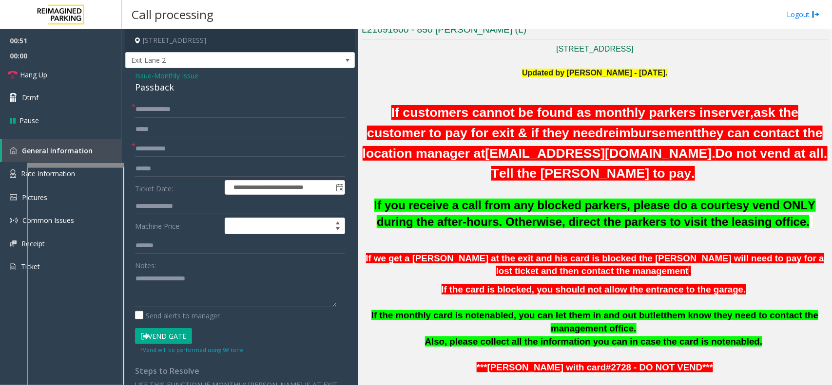
click at [198, 153] on input "text" at bounding box center [240, 149] width 210 height 17
click at [213, 144] on input "text" at bounding box center [240, 149] width 210 height 17
paste input "****"
type input "****"
click at [74, 78] on link "Hang Up" at bounding box center [61, 74] width 122 height 23
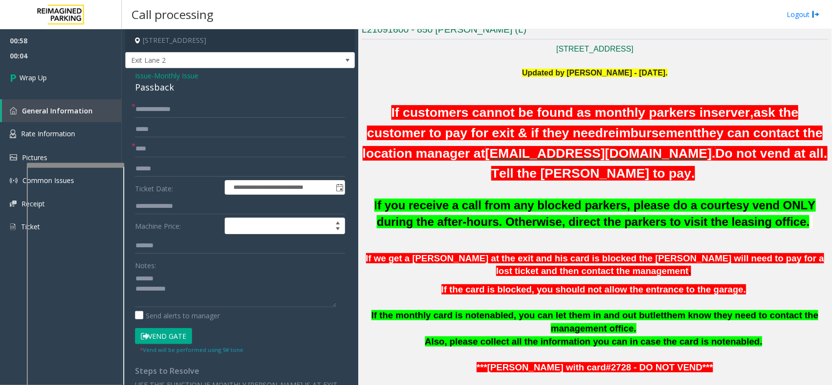
click at [153, 81] on div "Passback" at bounding box center [240, 87] width 210 height 13
click at [153, 85] on div "Passback" at bounding box center [240, 87] width 210 height 13
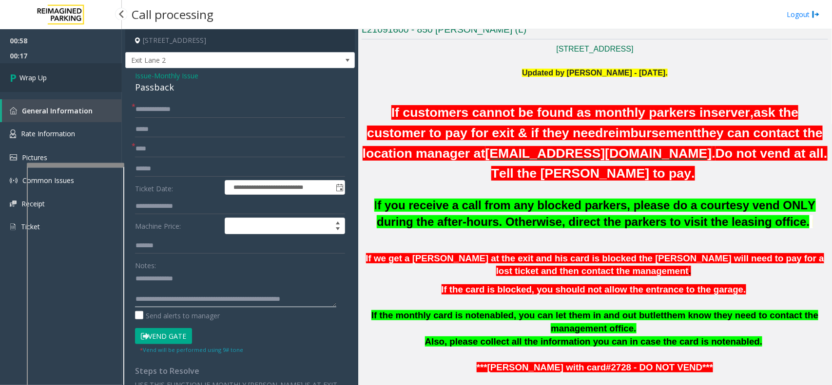
type textarea "**********"
click at [96, 81] on link "Wrap Up" at bounding box center [61, 77] width 122 height 29
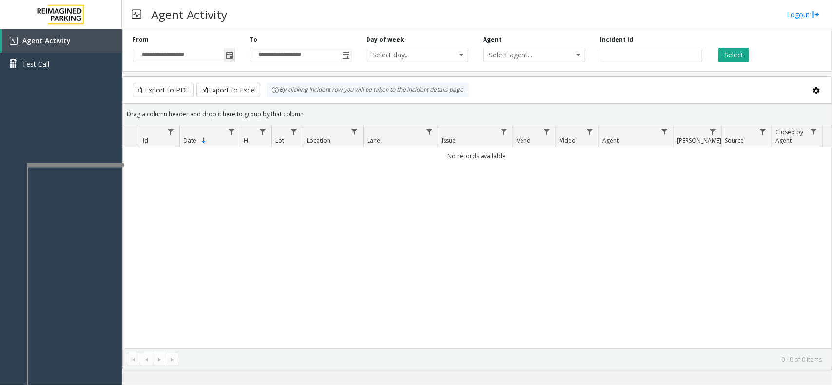
click at [230, 53] on span "Toggle popup" at bounding box center [230, 56] width 8 height 8
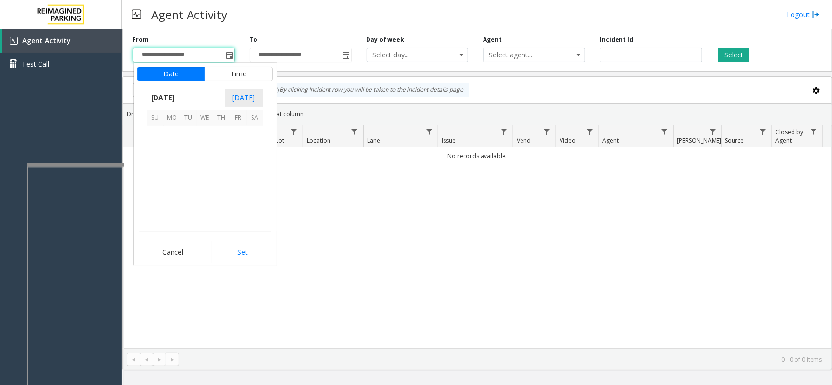
scroll to position [174694, 0]
click at [256, 195] on span "30" at bounding box center [255, 200] width 17 height 17
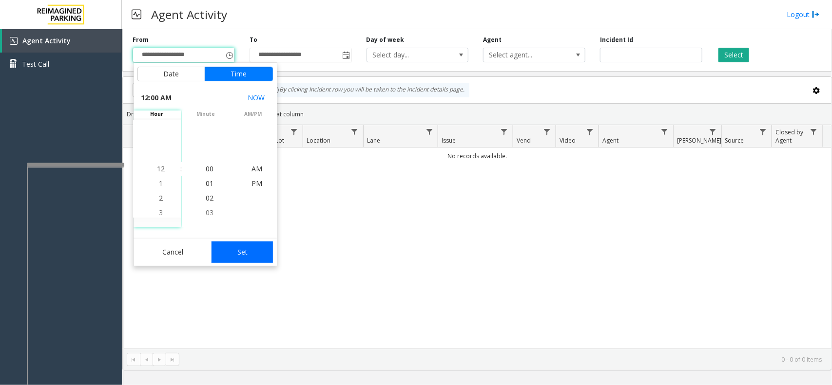
click at [262, 249] on button "Set" at bounding box center [241, 252] width 61 height 21
type input "**********"
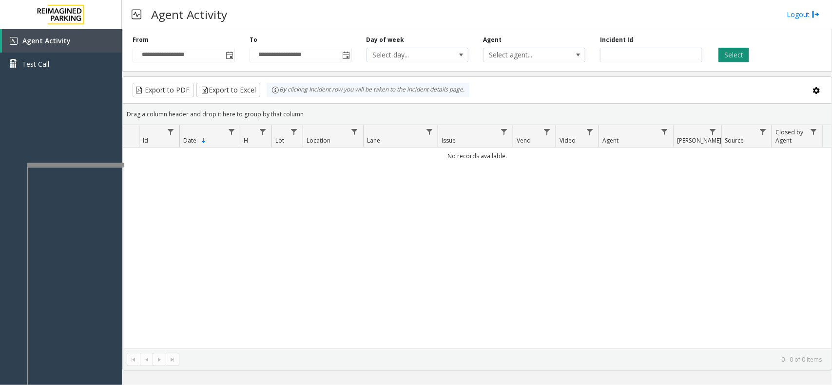
click at [733, 62] on button "Select" at bounding box center [733, 55] width 31 height 15
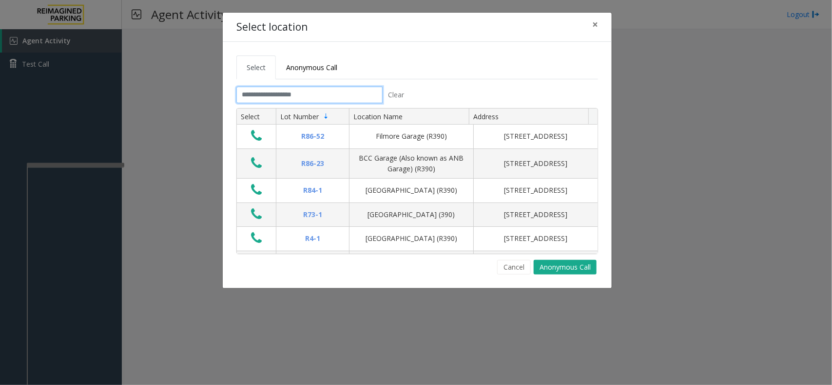
click at [278, 91] on input "text" at bounding box center [309, 95] width 146 height 17
type input "*"
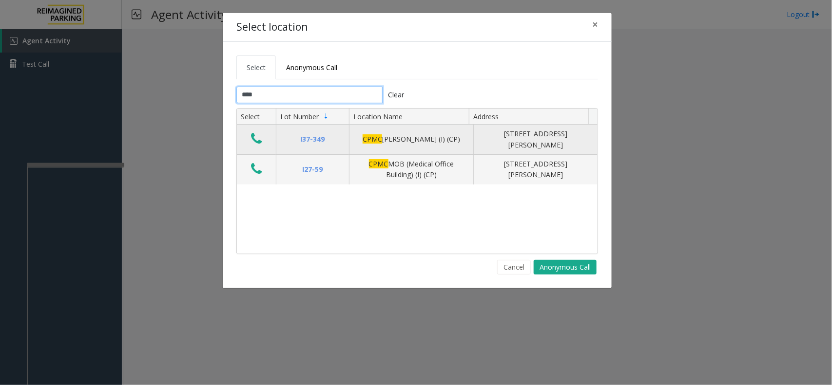
type input "****"
click at [256, 141] on icon "Data table" at bounding box center [256, 139] width 11 height 14
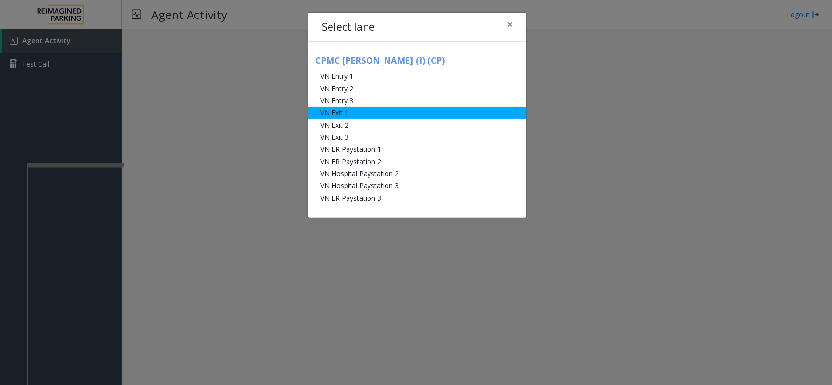
click at [345, 111] on li "VN Exit 1" at bounding box center [417, 113] width 218 height 12
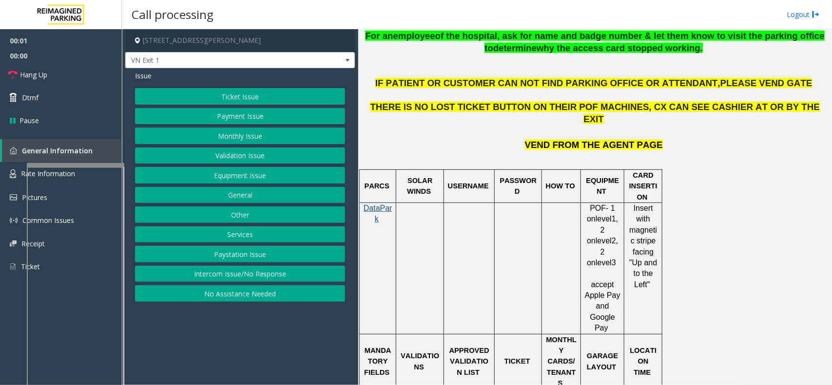
scroll to position [609, 0]
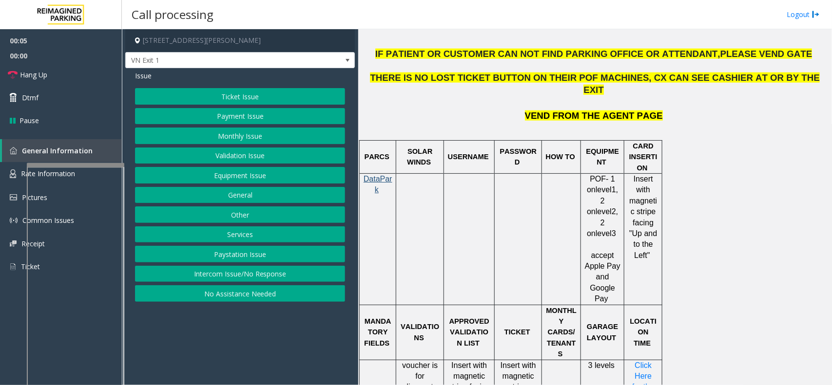
click at [251, 95] on button "Ticket Issue" at bounding box center [240, 96] width 210 height 17
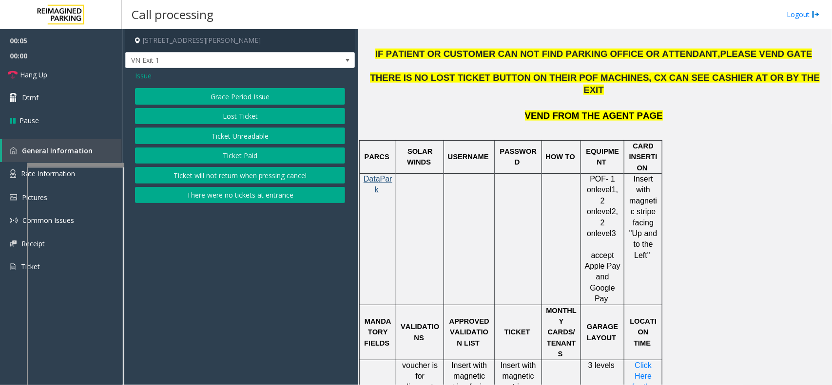
click at [257, 138] on button "Ticket Unreadable" at bounding box center [240, 136] width 210 height 17
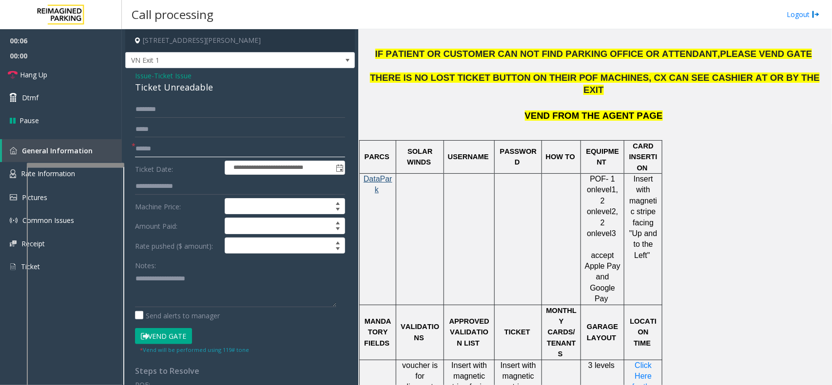
click at [174, 148] on input "text" at bounding box center [240, 149] width 210 height 17
click at [181, 159] on form "**********" at bounding box center [240, 227] width 210 height 253
click at [181, 136] on input "text" at bounding box center [240, 129] width 210 height 17
click at [174, 152] on input "text" at bounding box center [240, 149] width 210 height 17
click at [169, 94] on div "Ticket Unreadable" at bounding box center [240, 87] width 210 height 13
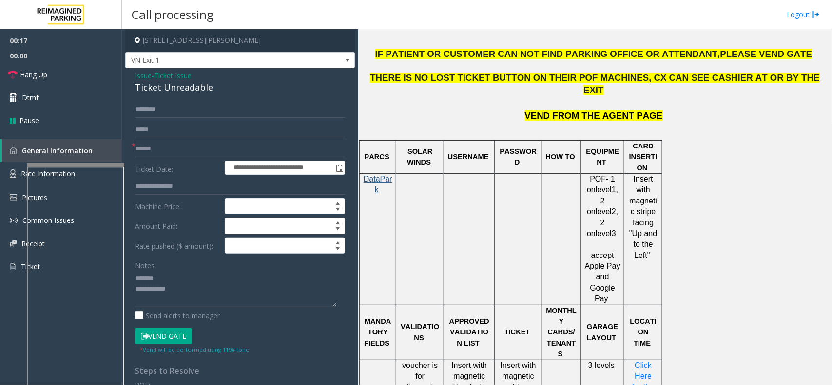
click at [178, 88] on div "Ticket Unreadable" at bounding box center [240, 87] width 210 height 13
type textarea "**********"
click at [188, 152] on input "text" at bounding box center [240, 149] width 210 height 17
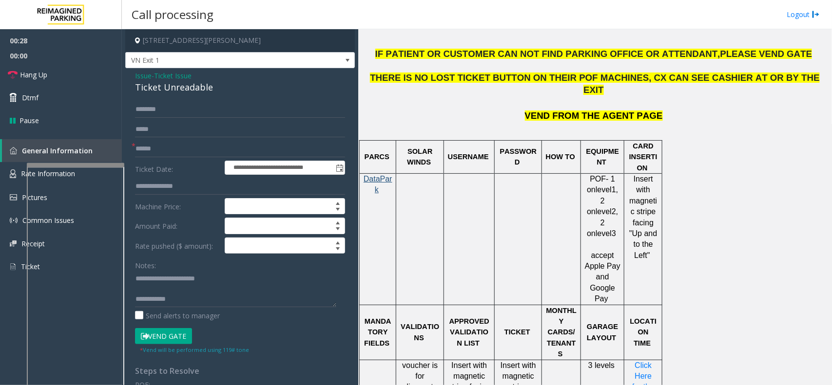
click at [172, 328] on form "**********" at bounding box center [240, 227] width 210 height 253
click at [172, 335] on button "Vend Gate" at bounding box center [163, 336] width 57 height 17
click at [58, 71] on link "Hang Up" at bounding box center [61, 74] width 122 height 23
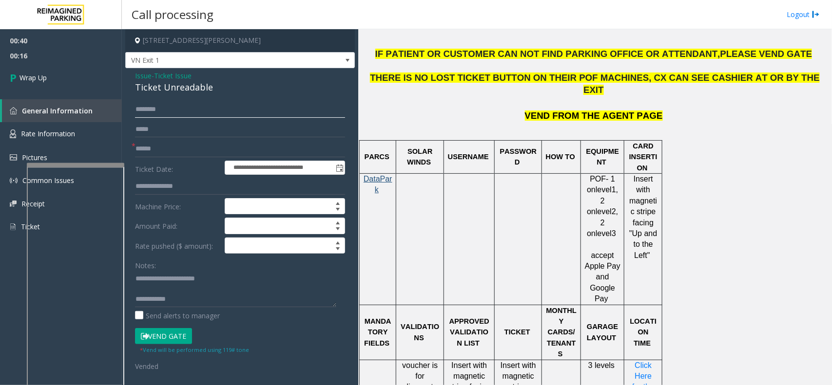
click at [225, 111] on input "text" at bounding box center [240, 109] width 210 height 17
paste input "******"
type input "******"
click at [159, 148] on input "text" at bounding box center [240, 149] width 210 height 17
click at [142, 145] on input "text" at bounding box center [240, 149] width 210 height 17
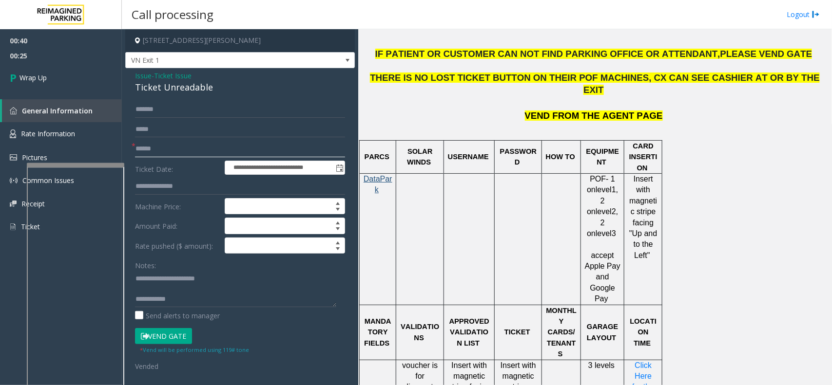
paste input "*******"
type input "*******"
click at [200, 299] on textarea at bounding box center [235, 289] width 201 height 37
drag, startPoint x: 196, startPoint y: 288, endPoint x: 193, endPoint y: 293, distance: 5.9
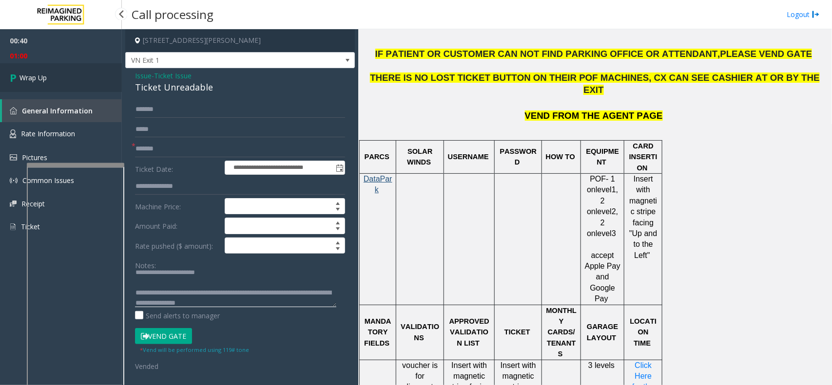
type textarea "**********"
click at [98, 79] on link "Wrap Up" at bounding box center [61, 77] width 122 height 29
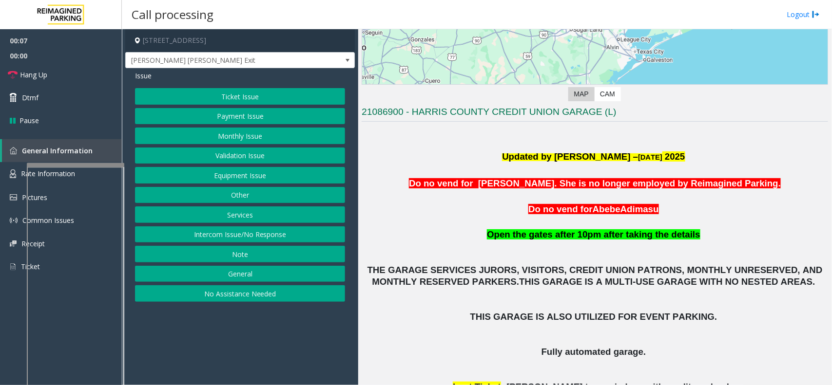
scroll to position [183, 0]
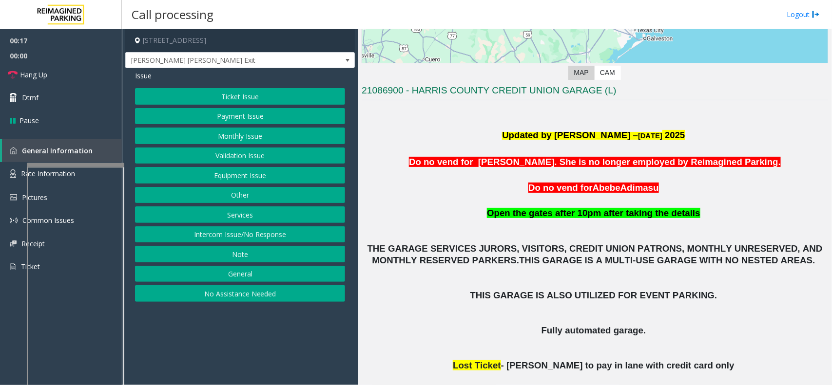
click at [279, 93] on button "Ticket Issue" at bounding box center [240, 96] width 210 height 17
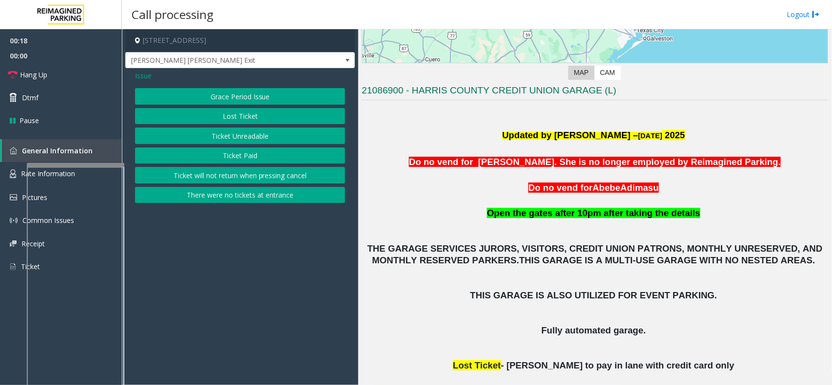
click at [258, 142] on button "Ticket Unreadable" at bounding box center [240, 136] width 210 height 17
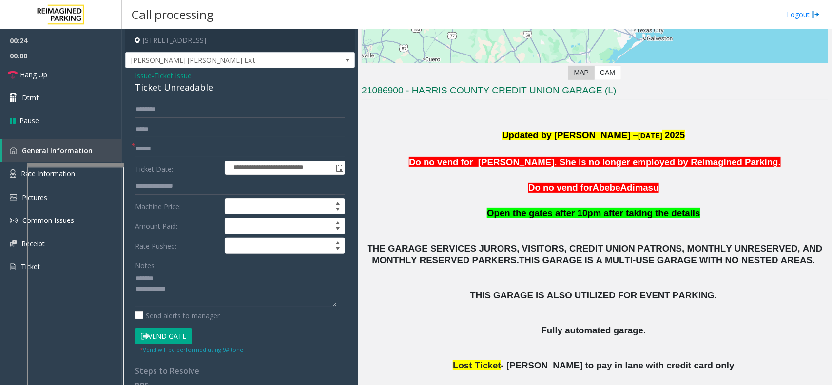
click at [166, 91] on div "Ticket Unreadable" at bounding box center [240, 87] width 210 height 13
type textarea "**********"
click at [187, 164] on label "Ticket Date:" at bounding box center [178, 168] width 90 height 15
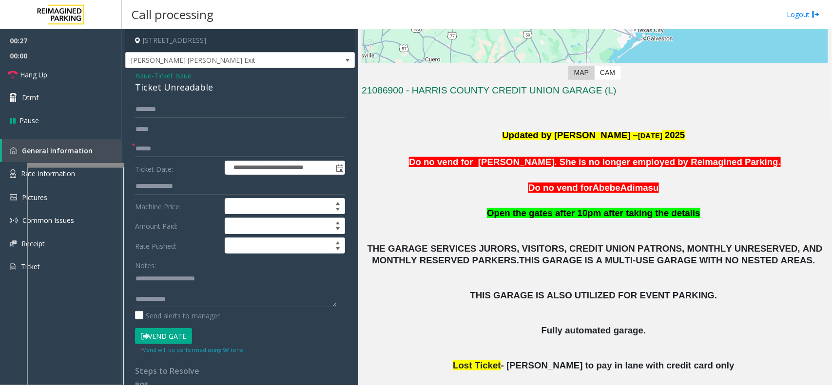
click at [187, 155] on input "text" at bounding box center [240, 149] width 210 height 17
type input "**"
click at [88, 72] on link "Hang Up" at bounding box center [61, 74] width 122 height 23
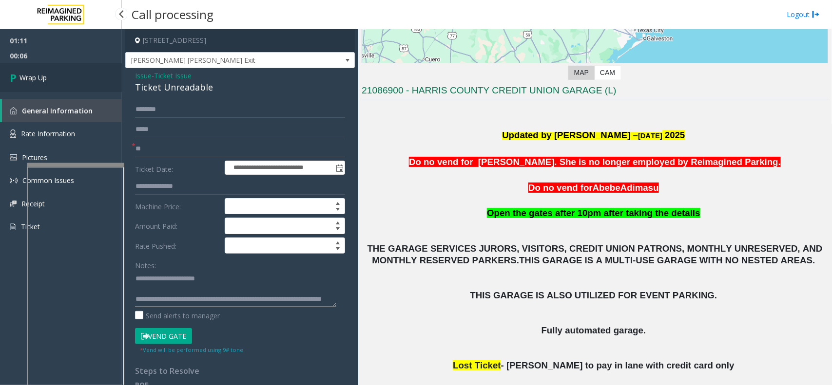
type textarea "**********"
click at [55, 74] on link "Wrap Up" at bounding box center [61, 77] width 122 height 29
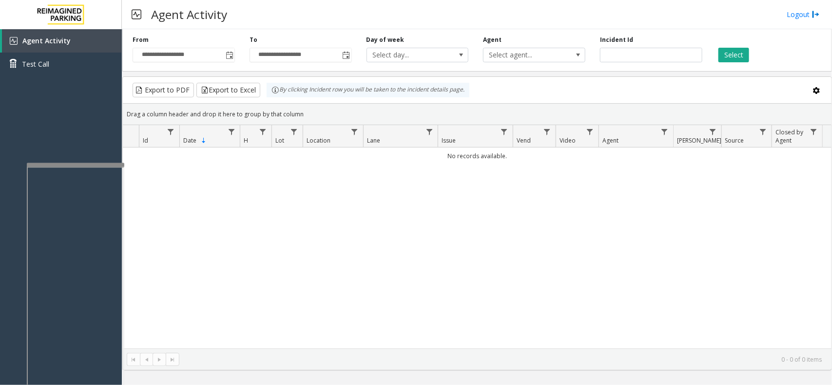
click at [369, 205] on div "No records available." at bounding box center [477, 248] width 709 height 201
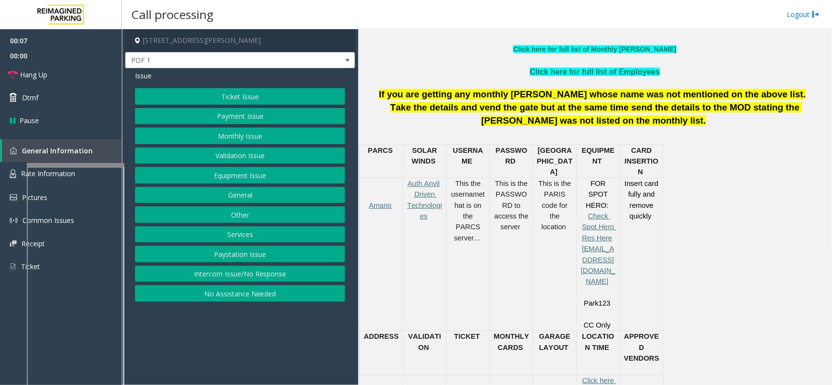
scroll to position [365, 0]
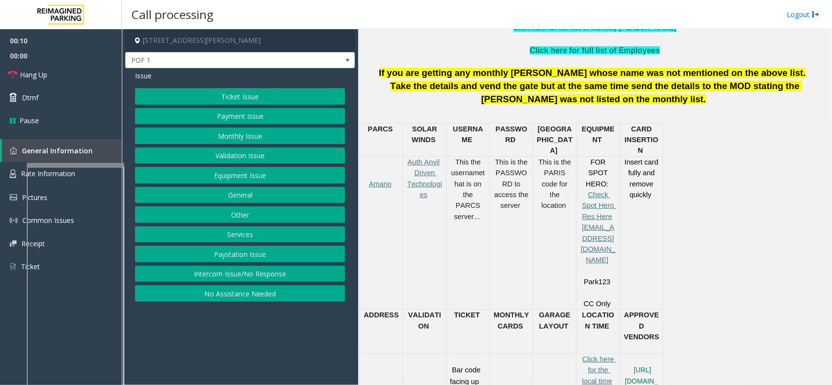
click at [264, 95] on button "Ticket Issue" at bounding box center [240, 96] width 210 height 17
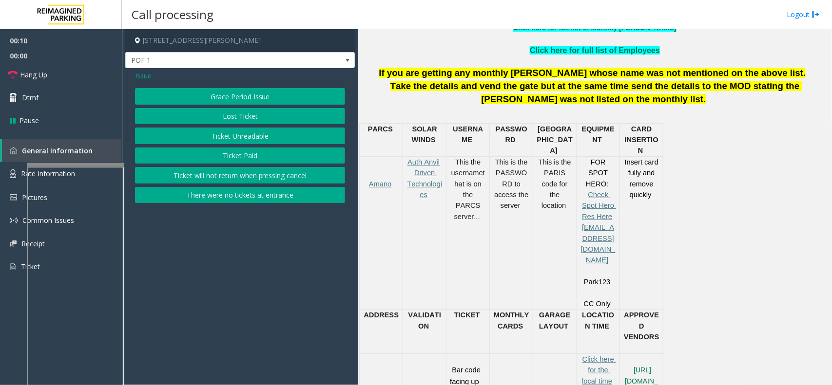
click at [262, 133] on button "Ticket Unreadable" at bounding box center [240, 136] width 210 height 17
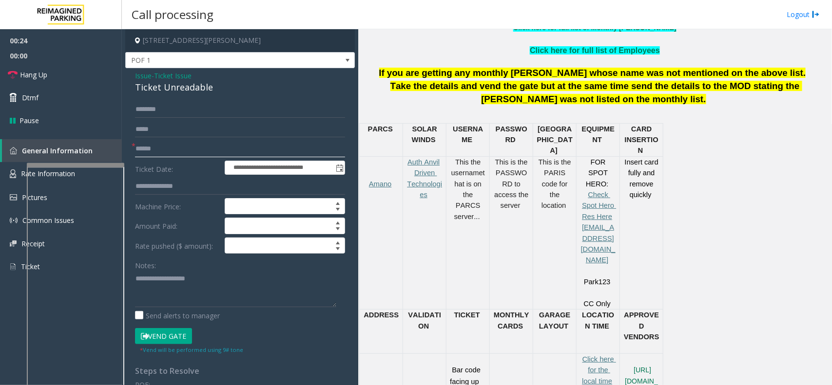
click at [151, 144] on input "text" at bounding box center [240, 149] width 210 height 17
type input "**"
click at [173, 95] on div "**********" at bounding box center [240, 310] width 230 height 485
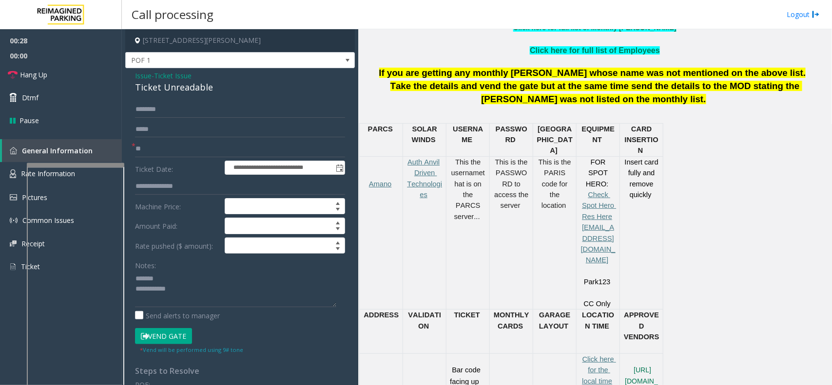
click at [183, 89] on div "Ticket Unreadable" at bounding box center [240, 87] width 210 height 13
click at [271, 288] on textarea at bounding box center [235, 289] width 201 height 37
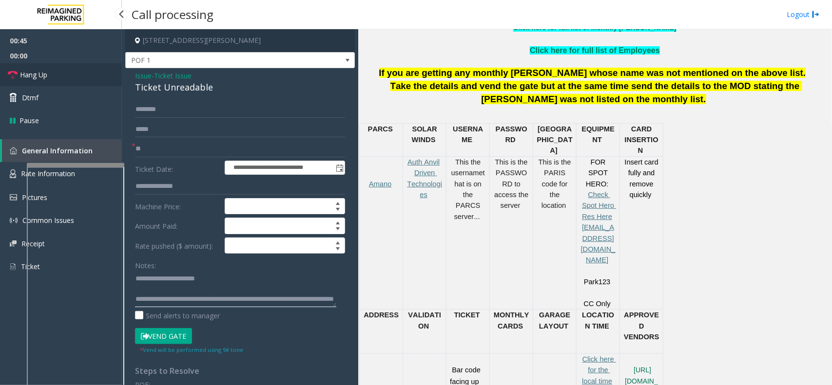
type textarea "**********"
click at [77, 78] on link "Hang Up" at bounding box center [61, 74] width 122 height 23
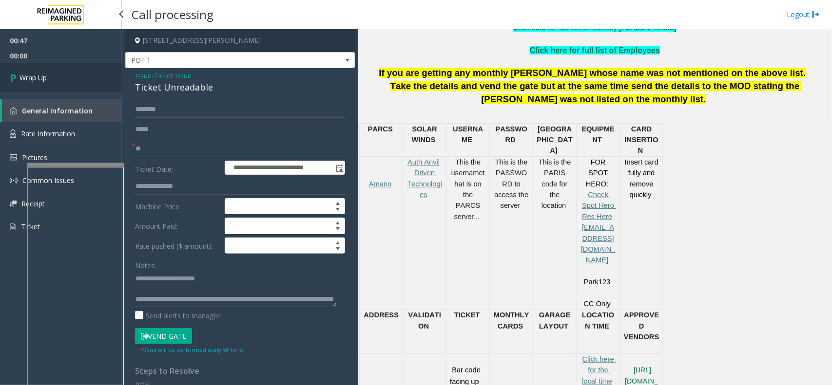
click at [77, 78] on link "Wrap Up" at bounding box center [61, 77] width 122 height 29
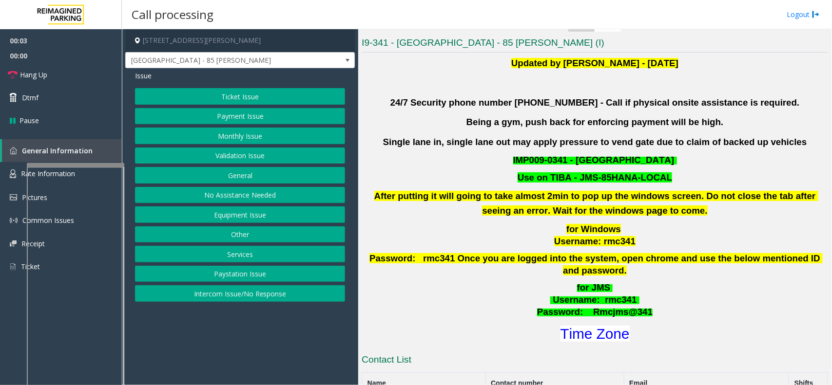
scroll to position [365, 0]
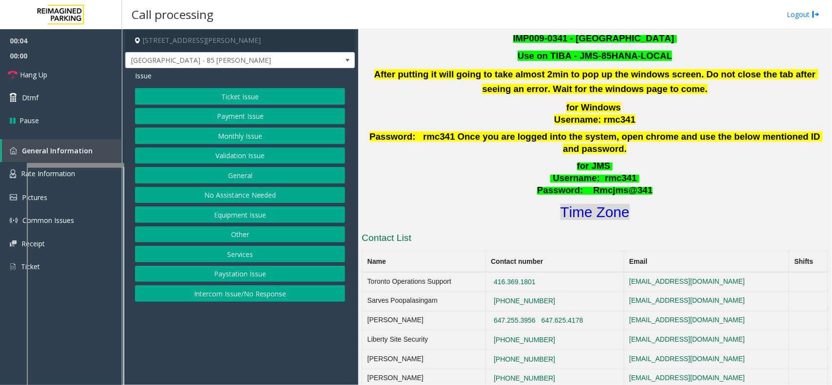
click at [598, 204] on font "Time Zone" at bounding box center [594, 212] width 69 height 16
drag, startPoint x: 257, startPoint y: 297, endPoint x: 253, endPoint y: 264, distance: 33.8
click at [257, 297] on button "Intercom Issue/No Response" at bounding box center [240, 294] width 210 height 17
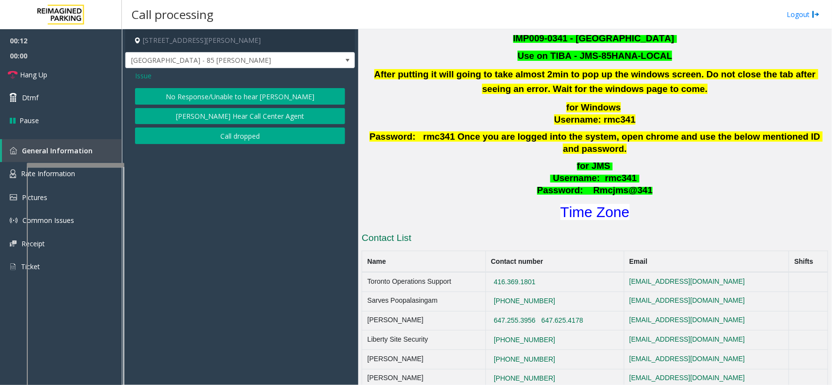
click at [237, 93] on button "No Response/Unable to hear [PERSON_NAME]" at bounding box center [240, 96] width 210 height 17
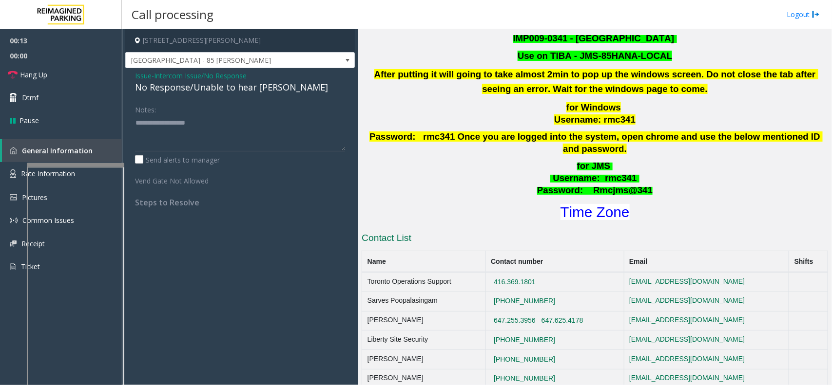
click at [189, 83] on div "No Response/Unable to hear [PERSON_NAME]" at bounding box center [240, 87] width 210 height 13
click at [189, 84] on div "No Response/Unable to hear [PERSON_NAME]" at bounding box center [240, 87] width 210 height 13
click at [232, 135] on textarea at bounding box center [240, 133] width 210 height 37
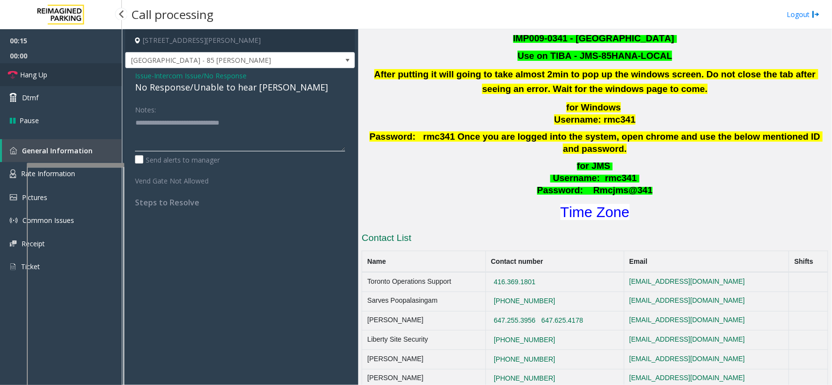
type textarea "**********"
click at [89, 72] on link "Hang Up" at bounding box center [61, 74] width 122 height 23
click at [83, 77] on link "Hang Up" at bounding box center [61, 74] width 122 height 23
click at [81, 78] on link "Hang Up" at bounding box center [61, 74] width 122 height 23
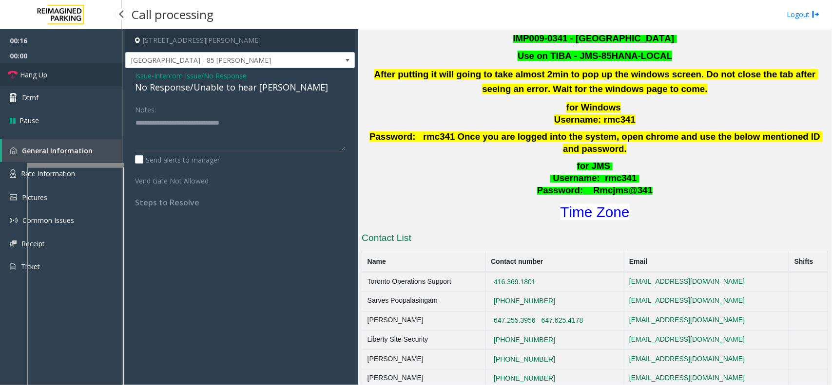
click at [79, 79] on link "Hang Up" at bounding box center [61, 74] width 122 height 23
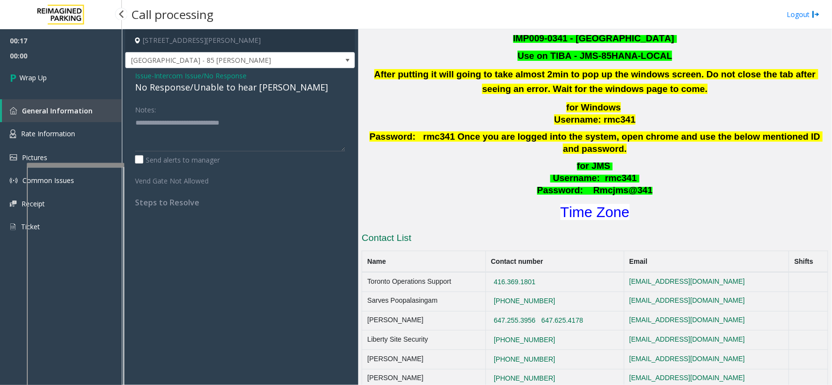
click at [79, 79] on link "Wrap Up" at bounding box center [61, 77] width 122 height 29
click at [78, 81] on link "Wrap Up" at bounding box center [61, 77] width 122 height 29
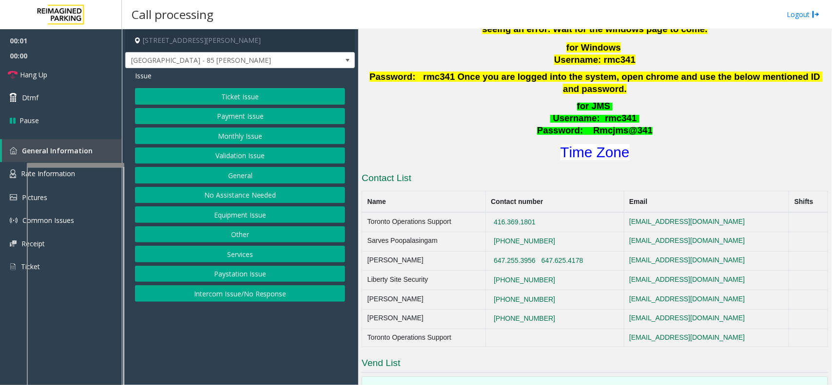
scroll to position [426, 0]
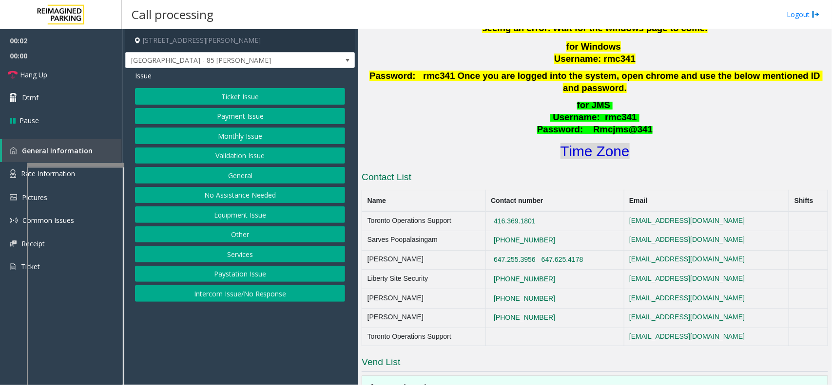
click at [599, 143] on font "Time Zone" at bounding box center [594, 151] width 69 height 16
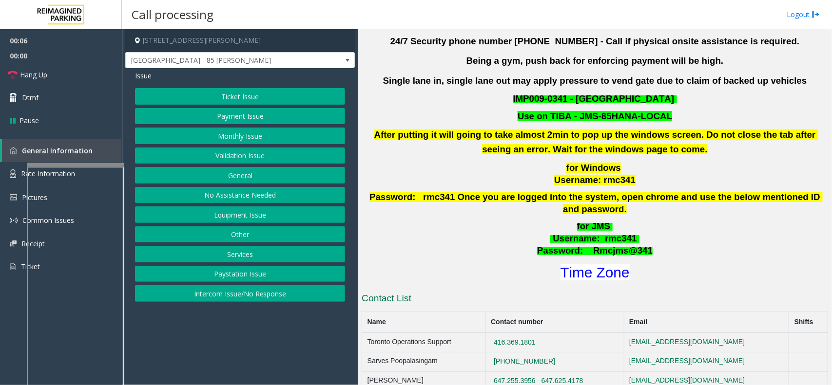
scroll to position [305, 0]
click at [273, 294] on button "Intercom Issue/No Response" at bounding box center [240, 294] width 210 height 17
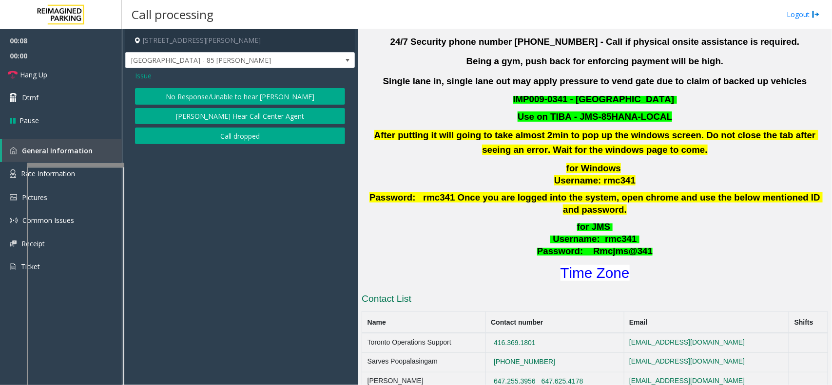
click at [218, 97] on button "No Response/Unable to hear [PERSON_NAME]" at bounding box center [240, 96] width 210 height 17
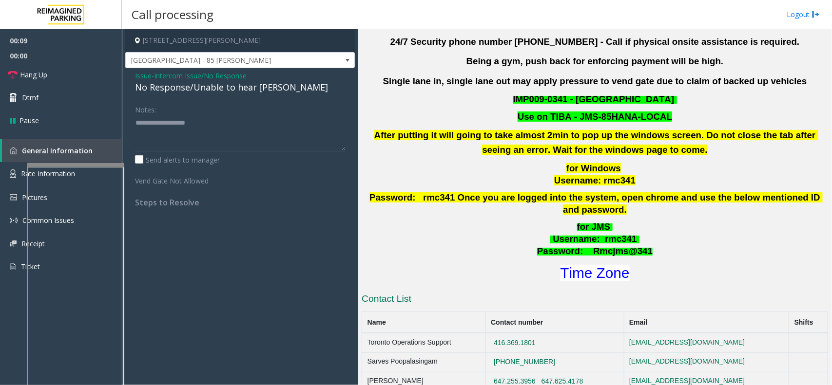
click at [201, 91] on div "No Response/Unable to hear [PERSON_NAME]" at bounding box center [240, 87] width 210 height 13
type textarea "**********"
click at [60, 79] on link "Hang Up" at bounding box center [61, 74] width 122 height 23
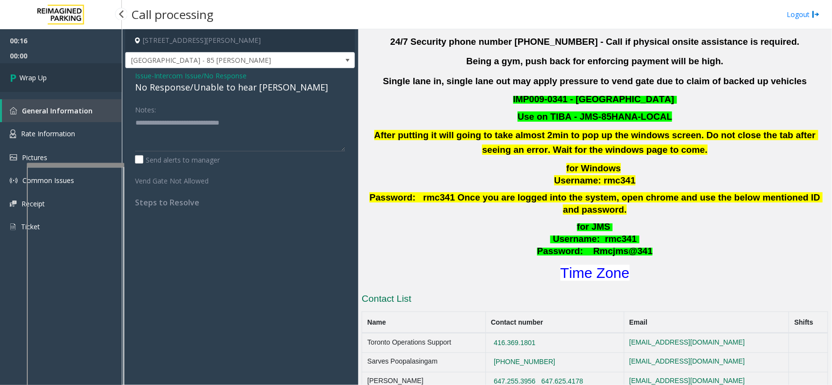
click at [60, 79] on link "Wrap Up" at bounding box center [61, 77] width 122 height 29
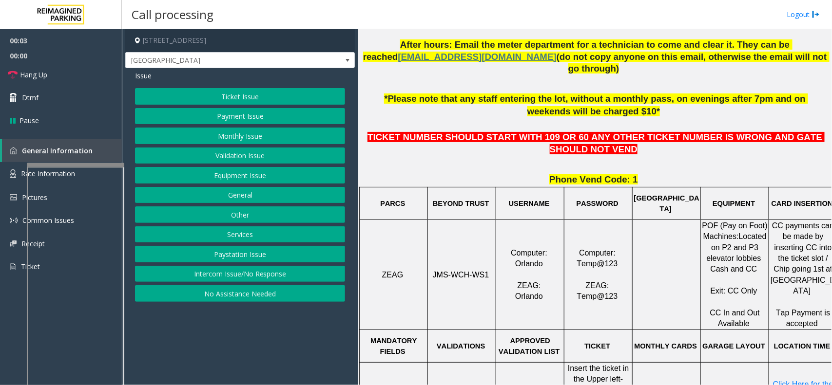
scroll to position [365, 0]
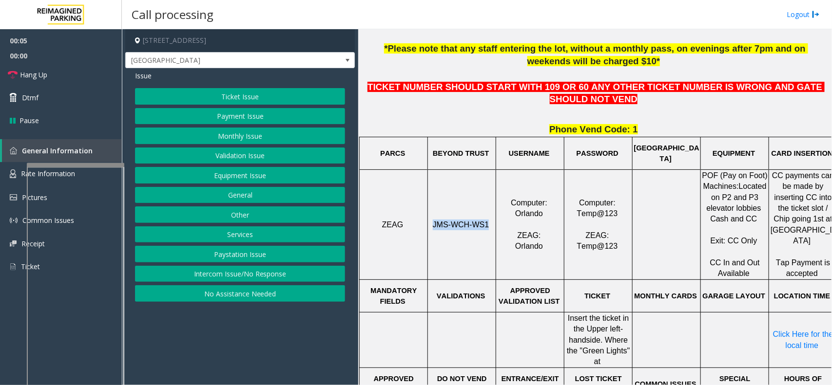
drag, startPoint x: 484, startPoint y: 213, endPoint x: 430, endPoint y: 208, distance: 53.9
click at [430, 220] on p "JMS-WCH-WS1" at bounding box center [461, 225] width 67 height 11
copy span "JMS-WCH-WS1"
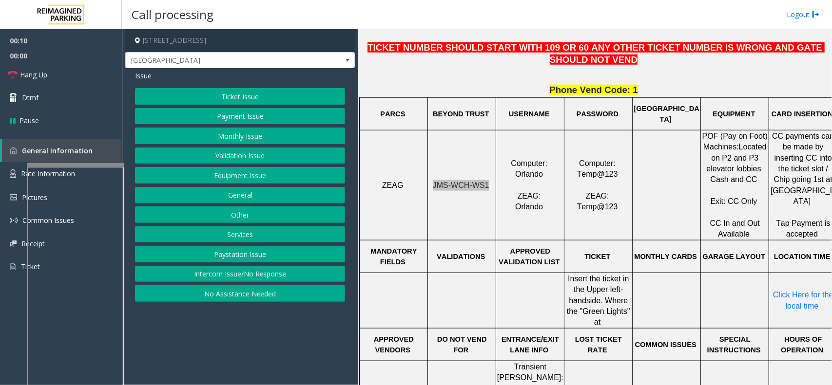
scroll to position [426, 0]
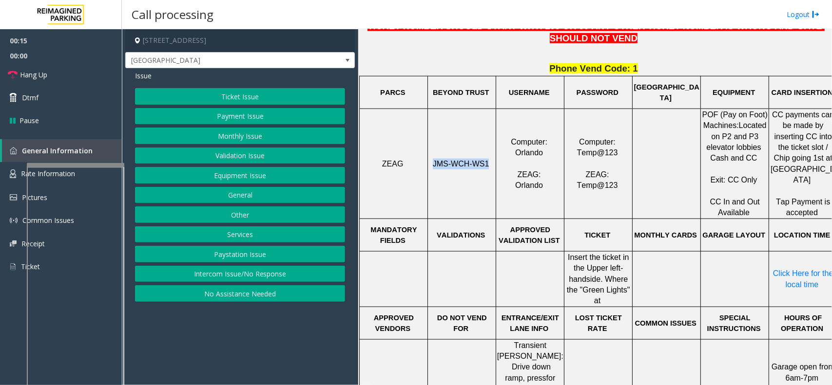
click at [218, 94] on button "Ticket Issue" at bounding box center [240, 96] width 210 height 17
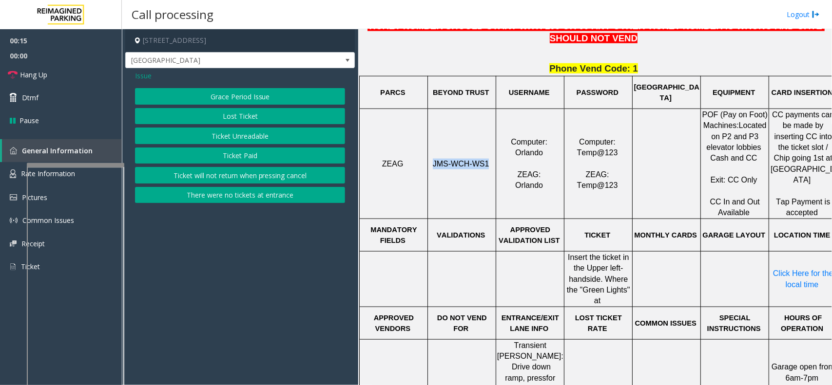
click at [228, 126] on div "Grace Period Issue Lost Ticket Ticket Unreadable Ticket Paid Ticket will not re…" at bounding box center [240, 145] width 210 height 115
click at [228, 128] on button "Ticket Unreadable" at bounding box center [240, 136] width 210 height 17
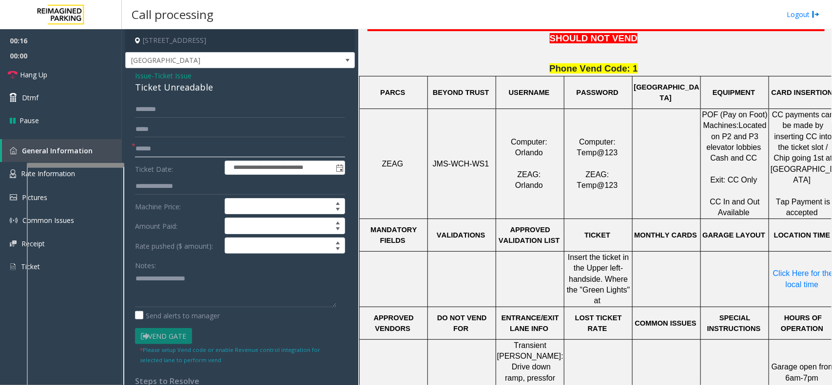
click at [208, 155] on input "text" at bounding box center [240, 149] width 210 height 17
type textarea "**********"
click at [159, 145] on input "text" at bounding box center [240, 149] width 210 height 17
click at [205, 146] on input "text" at bounding box center [240, 149] width 210 height 17
type input "********"
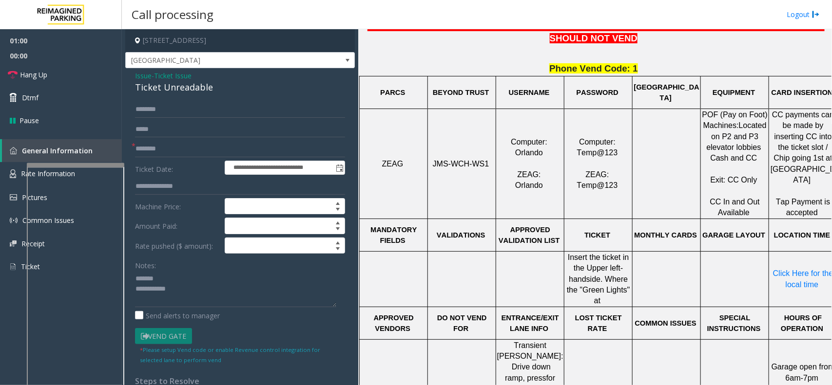
click at [189, 83] on div "Ticket Unreadable" at bounding box center [240, 87] width 210 height 13
click at [196, 303] on textarea at bounding box center [235, 289] width 201 height 37
click at [58, 76] on link "Hang Up" at bounding box center [61, 74] width 122 height 23
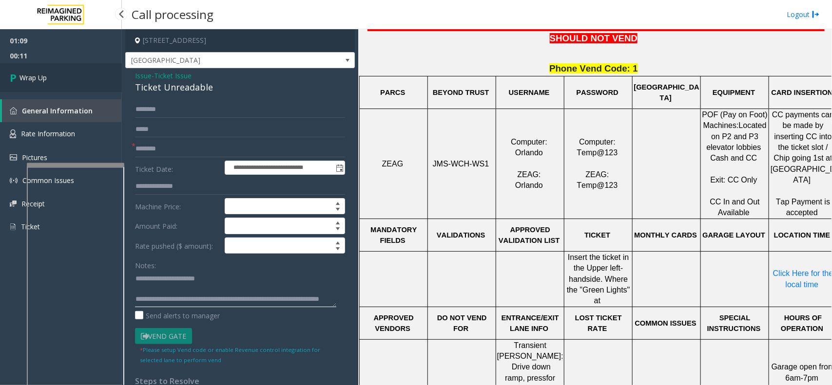
type textarea "**********"
click at [72, 79] on link "Wrap Up" at bounding box center [61, 77] width 122 height 29
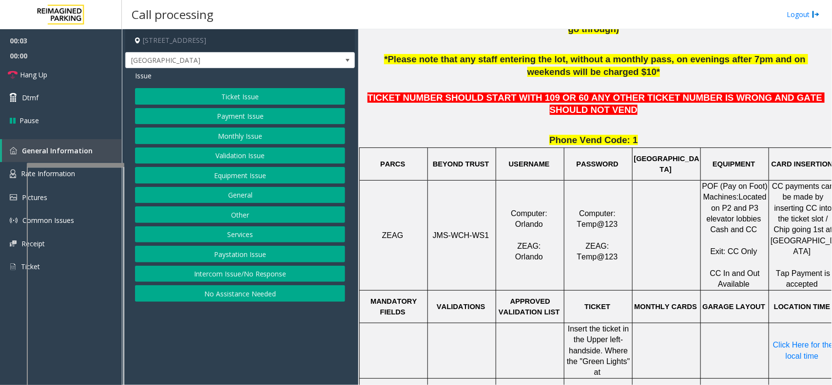
scroll to position [365, 0]
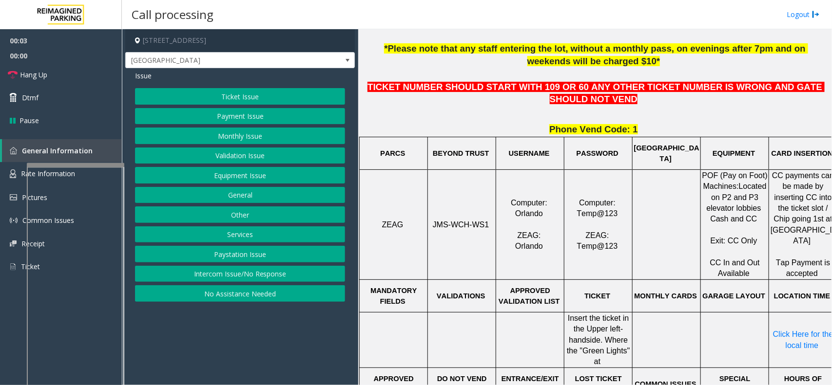
click at [474, 221] on span "JMS-WCH-WS1" at bounding box center [461, 225] width 57 height 8
copy p "JMS-WCH-WS1"
click at [252, 96] on button "Ticket Issue" at bounding box center [240, 96] width 210 height 17
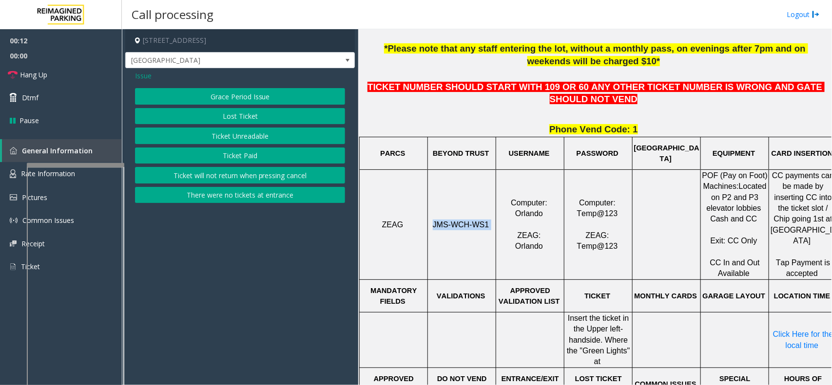
click at [252, 132] on button "Ticket Unreadable" at bounding box center [240, 136] width 210 height 17
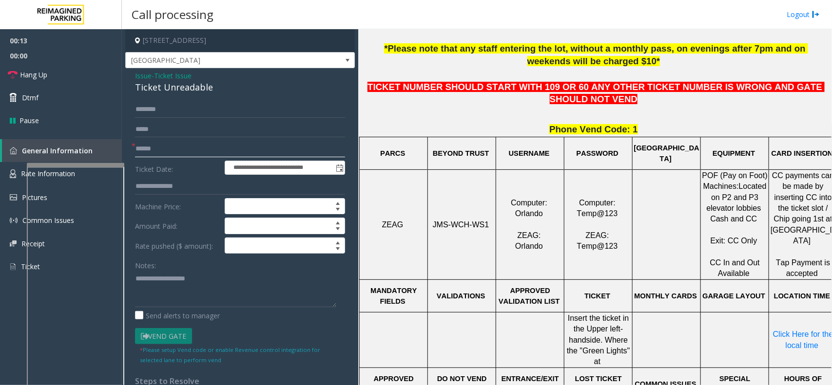
click at [234, 145] on input "text" at bounding box center [240, 149] width 210 height 17
click at [173, 92] on div "Ticket Unreadable" at bounding box center [240, 87] width 210 height 13
click at [228, 300] on textarea at bounding box center [235, 289] width 201 height 37
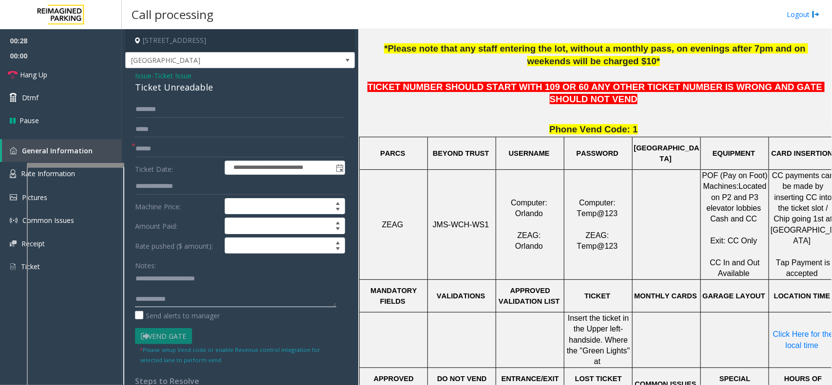
type textarea "**********"
click at [206, 152] on input "text" at bounding box center [240, 149] width 210 height 17
type input "********"
click at [197, 300] on textarea at bounding box center [235, 289] width 201 height 37
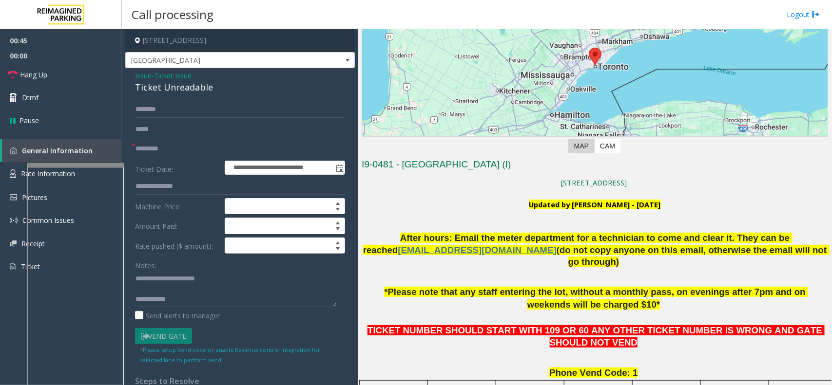
scroll to position [61, 0]
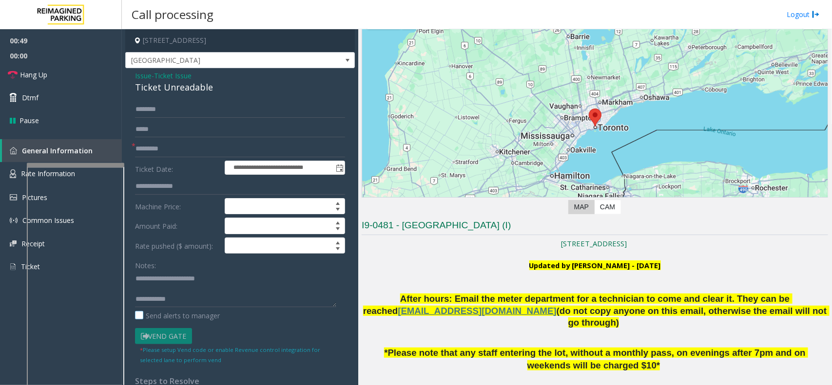
click at [193, 312] on label "Send alerts to manager" at bounding box center [177, 316] width 85 height 10
click at [193, 294] on textarea at bounding box center [235, 289] width 201 height 37
click at [183, 302] on textarea at bounding box center [235, 289] width 201 height 37
click at [49, 73] on link "Hang Up" at bounding box center [61, 74] width 122 height 23
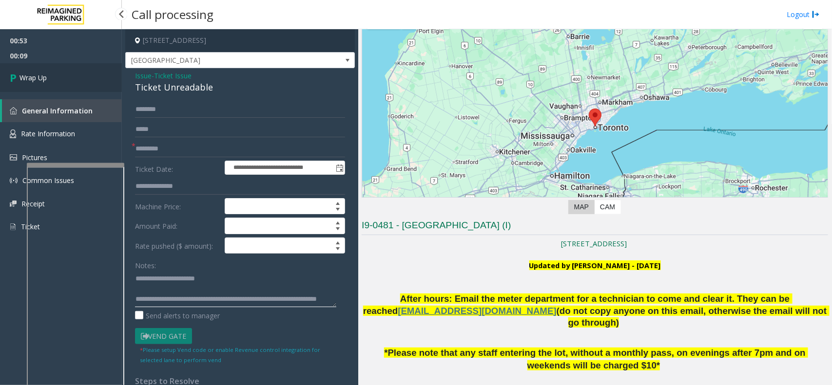
type textarea "**********"
click at [89, 71] on link "Wrap Up" at bounding box center [61, 77] width 122 height 29
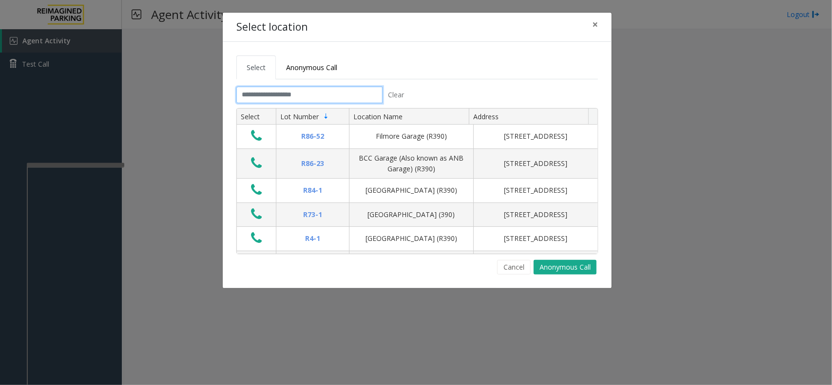
click at [272, 100] on input "text" at bounding box center [309, 95] width 146 height 17
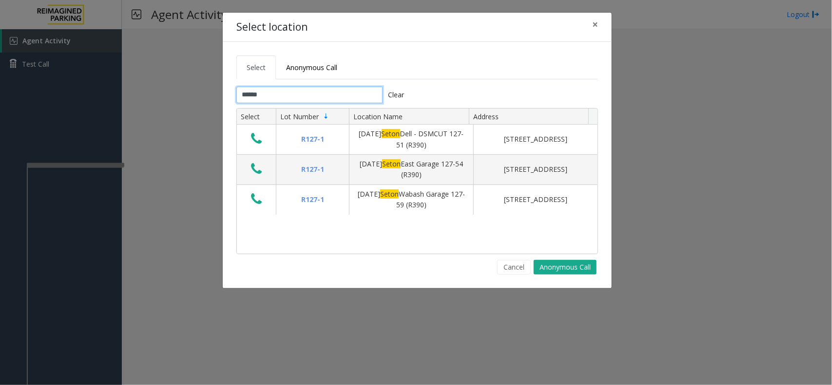
type input "*****"
click at [597, 25] on span "×" at bounding box center [595, 25] width 6 height 14
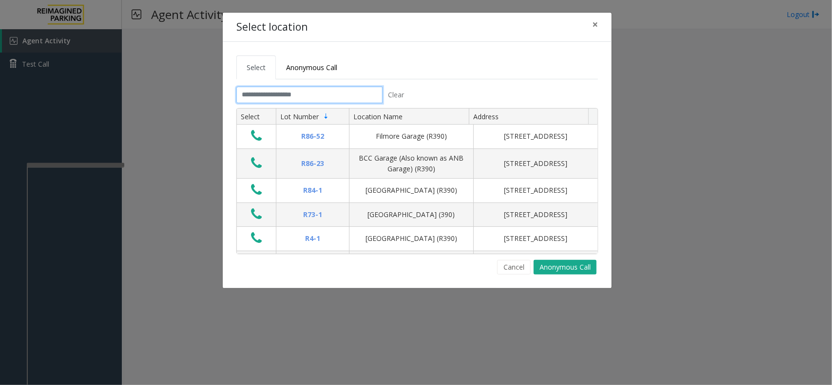
click at [296, 98] on input "text" at bounding box center [309, 95] width 146 height 17
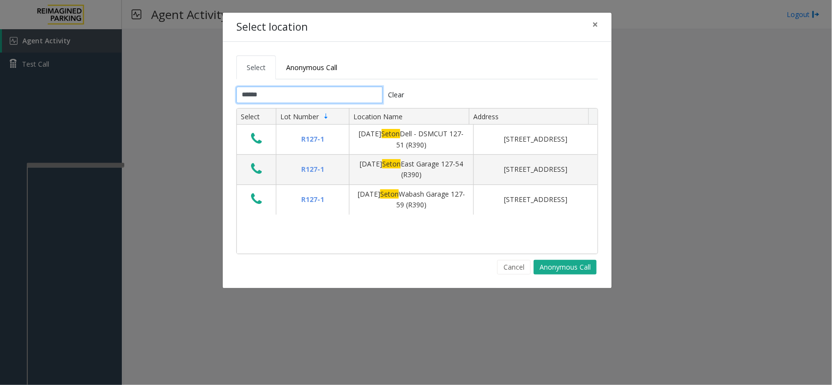
type input "*****"
click at [598, 25] on button "×" at bounding box center [594, 25] width 19 height 24
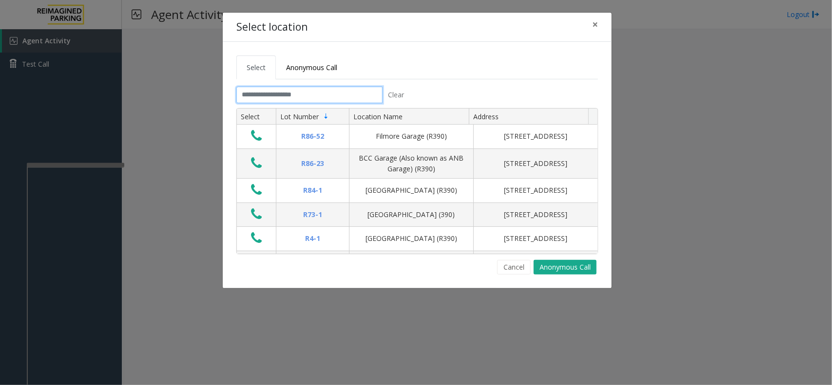
click at [320, 98] on input "text" at bounding box center [309, 95] width 146 height 17
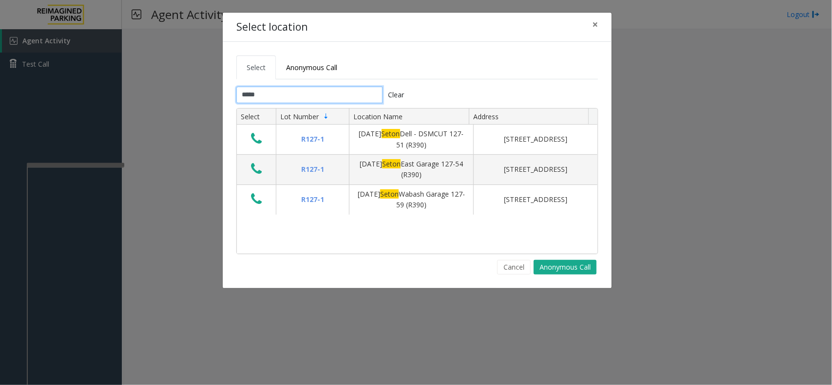
type input "*****"
click at [589, 25] on button "×" at bounding box center [594, 25] width 19 height 24
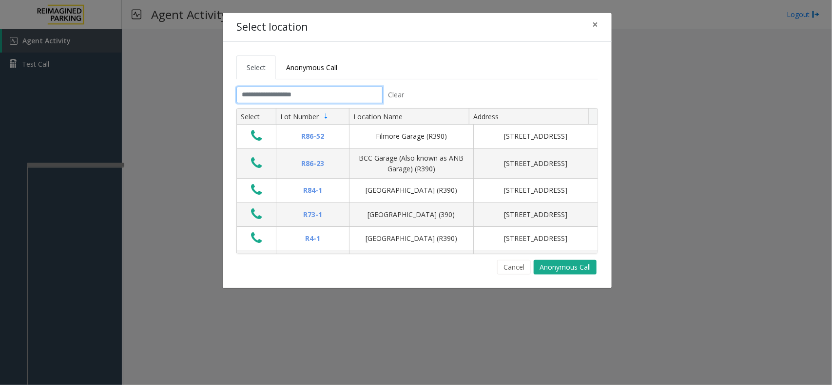
click at [306, 98] on input "text" at bounding box center [309, 95] width 146 height 17
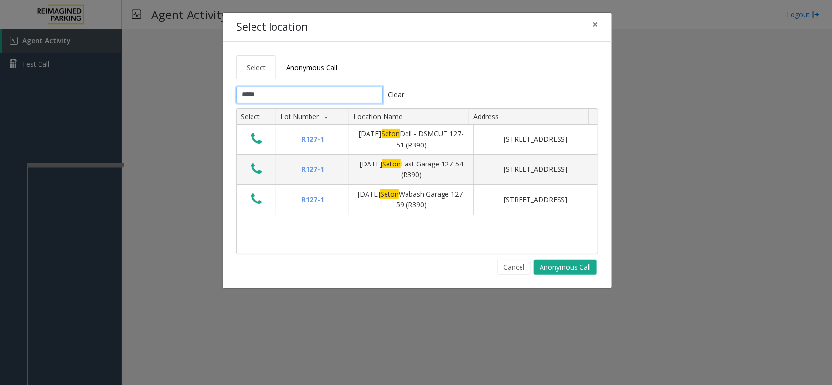
type input "*****"
click at [605, 28] on div "Select location ×" at bounding box center [417, 28] width 389 height 30
click at [591, 20] on button "×" at bounding box center [594, 25] width 19 height 24
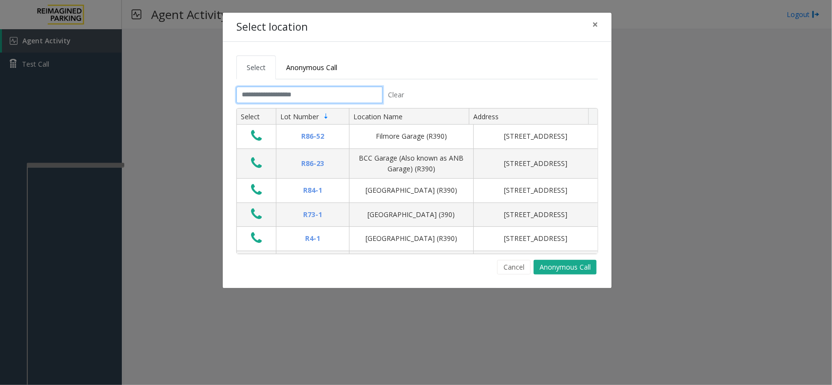
click at [282, 93] on input "text" at bounding box center [309, 95] width 146 height 17
click at [595, 25] on span "×" at bounding box center [595, 25] width 6 height 14
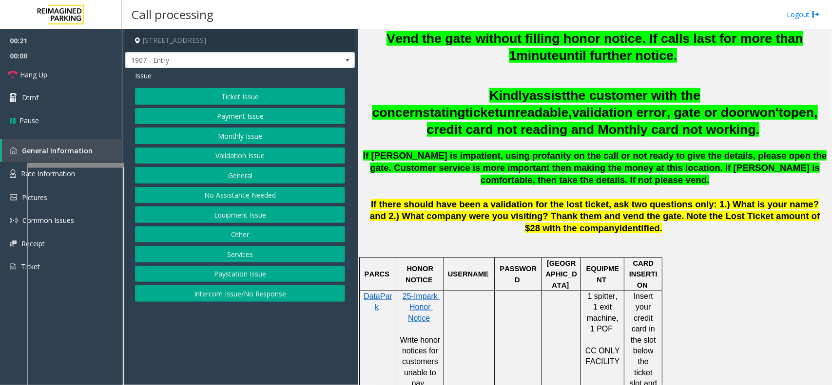
scroll to position [365, 0]
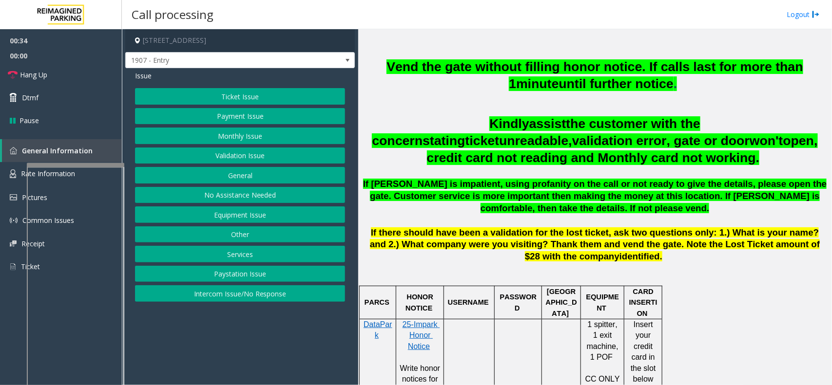
click at [231, 213] on button "Equipment Issue" at bounding box center [240, 215] width 210 height 17
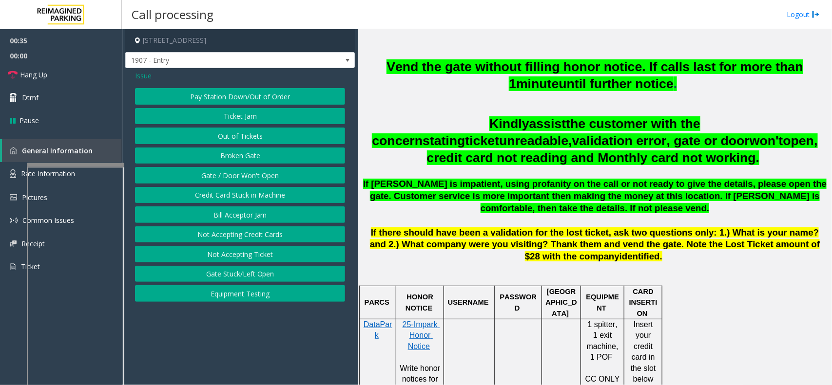
click at [237, 177] on button "Gate / Door Won't Open" at bounding box center [240, 175] width 210 height 17
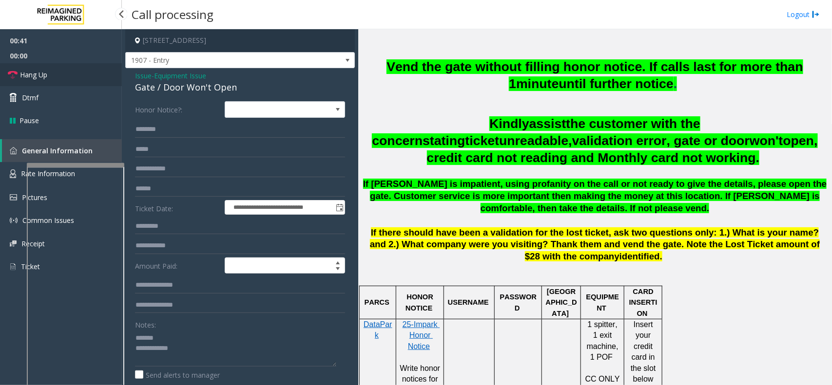
click at [63, 77] on link "Hang Up" at bounding box center [61, 74] width 122 height 23
click at [167, 83] on div "Gate / Door Won't Open" at bounding box center [240, 87] width 210 height 13
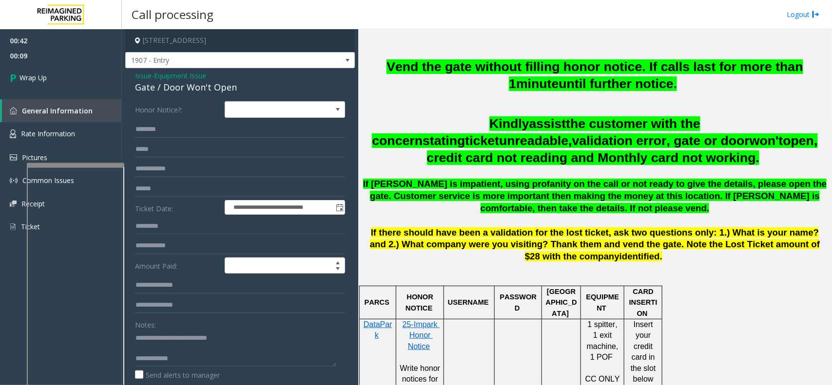
scroll to position [10, 0]
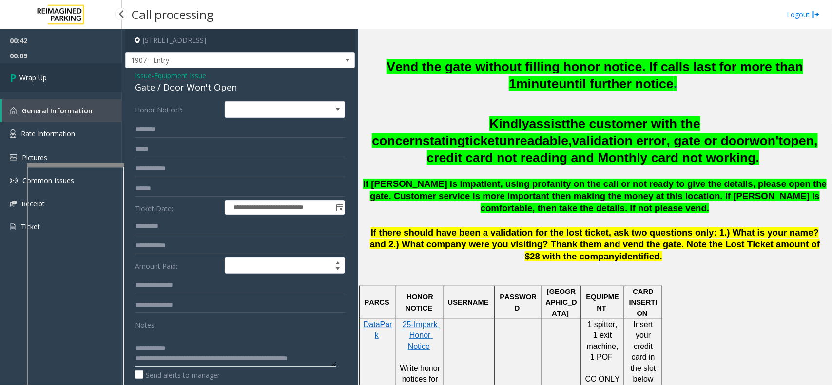
type textarea "**********"
click at [85, 74] on link "Wrap Up" at bounding box center [61, 77] width 122 height 29
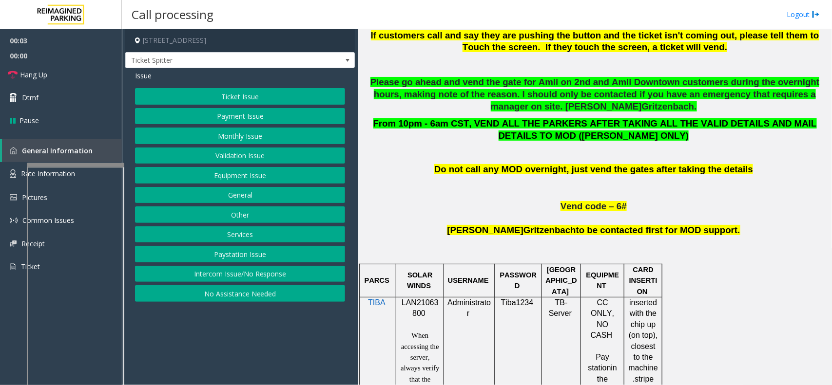
scroll to position [487, 0]
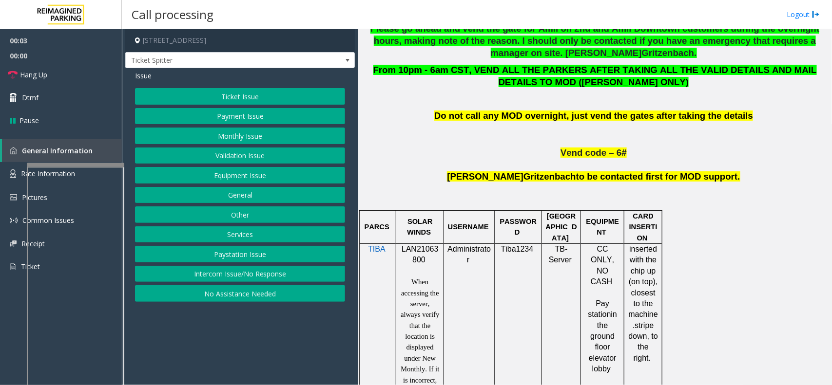
click at [425, 257] on span at bounding box center [426, 260] width 2 height 8
click at [427, 251] on span "LAN21063800" at bounding box center [420, 254] width 37 height 19
copy p "LAN21063800"
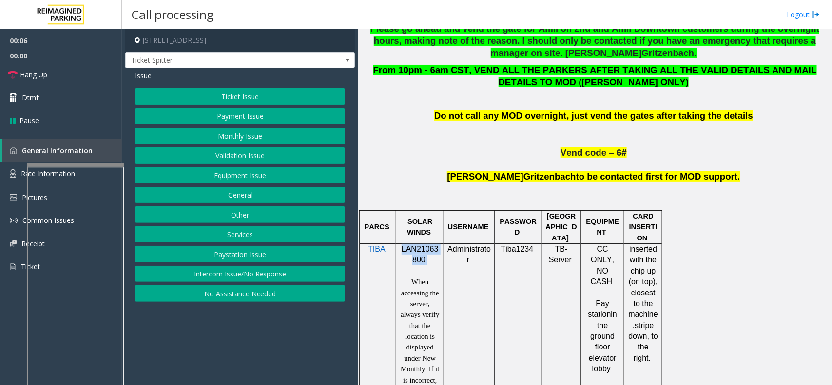
click at [247, 176] on button "Equipment Issue" at bounding box center [240, 175] width 210 height 17
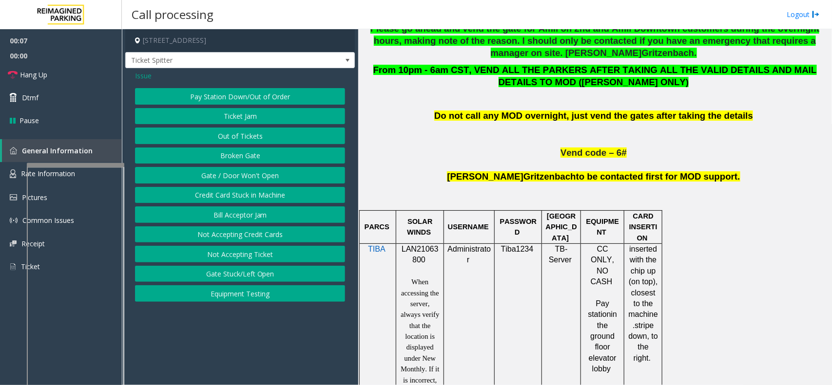
click at [144, 76] on span "Issue" at bounding box center [143, 76] width 17 height 10
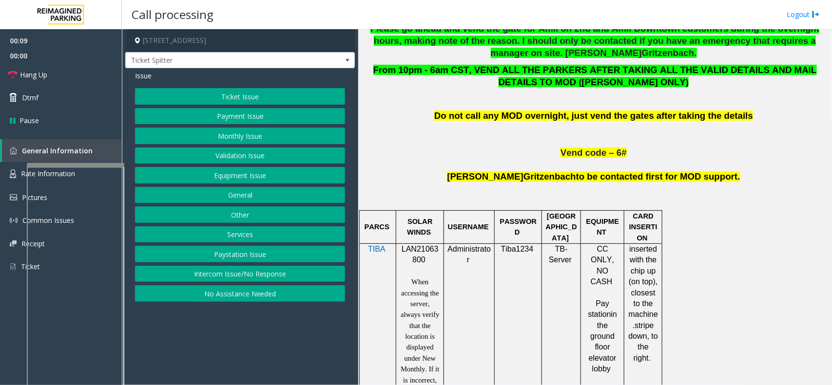
click at [214, 268] on div "Ticket Issue Payment Issue Monthly Issue Validation Issue Equipment Issue Gener…" at bounding box center [240, 195] width 210 height 214
click at [213, 271] on button "Intercom Issue/No Response" at bounding box center [240, 274] width 210 height 17
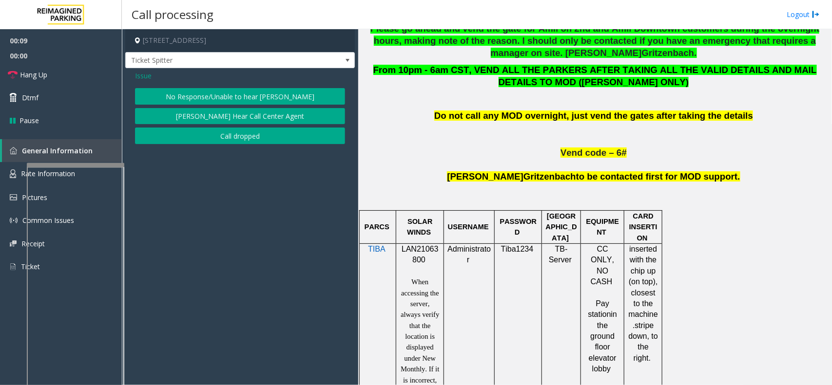
click at [219, 103] on button "No Response/Unable to hear [PERSON_NAME]" at bounding box center [240, 96] width 210 height 17
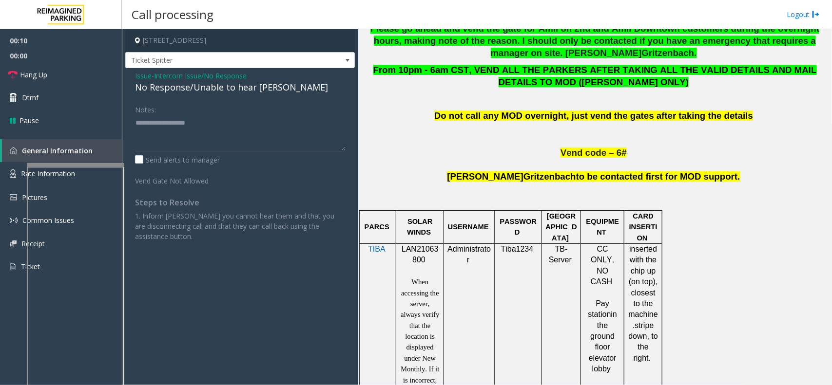
click at [216, 94] on div "No Response/Unable to hear [PERSON_NAME]" at bounding box center [240, 87] width 210 height 13
type textarea "**********"
click at [84, 76] on link "Hang Up" at bounding box center [61, 74] width 122 height 23
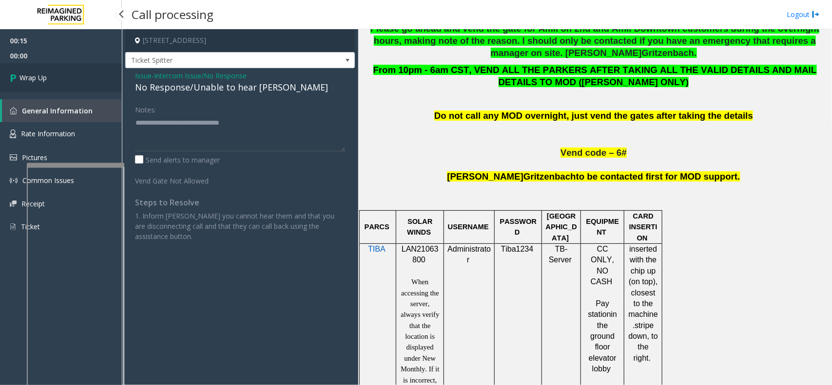
click at [32, 76] on span "Wrap Up" at bounding box center [32, 78] width 27 height 10
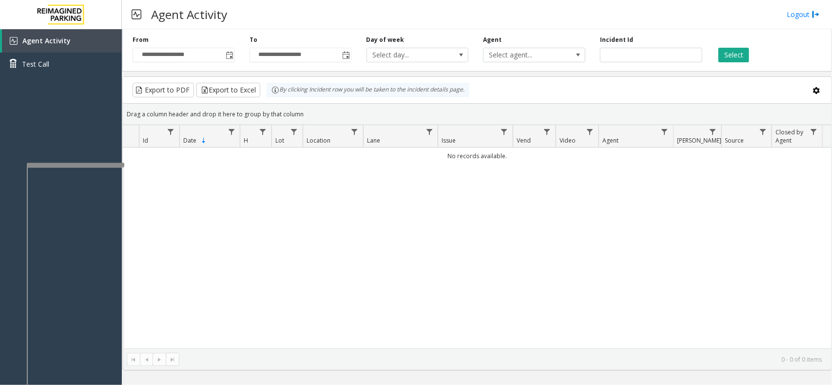
click at [213, 178] on div "No records available." at bounding box center [477, 248] width 709 height 201
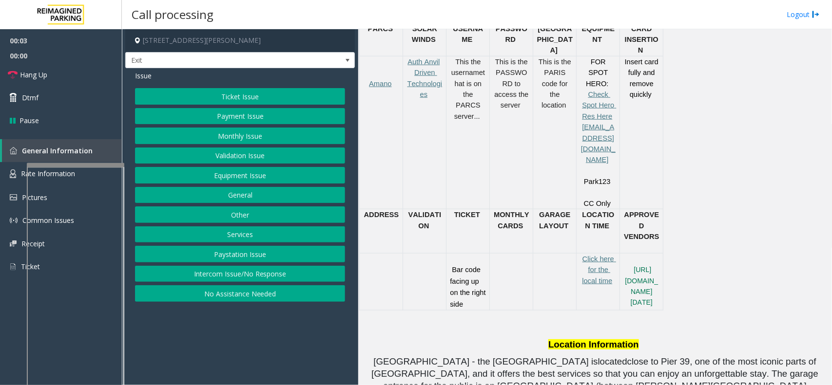
scroll to position [487, 0]
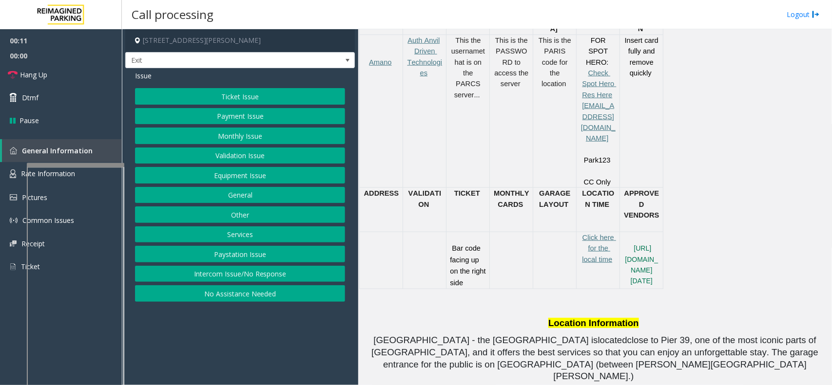
click at [266, 269] on button "Intercom Issue/No Response" at bounding box center [240, 274] width 210 height 17
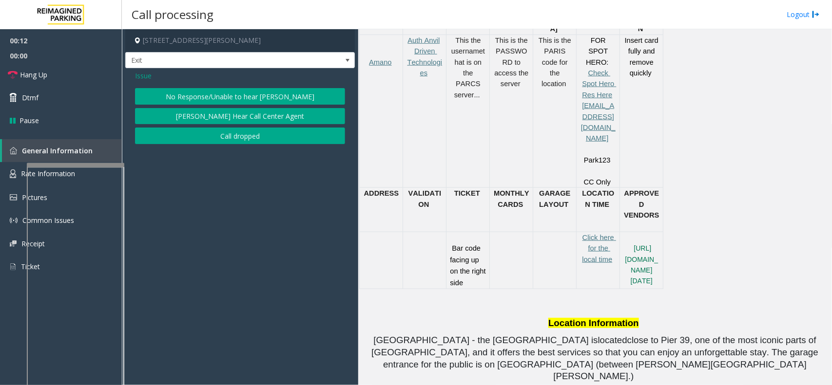
click at [251, 100] on button "No Response/Unable to hear [PERSON_NAME]" at bounding box center [240, 96] width 210 height 17
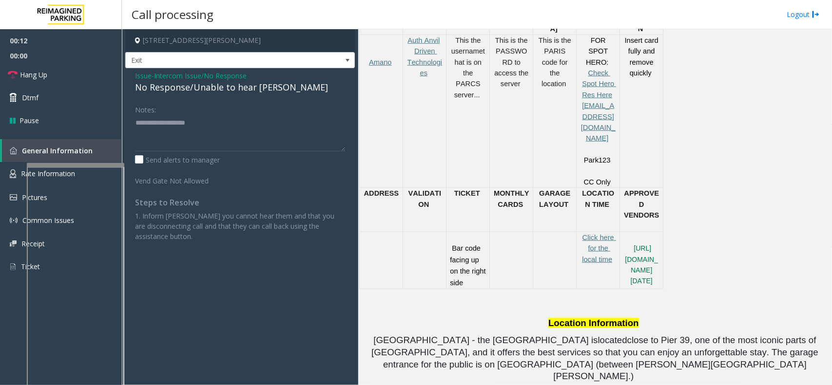
click at [230, 87] on div "No Response/Unable to hear [PERSON_NAME]" at bounding box center [240, 87] width 210 height 13
type textarea "**********"
click at [89, 78] on link "Hang Up" at bounding box center [61, 74] width 122 height 23
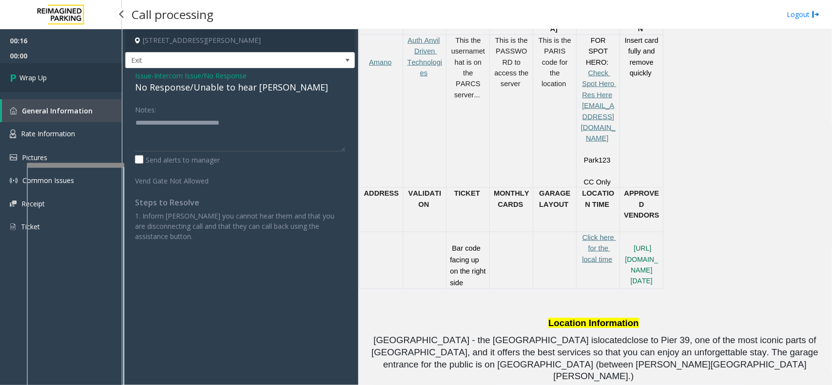
click at [62, 79] on link "Wrap Up" at bounding box center [61, 77] width 122 height 29
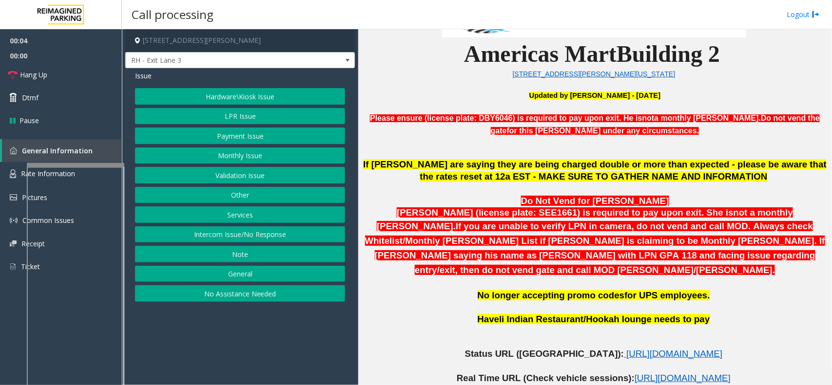
scroll to position [305, 0]
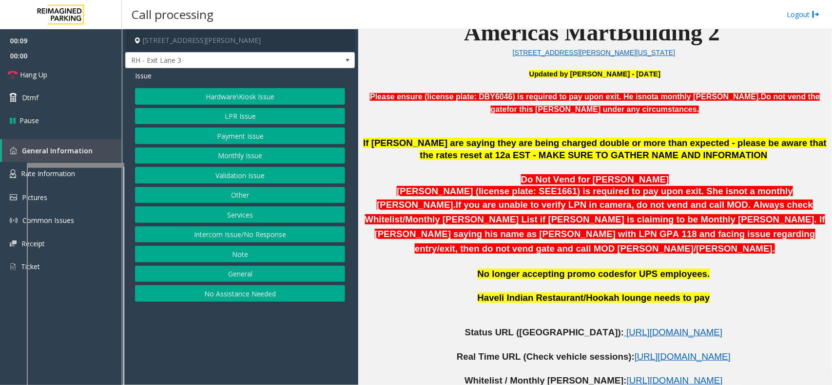
click at [230, 241] on button "Intercom Issue/No Response" at bounding box center [240, 235] width 210 height 17
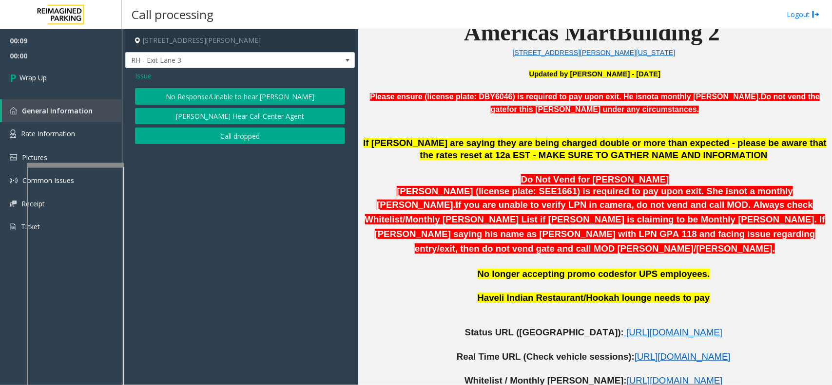
click at [196, 96] on button "No Response/Unable to hear [PERSON_NAME]" at bounding box center [240, 96] width 210 height 17
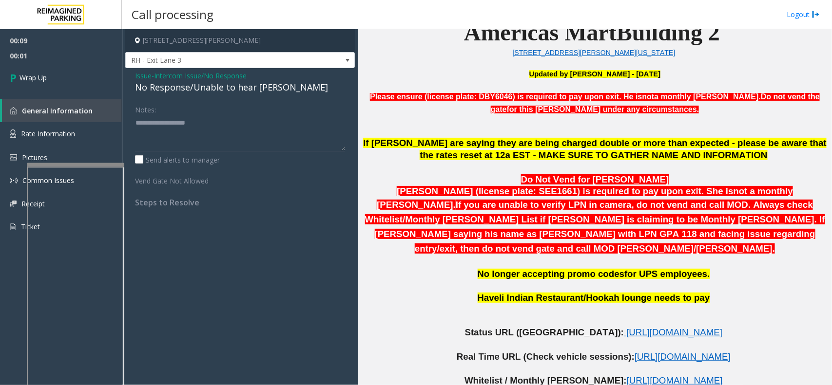
click at [163, 78] on span "Intercom Issue/No Response" at bounding box center [200, 76] width 93 height 10
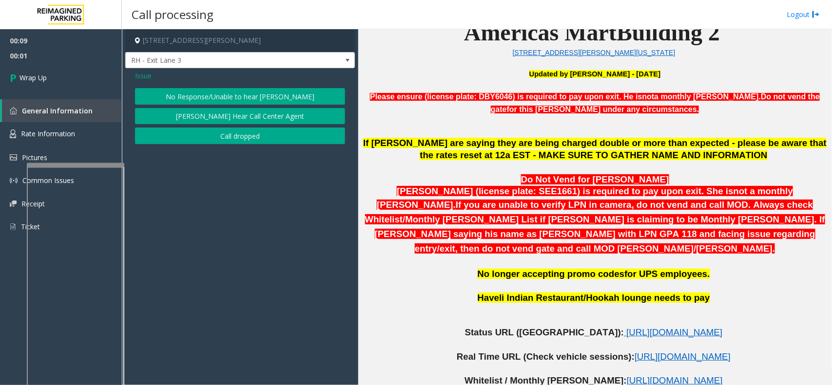
click at [148, 78] on span "Issue" at bounding box center [143, 76] width 17 height 10
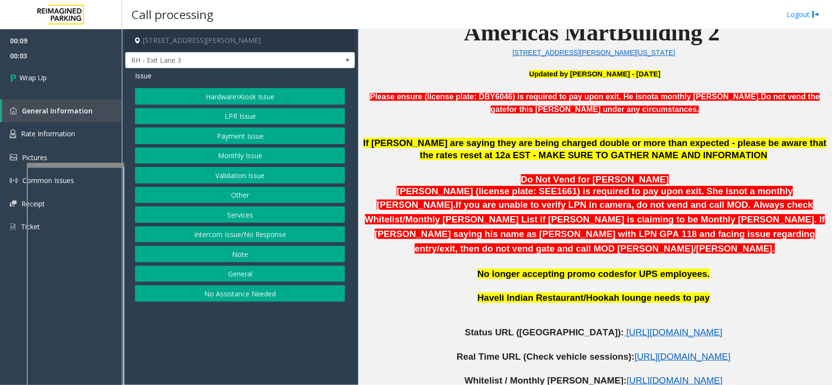
click at [243, 238] on button "Intercom Issue/No Response" at bounding box center [240, 235] width 210 height 17
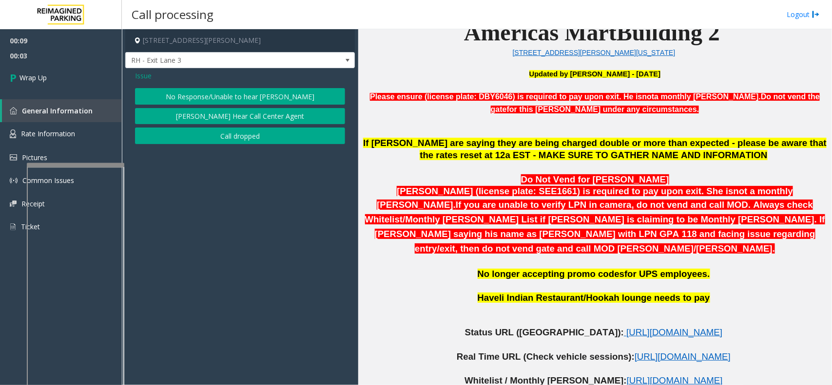
click at [232, 141] on button "Call dropped" at bounding box center [240, 136] width 210 height 17
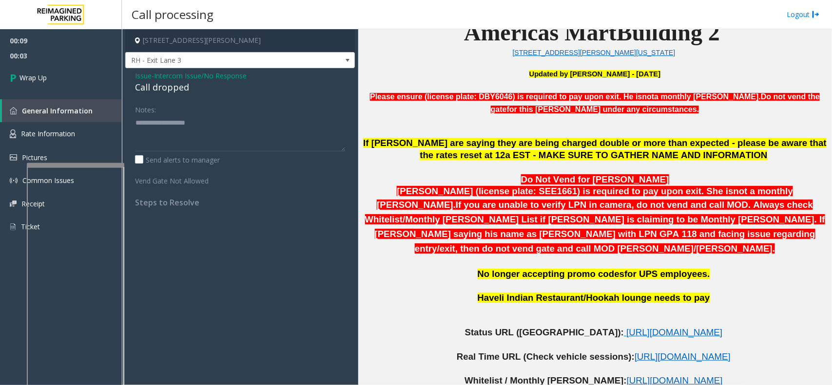
click at [159, 89] on div "Call dropped" at bounding box center [240, 87] width 210 height 13
type textarea "**********"
click at [83, 69] on link "Wrap Up" at bounding box center [61, 77] width 122 height 29
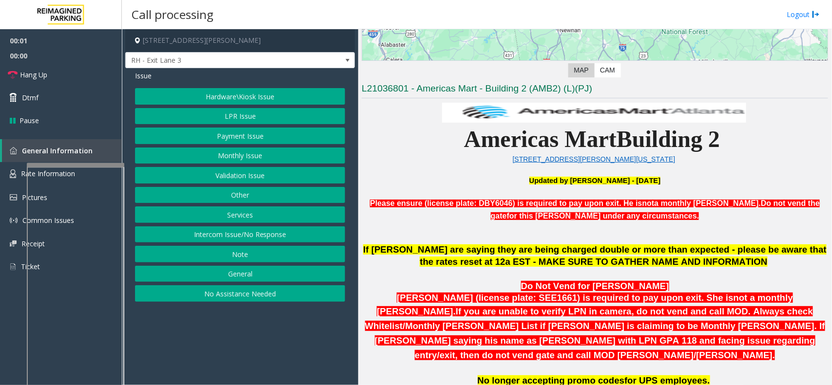
scroll to position [244, 0]
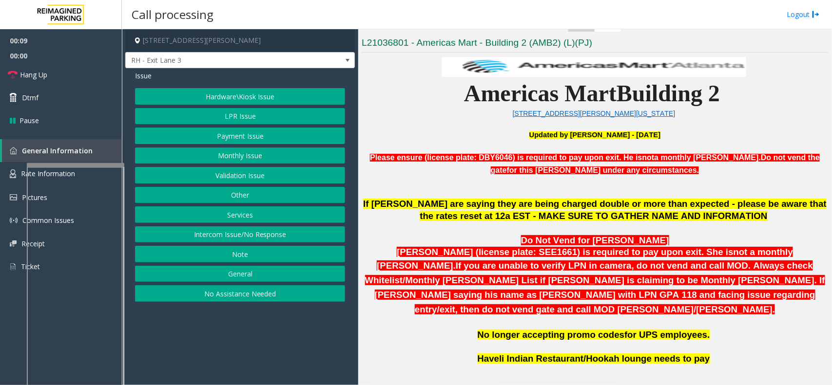
click at [210, 236] on button "Intercom Issue/No Response" at bounding box center [240, 235] width 210 height 17
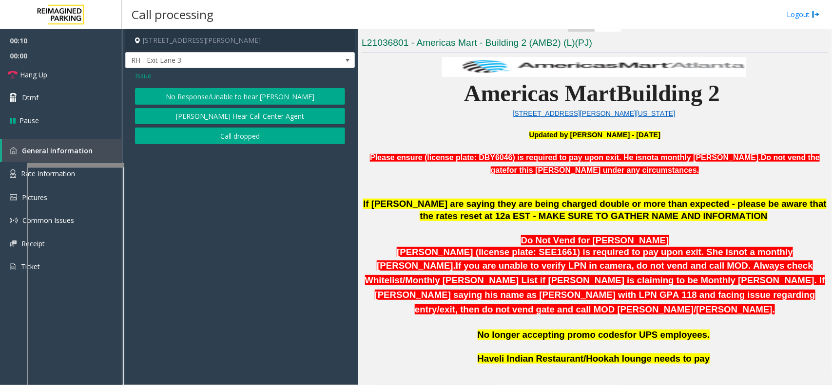
click at [203, 94] on button "No Response/Unable to hear [PERSON_NAME]" at bounding box center [240, 96] width 210 height 17
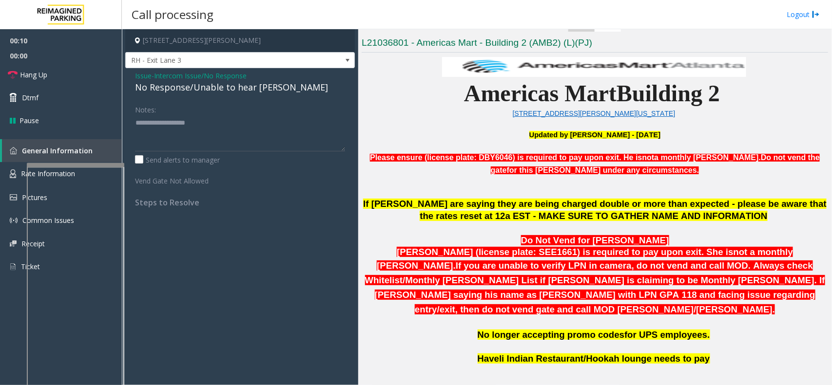
click at [203, 86] on div "No Response/Unable to hear [PERSON_NAME]" at bounding box center [240, 87] width 210 height 13
type textarea "**********"
click at [60, 79] on link "Hang Up" at bounding box center [61, 74] width 122 height 23
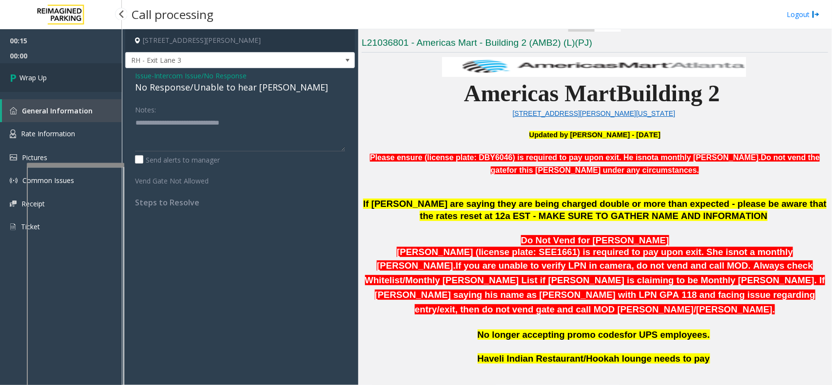
click at [60, 79] on link "Wrap Up" at bounding box center [61, 77] width 122 height 29
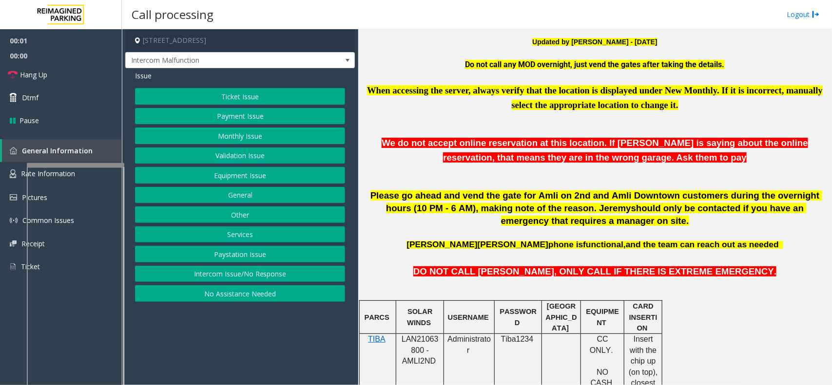
scroll to position [426, 0]
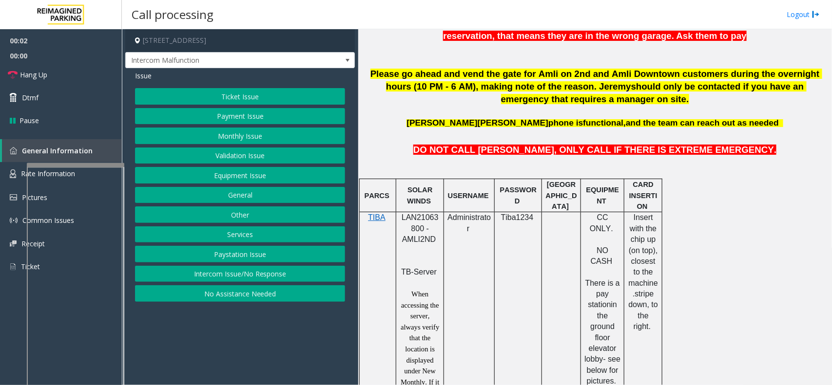
click at [427, 214] on div at bounding box center [420, 212] width 48 height 3
click at [419, 220] on span "LAN21063800 - AMLI2ND" at bounding box center [420, 228] width 37 height 30
copy span "LAN21063800"
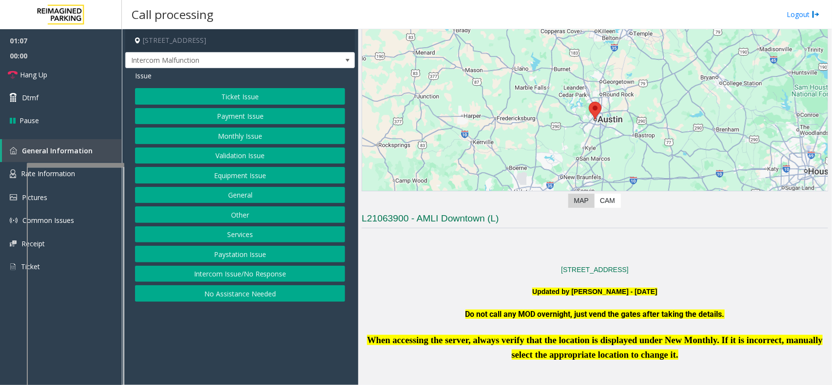
scroll to position [33, 0]
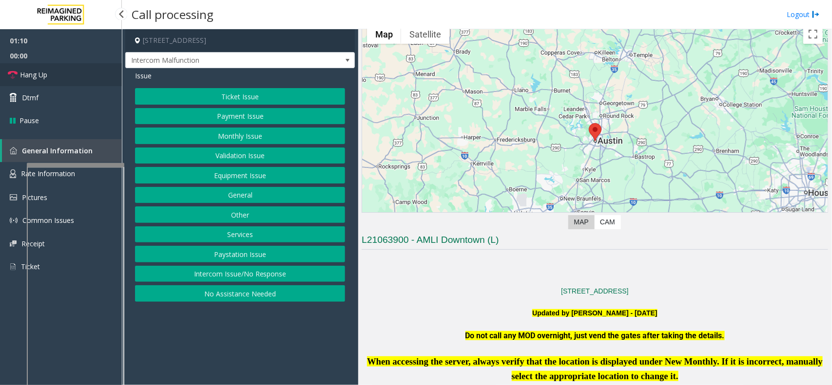
click at [106, 69] on link "Hang Up" at bounding box center [61, 74] width 122 height 23
click at [250, 113] on button "Payment Issue" at bounding box center [240, 116] width 210 height 17
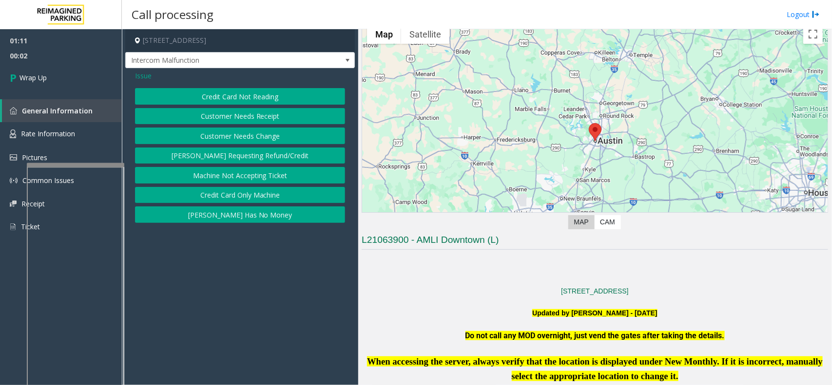
click at [267, 195] on button "Credit Card Only Machine" at bounding box center [240, 195] width 210 height 17
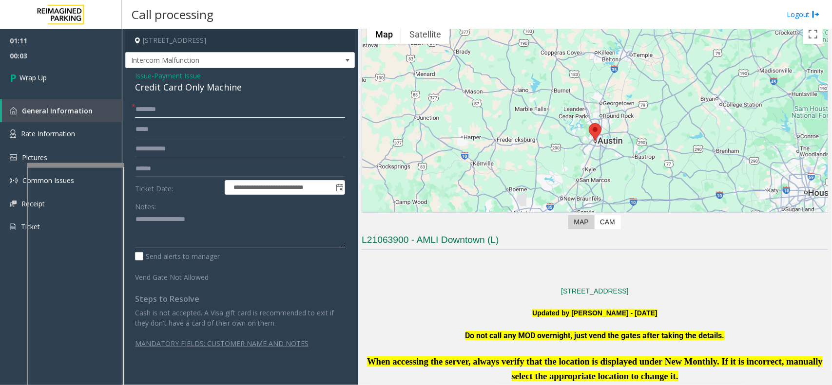
click at [182, 108] on input "text" at bounding box center [240, 109] width 210 height 17
type input "**"
click at [163, 222] on textarea at bounding box center [240, 230] width 210 height 37
click at [180, 90] on div "Credit Card Only Machine" at bounding box center [240, 87] width 210 height 13
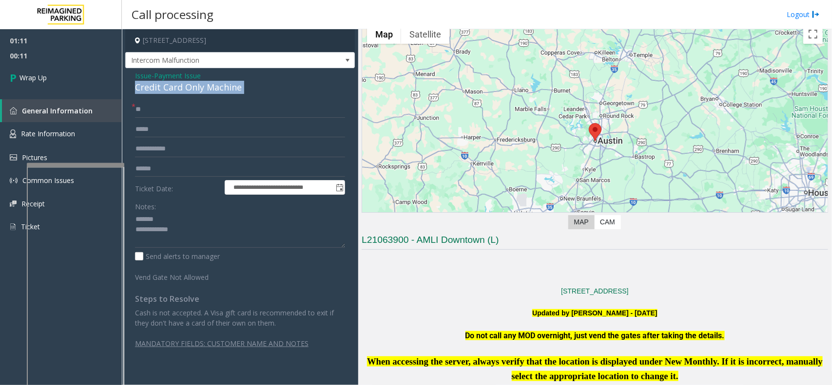
click at [180, 90] on div "Credit Card Only Machine" at bounding box center [240, 87] width 210 height 13
click at [251, 239] on textarea at bounding box center [240, 230] width 210 height 37
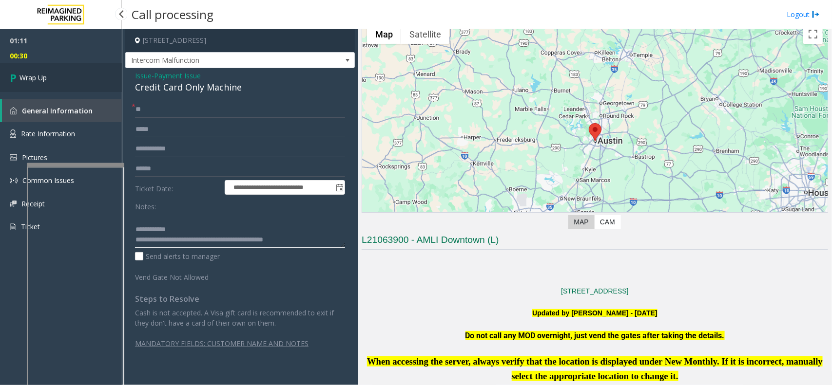
type textarea "**********"
click at [33, 77] on span "Wrap Up" at bounding box center [32, 78] width 27 height 10
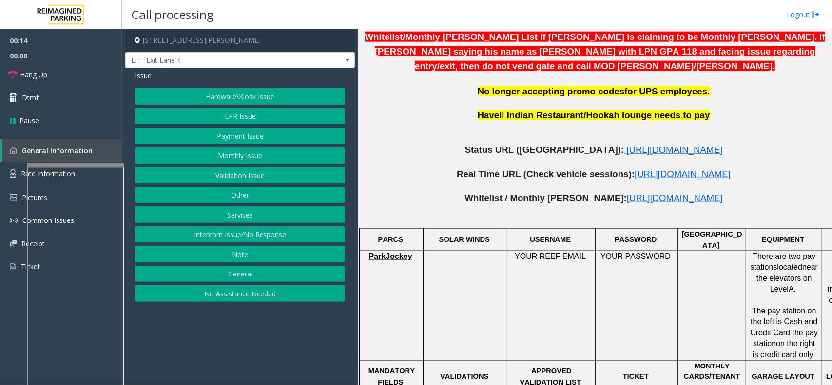
scroll to position [487, 71]
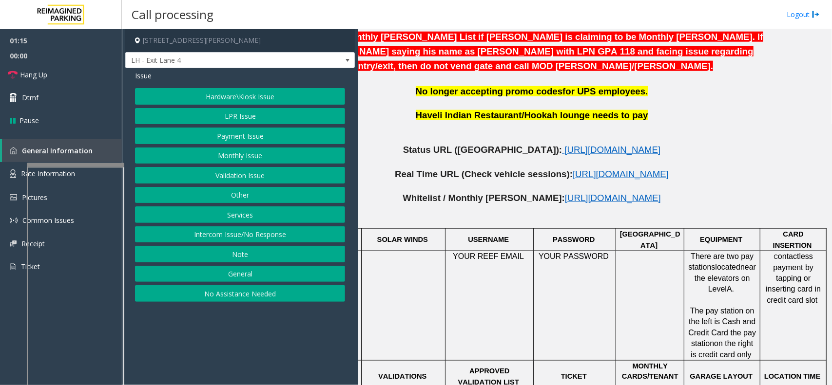
click at [242, 138] on button "Payment Issue" at bounding box center [240, 136] width 210 height 17
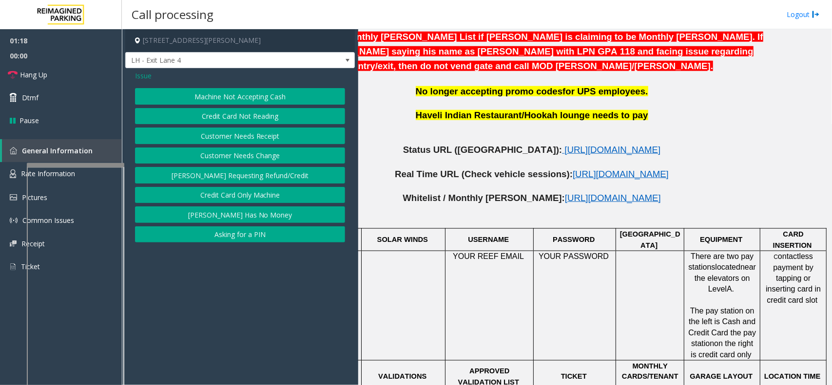
click at [242, 195] on button "Credit Card Only Machine" at bounding box center [240, 195] width 210 height 17
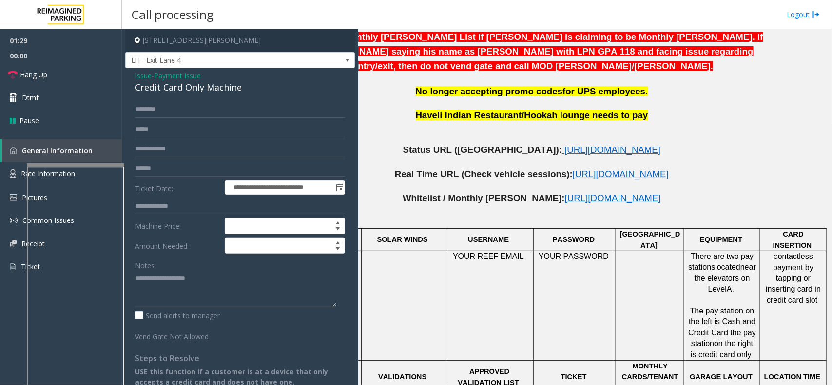
click at [179, 271] on div "Notes:" at bounding box center [240, 282] width 210 height 50
click at [178, 284] on textarea at bounding box center [235, 289] width 201 height 37
paste textarea "**********"
type textarea "**********"
click at [186, 116] on input "text" at bounding box center [240, 109] width 210 height 17
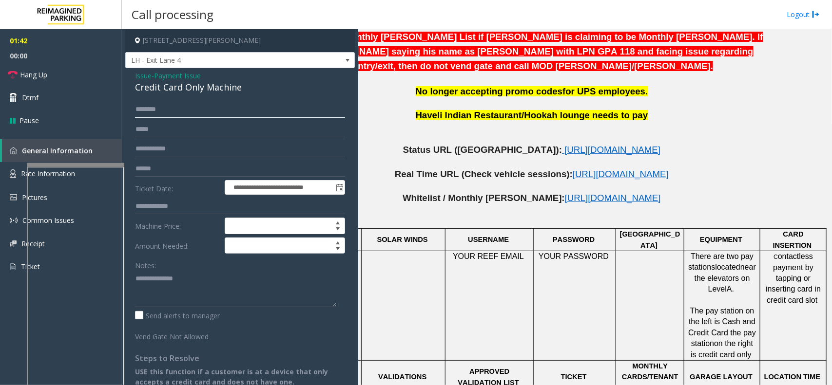
paste input "********"
type input "********"
click at [205, 272] on textarea at bounding box center [235, 289] width 201 height 37
click at [157, 88] on div "Credit Card Only Machine" at bounding box center [240, 87] width 210 height 13
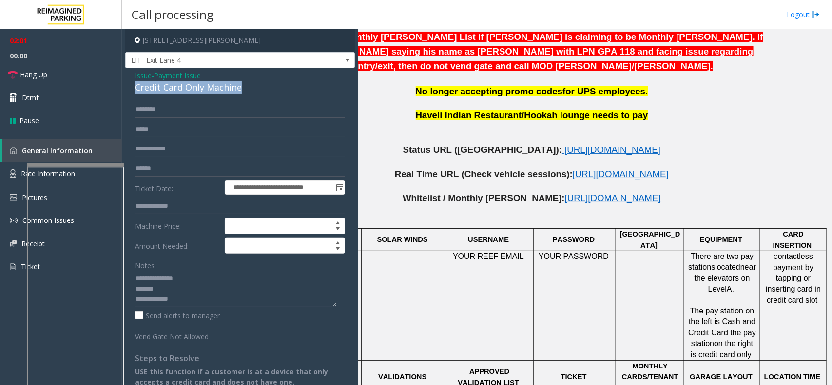
click at [157, 88] on div "Credit Card Only Machine" at bounding box center [240, 87] width 210 height 13
click at [72, 78] on link "Hang Up" at bounding box center [61, 74] width 122 height 23
click at [198, 305] on textarea at bounding box center [235, 289] width 201 height 37
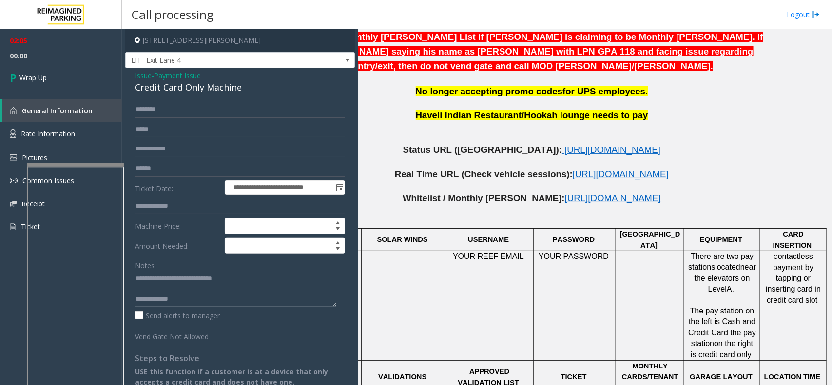
click at [230, 290] on textarea at bounding box center [235, 289] width 201 height 37
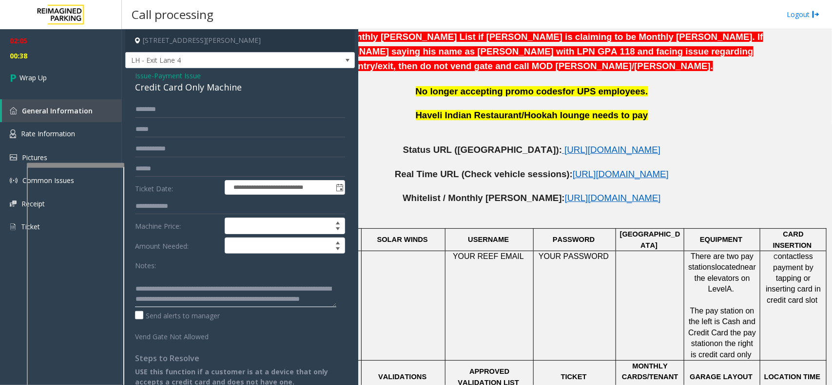
click at [212, 305] on textarea at bounding box center [235, 289] width 201 height 37
type textarea "**********"
click at [26, 84] on link "Wrap Up" at bounding box center [61, 77] width 122 height 29
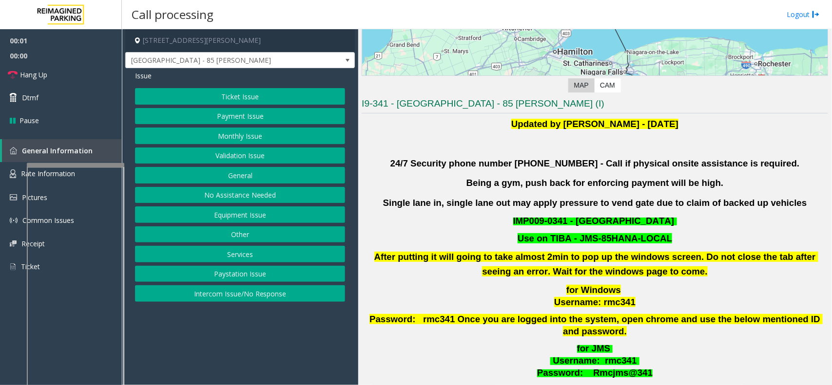
scroll to position [244, 0]
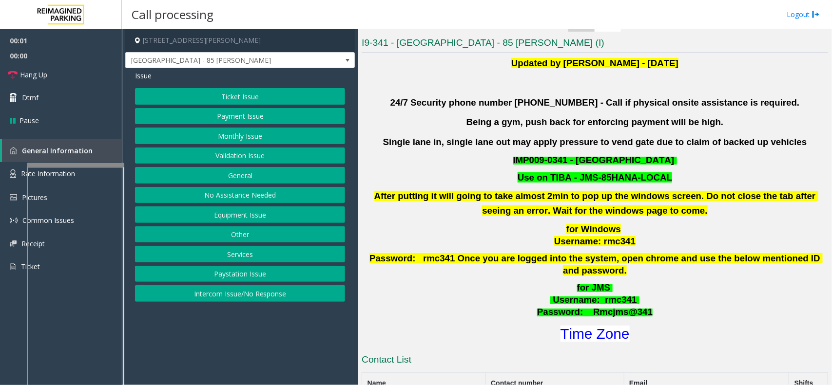
click at [576, 354] on h3 "Contact List" at bounding box center [595, 362] width 466 height 16
click at [577, 329] on font "Time Zone" at bounding box center [594, 334] width 69 height 16
click at [198, 156] on button "Validation Issue" at bounding box center [240, 156] width 210 height 17
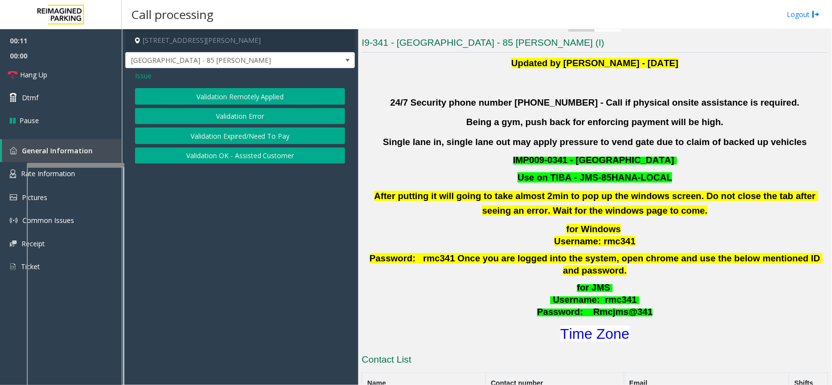
click at [207, 117] on button "Validation Error" at bounding box center [240, 116] width 210 height 17
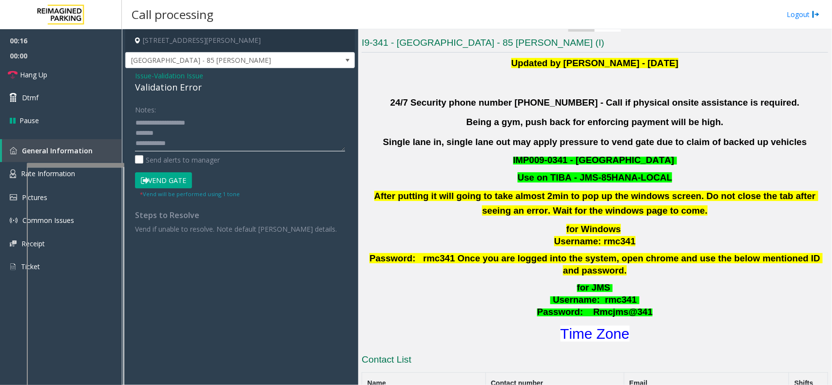
click at [183, 146] on textarea at bounding box center [240, 133] width 210 height 37
click at [186, 142] on textarea at bounding box center [240, 133] width 210 height 37
click at [196, 128] on textarea at bounding box center [240, 133] width 210 height 37
click at [180, 125] on textarea at bounding box center [240, 133] width 210 height 37
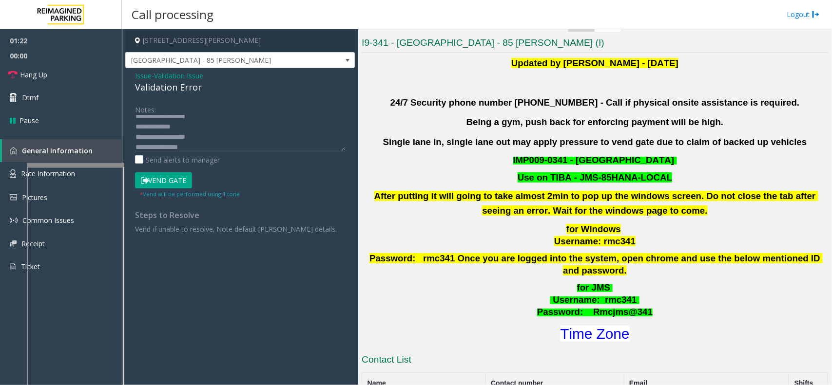
drag, startPoint x: 172, startPoint y: 125, endPoint x: 347, endPoint y: 86, distance: 180.1
click at [347, 86] on div "Issue - Validation Issue Validation Error Notes: Send alerts to manager Vend Ga…" at bounding box center [240, 155] width 230 height 175
click at [174, 125] on textarea at bounding box center [240, 133] width 210 height 37
type textarea "**********"
drag, startPoint x: 186, startPoint y: 125, endPoint x: 383, endPoint y: 86, distance: 201.3
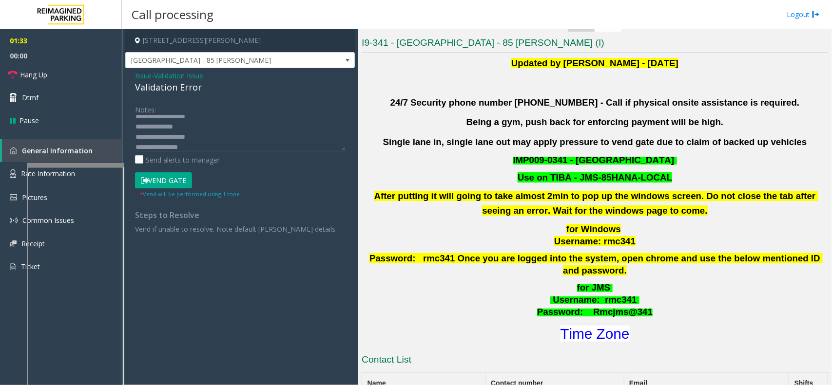
click at [383, 86] on p at bounding box center [595, 83] width 466 height 15
click at [162, 127] on textarea at bounding box center [240, 133] width 210 height 37
click at [171, 178] on button "Vend Gate" at bounding box center [163, 181] width 57 height 17
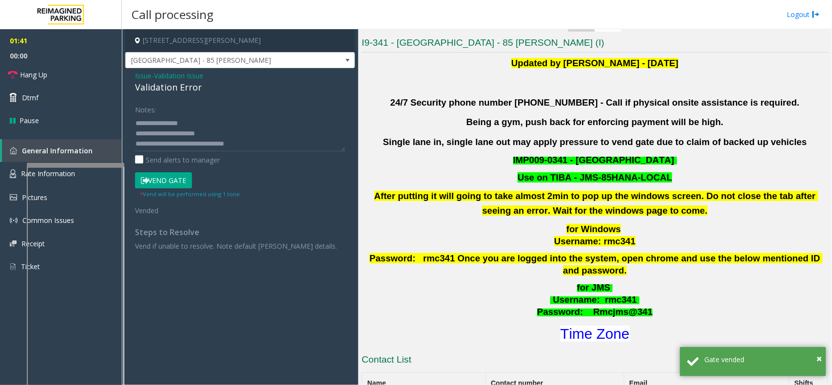
scroll to position [0, 0]
click at [71, 67] on link "Hang Up" at bounding box center [61, 74] width 122 height 23
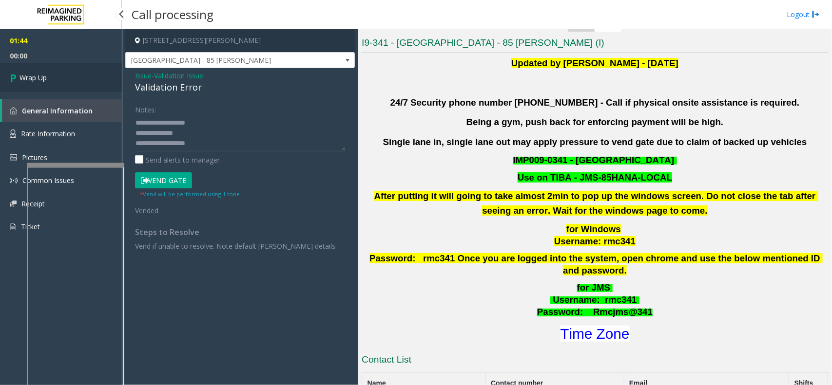
click at [49, 77] on link "Wrap Up" at bounding box center [61, 77] width 122 height 29
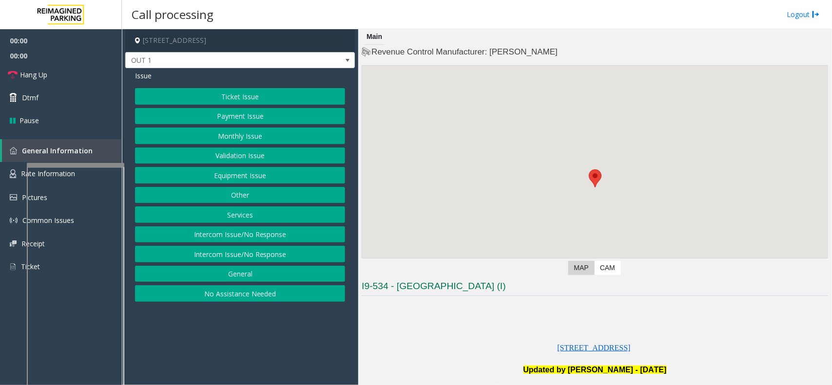
scroll to position [183, 0]
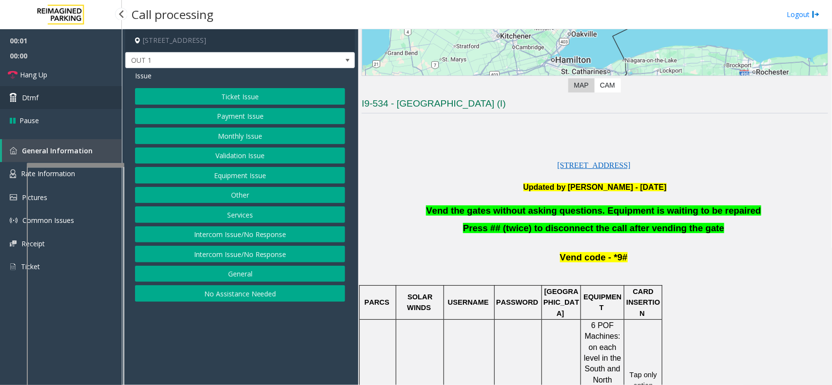
click at [111, 96] on link "Dtmf" at bounding box center [61, 97] width 122 height 23
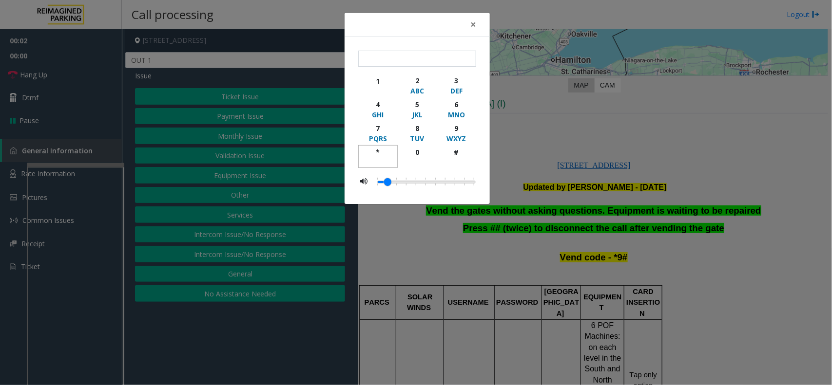
click at [372, 152] on div "*" at bounding box center [377, 152] width 27 height 10
click at [461, 133] on div "9" at bounding box center [456, 128] width 27 height 10
click at [460, 161] on div "button" at bounding box center [456, 161] width 27 height 9
type input "***"
click at [521, 137] on div "× *** 1 2 ABC 3 DEF 4 GHI 5 JKL 6 MNO 7 PQRS 8 TUV 9 WXYZ * 0 #" at bounding box center [416, 192] width 832 height 385
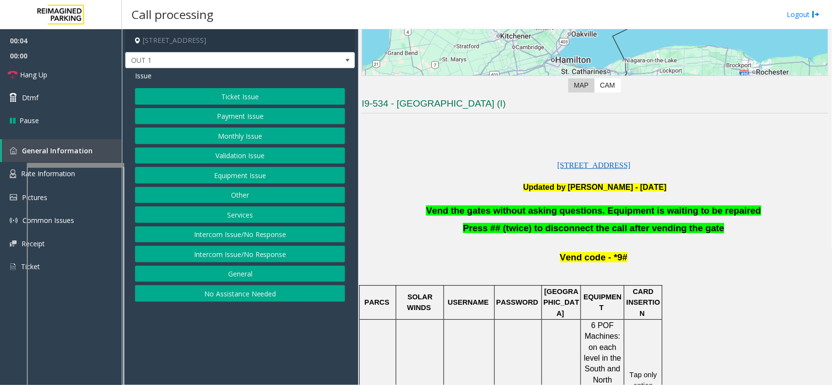
click at [229, 179] on button "Equipment Issue" at bounding box center [240, 175] width 210 height 17
click at [243, 164] on button "Broken Gate" at bounding box center [240, 156] width 210 height 17
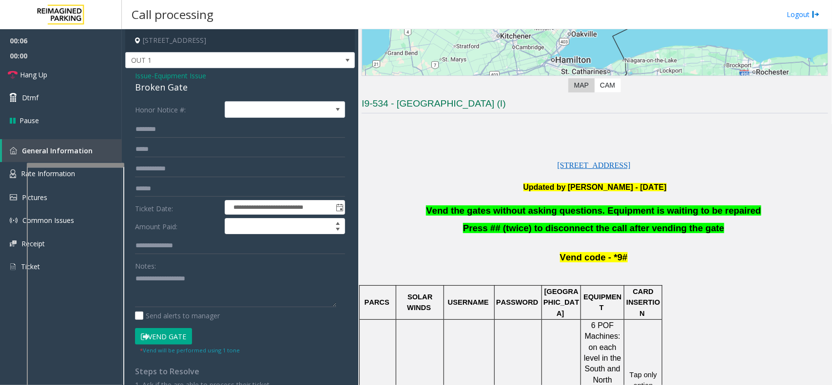
click at [195, 79] on span "Equipment Issue" at bounding box center [180, 76] width 52 height 10
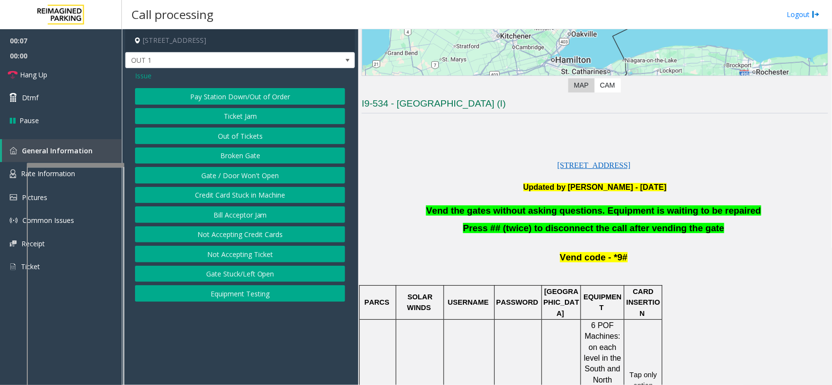
click at [225, 174] on button "Gate / Door Won't Open" at bounding box center [240, 175] width 210 height 17
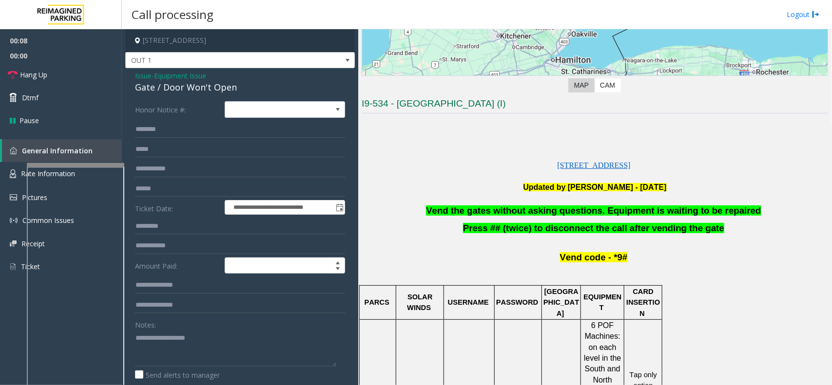
click at [494, 211] on span "Vend the gates without asking questions. Equipment is waiting to be repaired" at bounding box center [593, 211] width 335 height 10
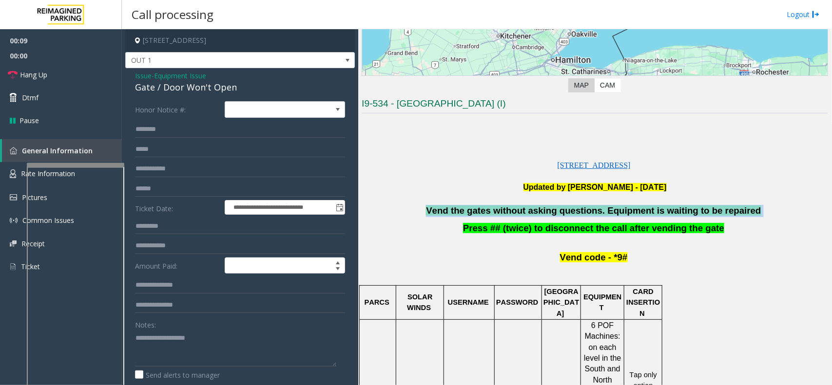
click at [494, 211] on span "Vend the gates without asking questions. Equipment is waiting to be repaired" at bounding box center [593, 211] width 335 height 10
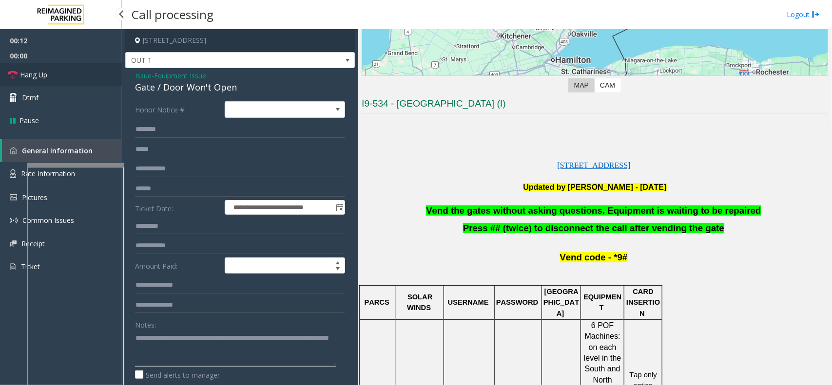
type textarea "**********"
click at [74, 74] on link "Hang Up" at bounding box center [61, 74] width 122 height 23
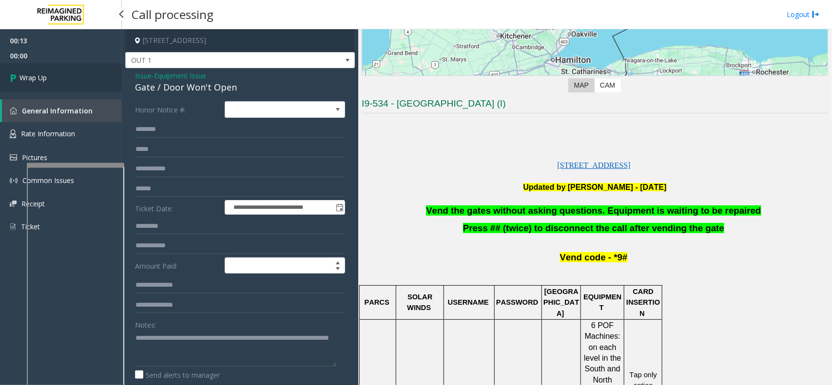
click at [74, 74] on link "Wrap Up" at bounding box center [61, 77] width 122 height 29
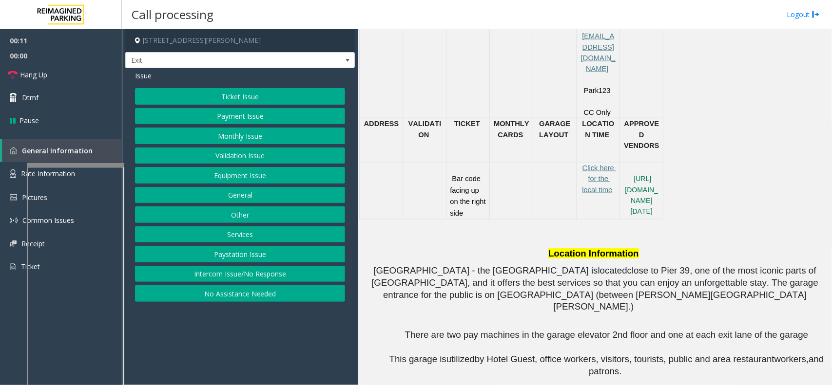
scroll to position [548, 0]
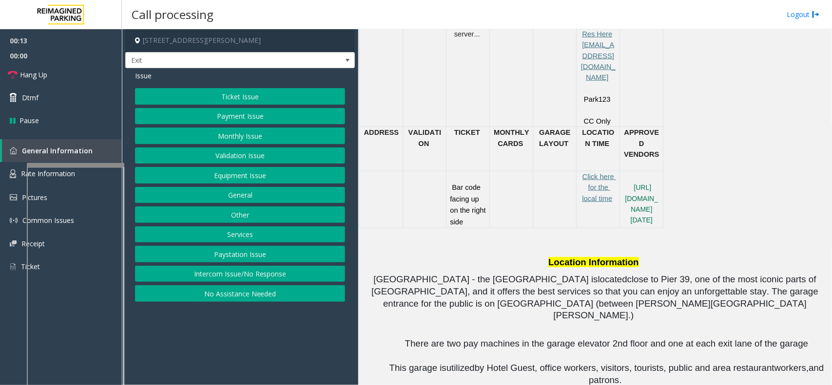
click at [237, 239] on button "Services" at bounding box center [240, 235] width 210 height 17
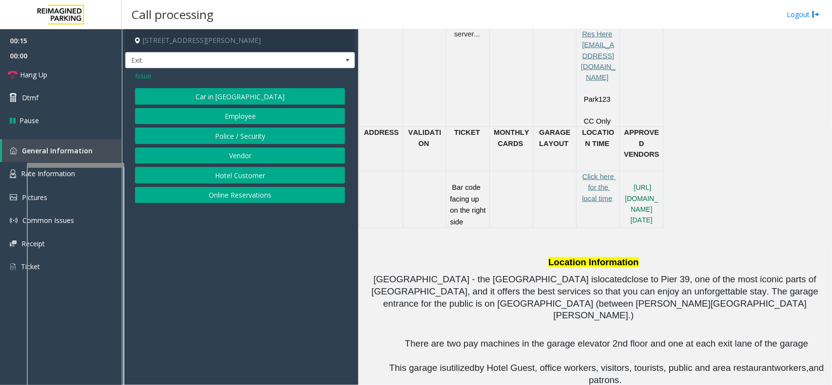
click at [243, 193] on button "Online Reservations" at bounding box center [240, 195] width 210 height 17
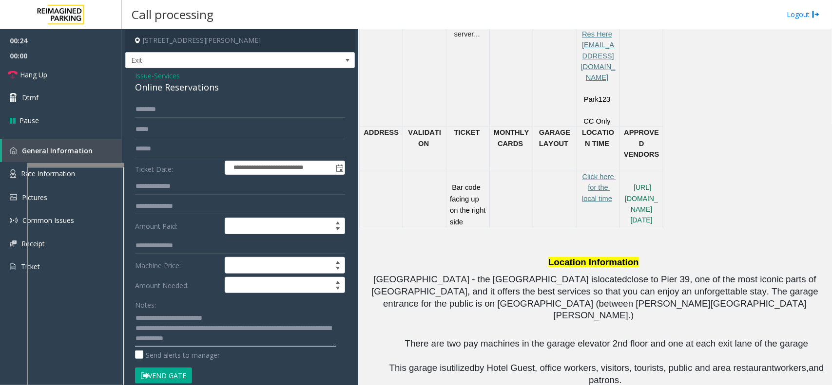
type textarea "**********"
click at [185, 152] on input "text" at bounding box center [240, 149] width 210 height 17
type input "*********"
click at [178, 368] on form "**********" at bounding box center [240, 247] width 210 height 293
click at [177, 369] on button "Vend Gate" at bounding box center [163, 376] width 57 height 17
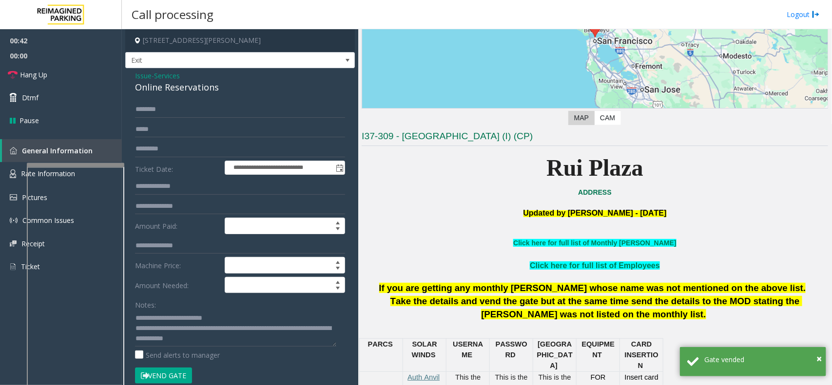
scroll to position [0, 0]
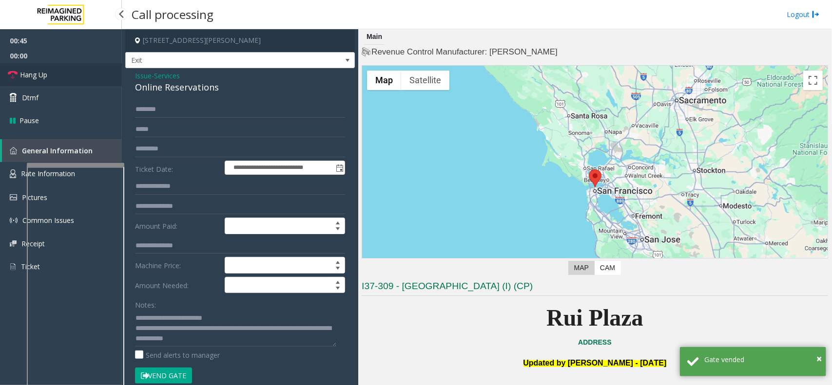
click at [68, 74] on link "Hang Up" at bounding box center [61, 74] width 122 height 23
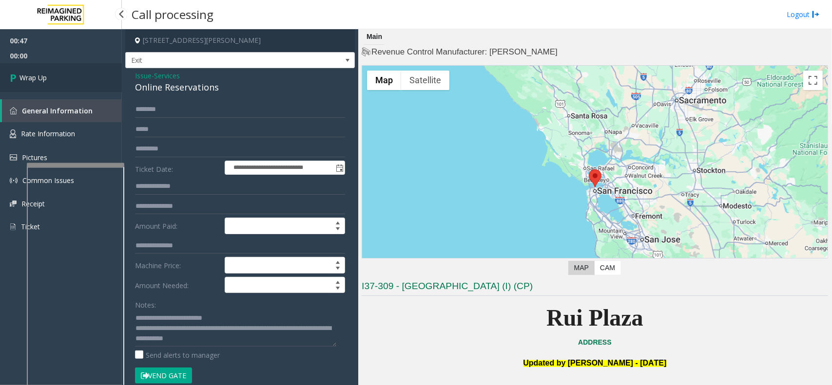
click at [68, 74] on link "Wrap Up" at bounding box center [61, 77] width 122 height 29
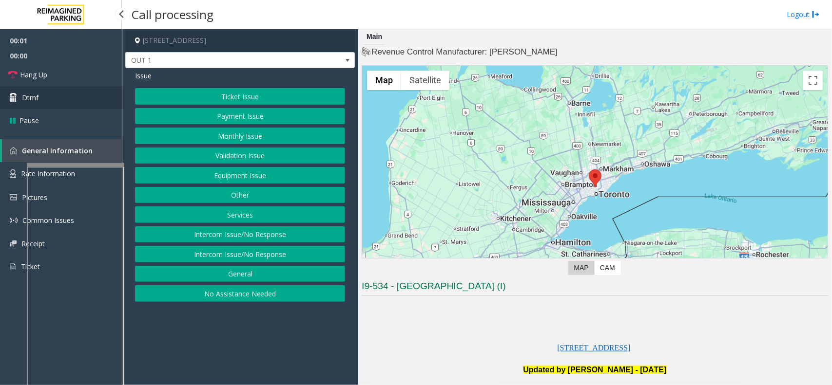
click at [53, 100] on link "Dtmf" at bounding box center [61, 97] width 122 height 23
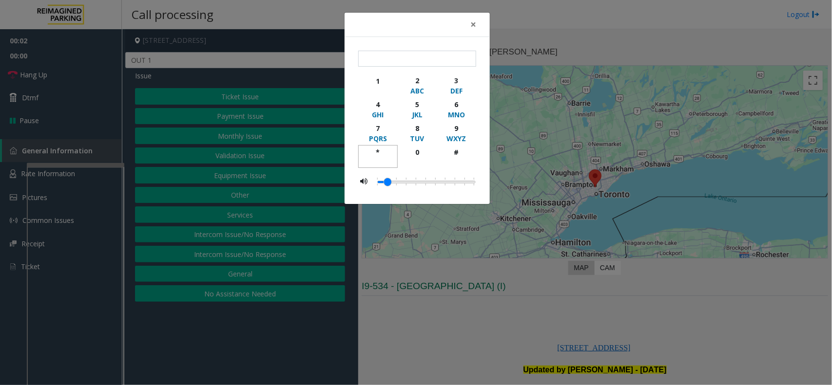
click at [382, 149] on div "*" at bounding box center [377, 152] width 27 height 10
click at [446, 130] on div "9" at bounding box center [456, 128] width 27 height 10
click at [458, 150] on div "#" at bounding box center [456, 152] width 27 height 10
type input "***"
click at [659, 318] on div "× *** 1 2 ABC 3 DEF 4 GHI 5 JKL 6 MNO 7 PQRS 8 TUV 9 WXYZ * 0 #" at bounding box center [416, 192] width 832 height 385
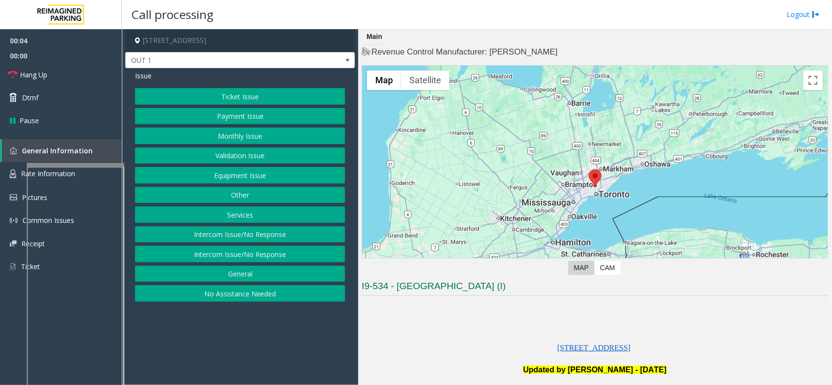
click at [249, 178] on button "Equipment Issue" at bounding box center [240, 175] width 210 height 17
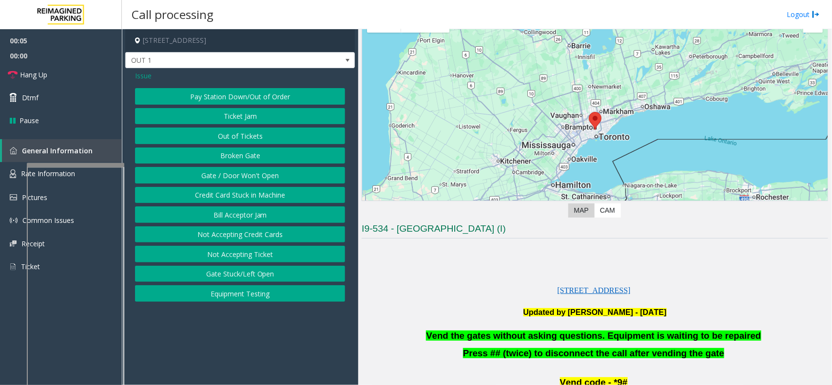
scroll to position [122, 0]
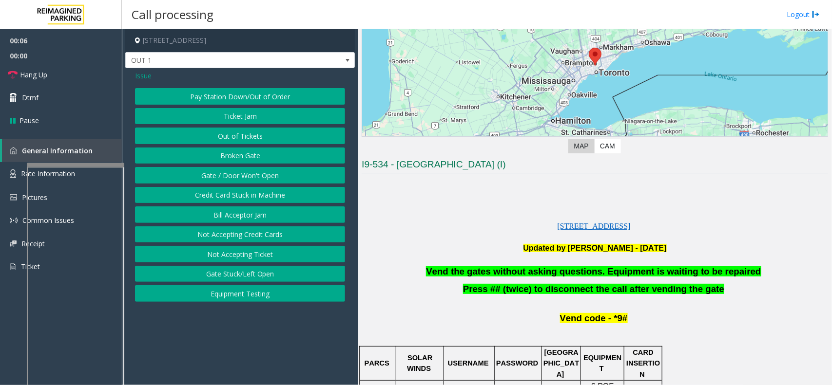
click at [479, 271] on span "Vend the gates without asking questions. Equipment is waiting to be repaired" at bounding box center [593, 272] width 335 height 10
click at [254, 177] on button "Gate / Door Won't Open" at bounding box center [240, 175] width 210 height 17
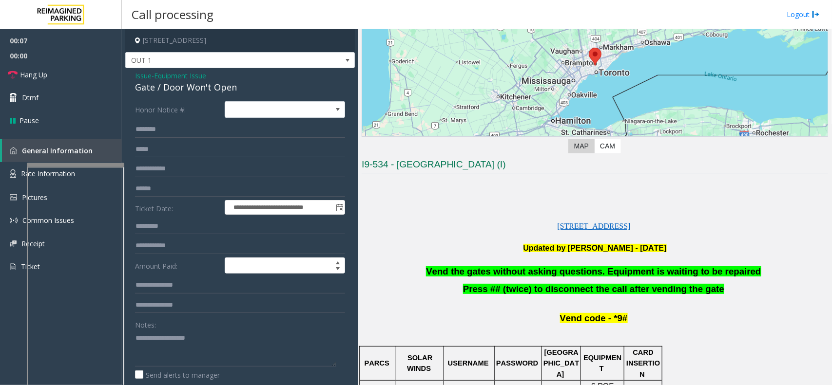
click at [506, 274] on span "Vend the gates without asking questions. Equipment is waiting to be repaired" at bounding box center [593, 272] width 335 height 10
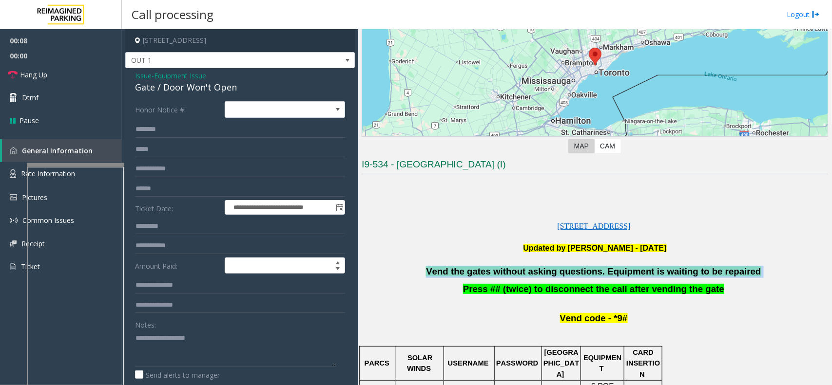
click at [506, 274] on span "Vend the gates without asking questions. Equipment is waiting to be repaired" at bounding box center [593, 272] width 335 height 10
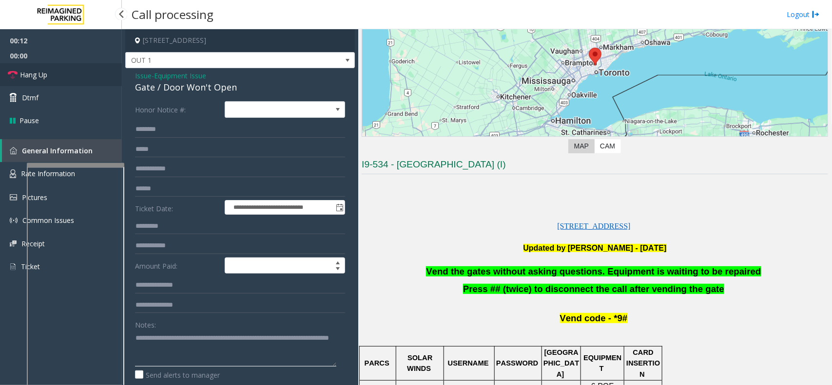
type textarea "**********"
click at [67, 69] on link "Hang Up" at bounding box center [61, 74] width 122 height 23
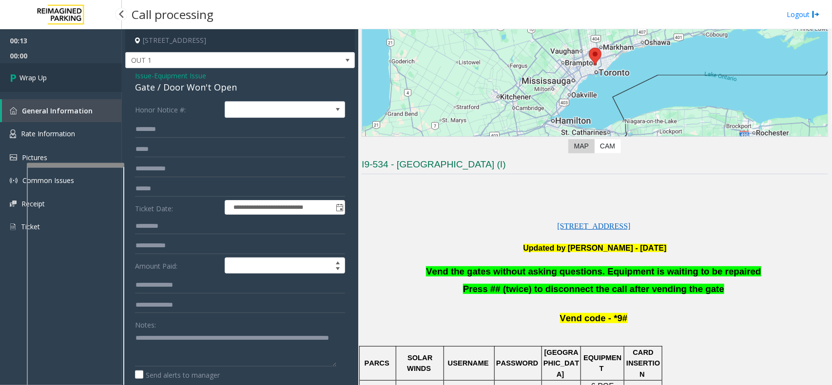
click at [43, 71] on link "Wrap Up" at bounding box center [61, 77] width 122 height 29
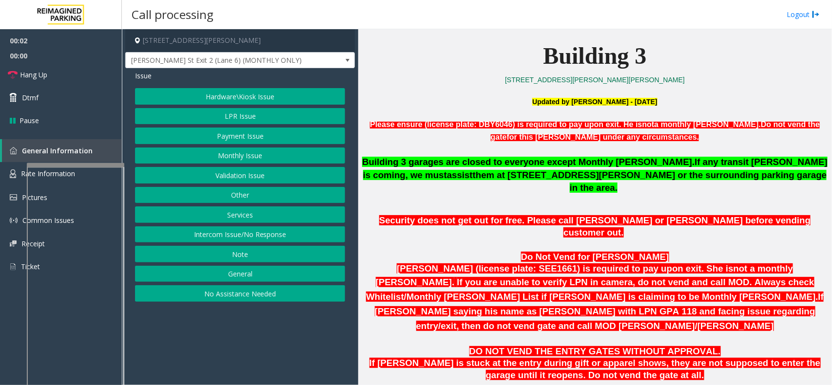
scroll to position [365, 0]
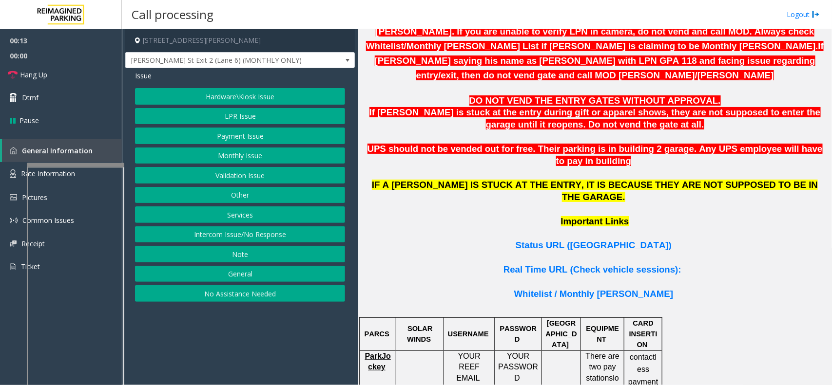
scroll to position [609, 0]
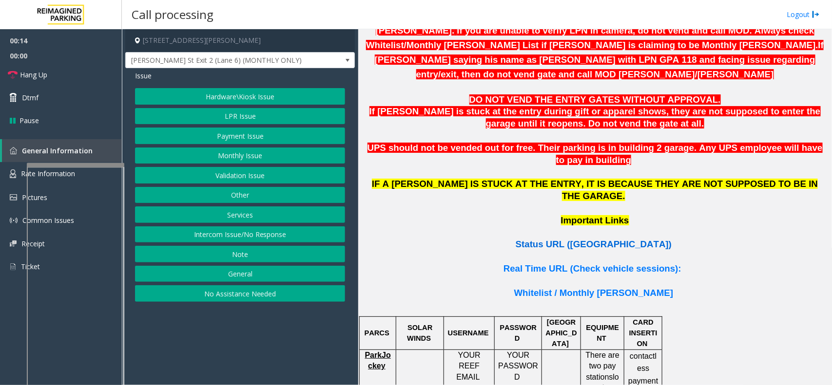
click at [579, 239] on span "Status URL ([GEOGRAPHIC_DATA])" at bounding box center [594, 244] width 156 height 10
click at [23, 171] on span "Rate Information" at bounding box center [48, 173] width 54 height 9
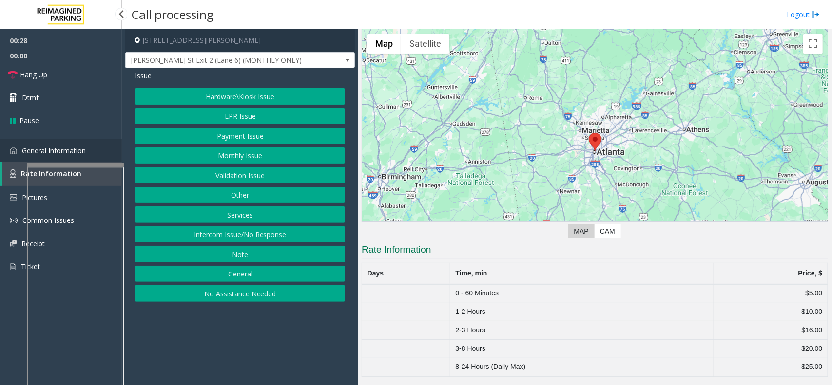
click at [43, 153] on span "General Information" at bounding box center [54, 150] width 64 height 9
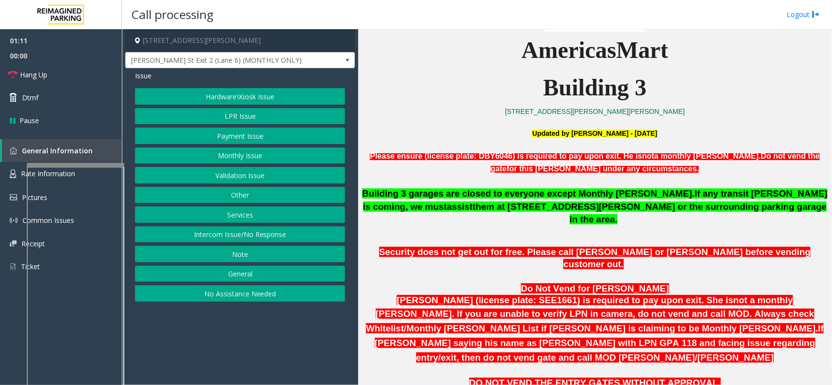
scroll to position [305, 0]
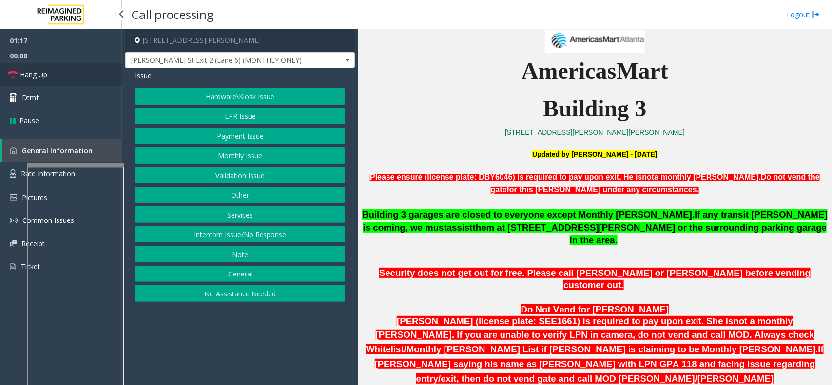
click at [23, 77] on span "Hang Up" at bounding box center [33, 75] width 27 height 10
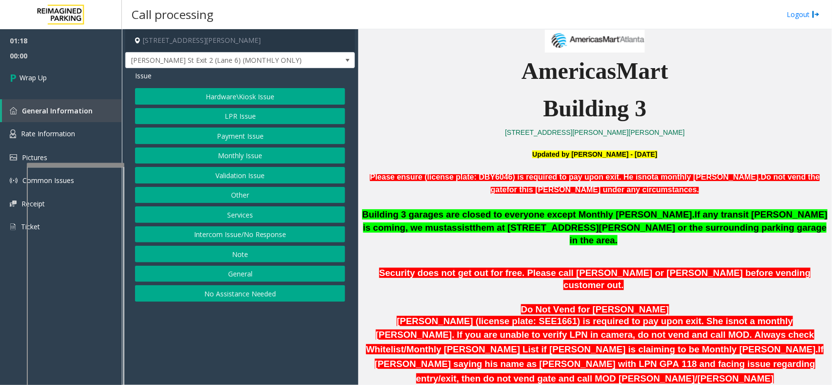
click at [235, 179] on button "Validation Issue" at bounding box center [240, 175] width 210 height 17
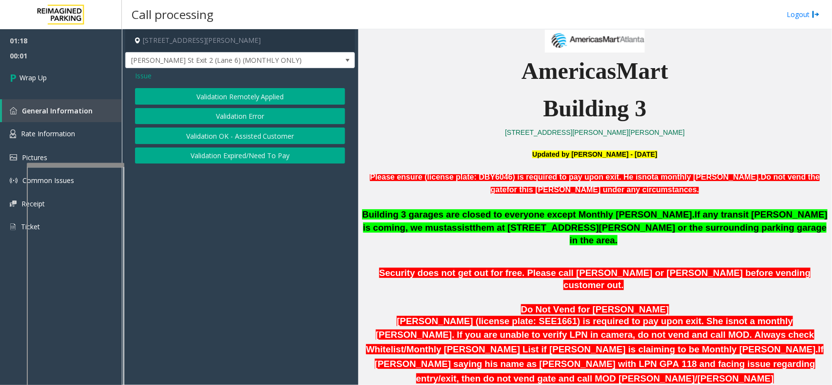
click at [144, 79] on span "Issue" at bounding box center [143, 76] width 17 height 10
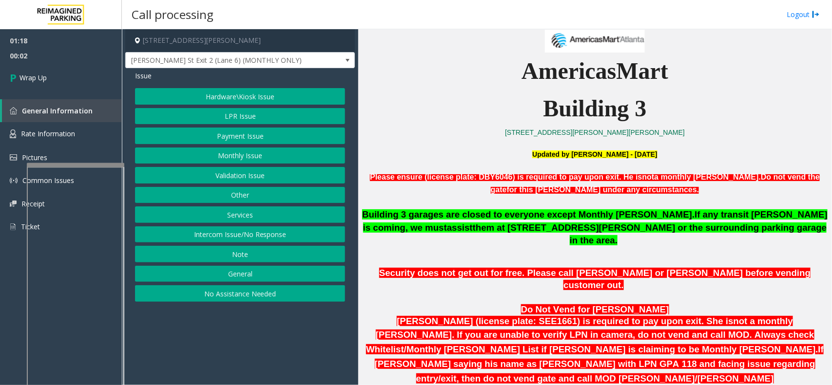
click at [251, 96] on button "Hardware\Kiosk Issue" at bounding box center [240, 96] width 210 height 17
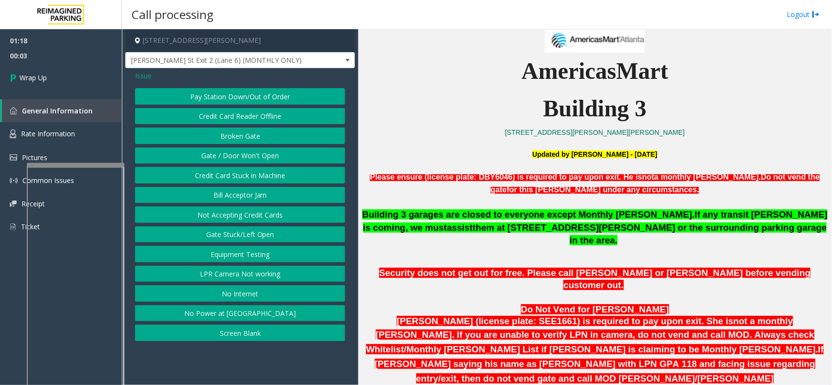
click at [252, 164] on button "Gate / Door Won't Open" at bounding box center [240, 156] width 210 height 17
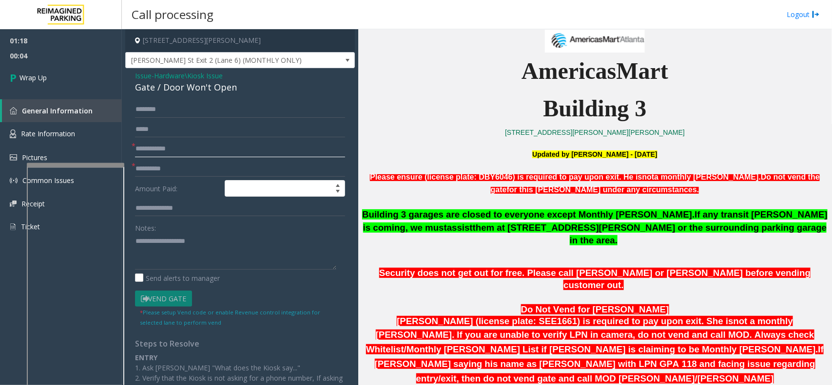
click at [161, 155] on input "text" at bounding box center [240, 149] width 210 height 17
type input "**"
click at [161, 169] on input "text" at bounding box center [240, 169] width 210 height 17
type input "**"
click at [180, 85] on div "Gate / Door Won't Open" at bounding box center [240, 87] width 210 height 13
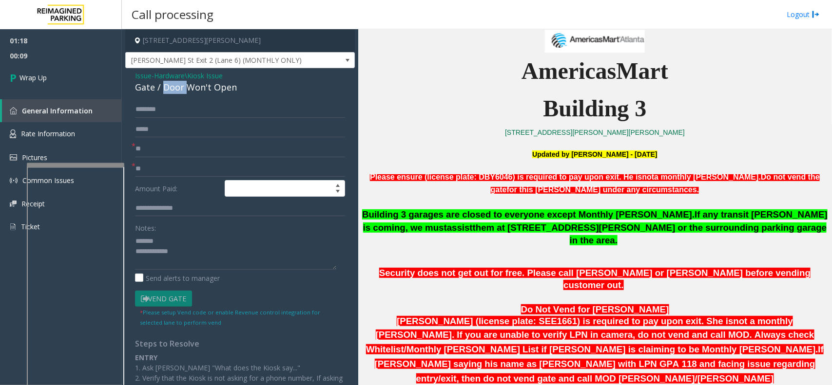
click at [180, 85] on div "Gate / Door Won't Open" at bounding box center [240, 87] width 210 height 13
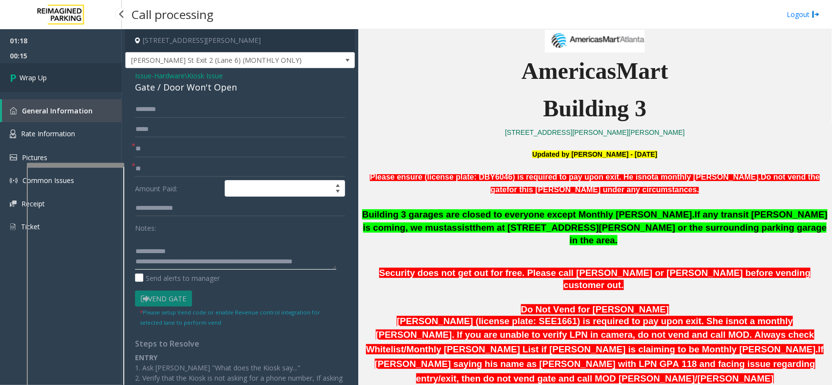
type textarea "**********"
click at [97, 69] on link "Wrap Up" at bounding box center [61, 77] width 122 height 29
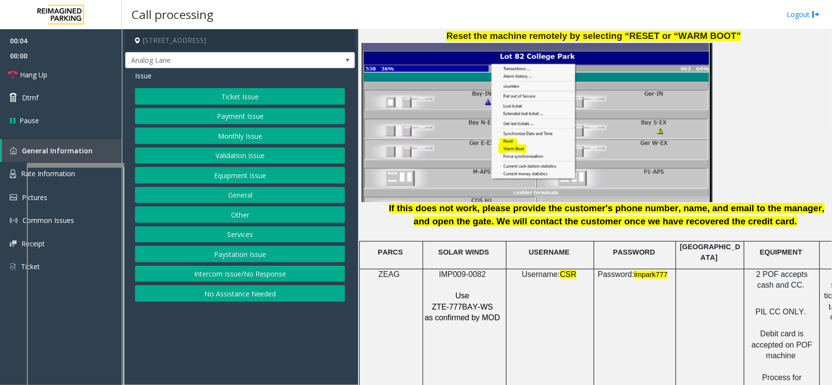
scroll to position [1279, 0]
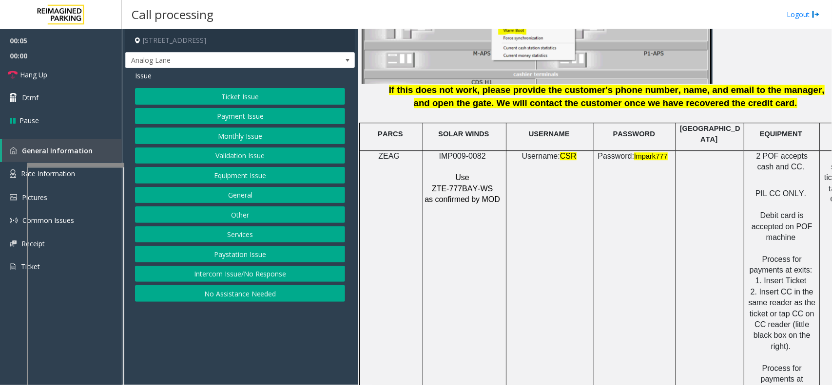
click at [481, 152] on span "IMP009-0082" at bounding box center [462, 156] width 47 height 8
copy p "IMP009-0082"
click at [193, 269] on button "Intercom Issue/No Response" at bounding box center [240, 274] width 210 height 17
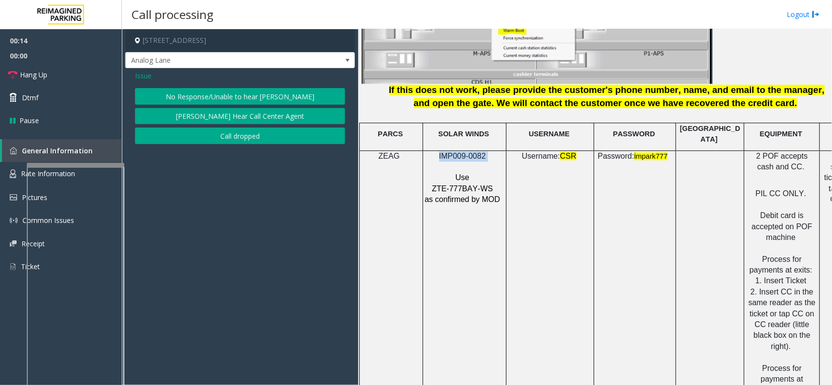
click at [235, 90] on button "No Response/Unable to hear [PERSON_NAME]" at bounding box center [240, 96] width 210 height 17
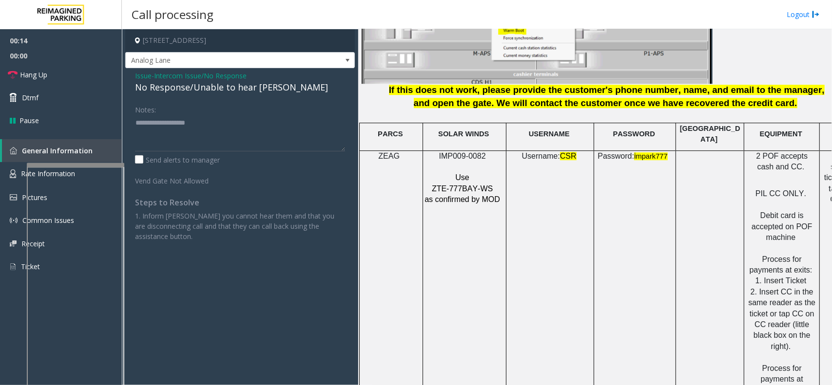
click at [215, 93] on div "No Response/Unable to hear [PERSON_NAME]" at bounding box center [240, 87] width 210 height 13
type textarea "**********"
click at [91, 69] on link "Hang Up" at bounding box center [61, 74] width 122 height 23
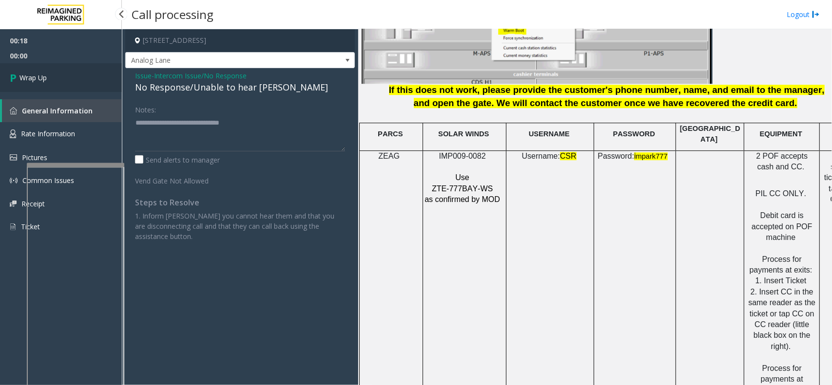
click at [28, 70] on link "Wrap Up" at bounding box center [61, 77] width 122 height 29
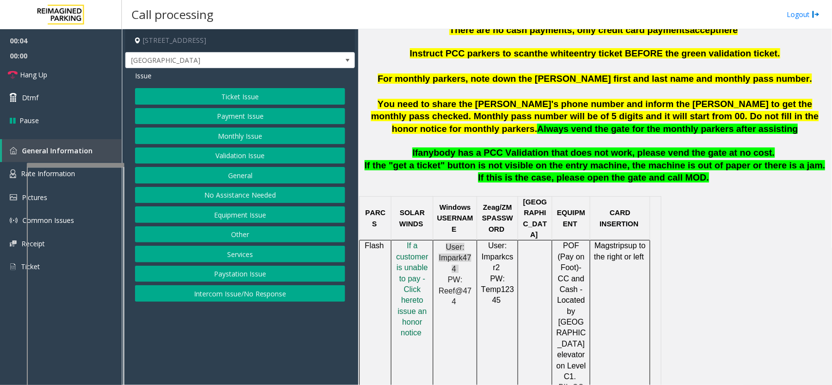
scroll to position [426, 0]
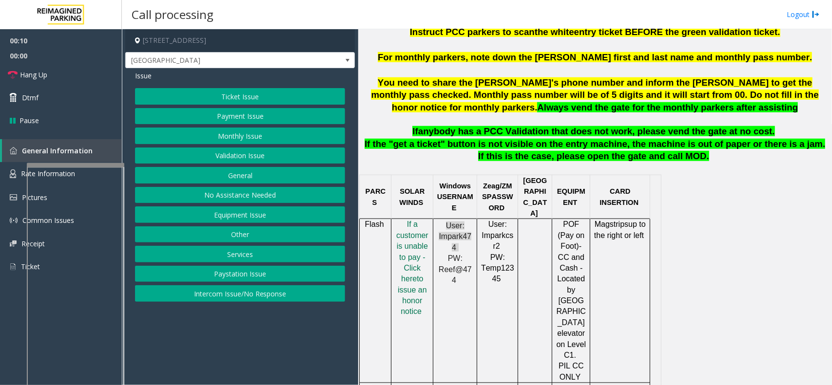
click at [284, 292] on button "Intercom Issue/No Response" at bounding box center [240, 294] width 210 height 17
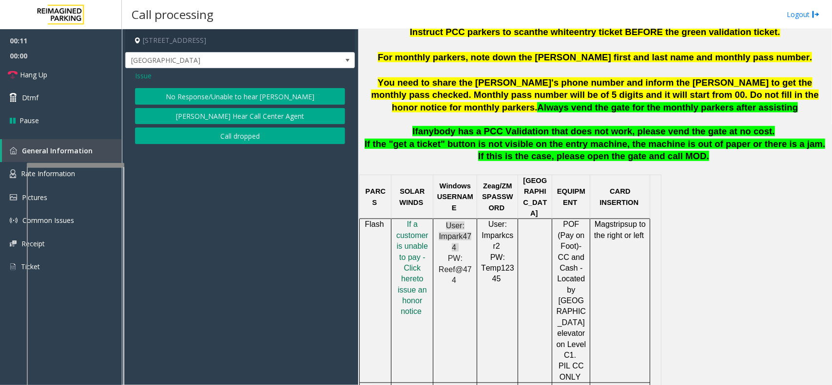
click at [278, 104] on button "No Response/Unable to hear [PERSON_NAME]" at bounding box center [240, 96] width 210 height 17
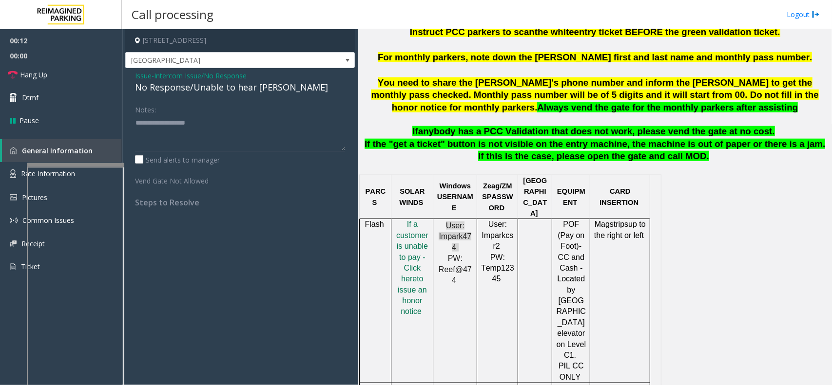
click at [261, 90] on div "No Response/Unable to hear [PERSON_NAME]" at bounding box center [240, 87] width 210 height 13
type textarea "**********"
click at [67, 79] on link "Hang Up" at bounding box center [61, 74] width 122 height 23
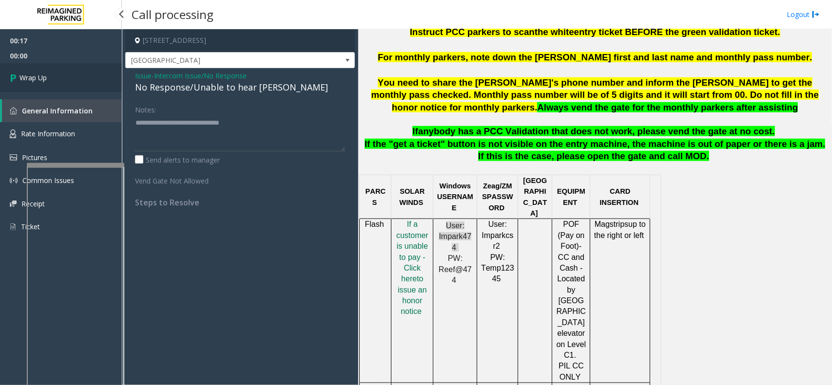
click at [58, 80] on link "Wrap Up" at bounding box center [61, 77] width 122 height 29
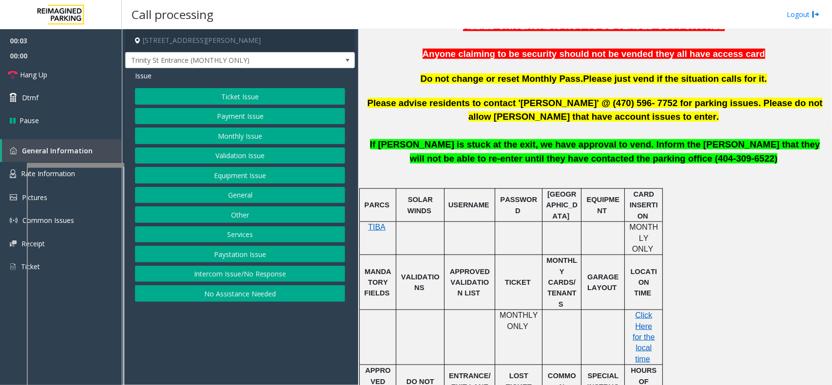
scroll to position [426, 0]
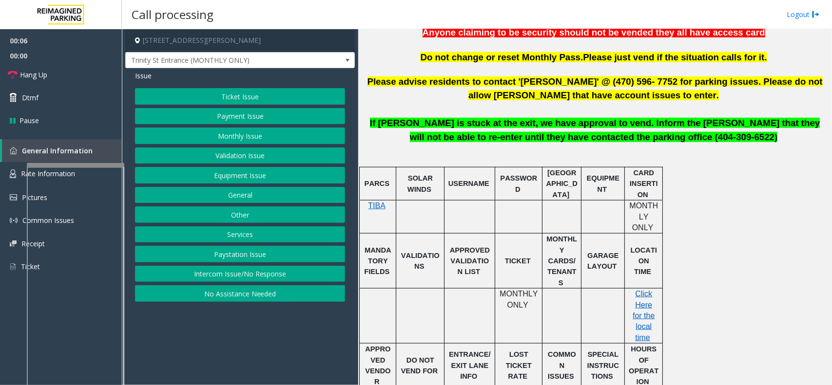
click at [261, 274] on button "Intercom Issue/No Response" at bounding box center [240, 274] width 210 height 17
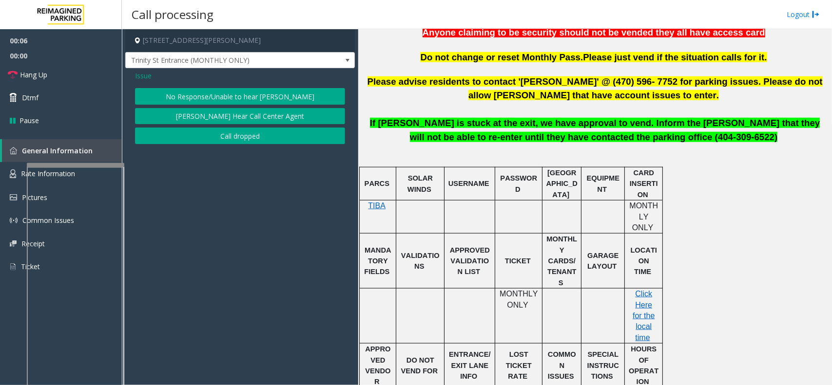
click at [226, 92] on button "No Response/Unable to hear [PERSON_NAME]" at bounding box center [240, 96] width 210 height 17
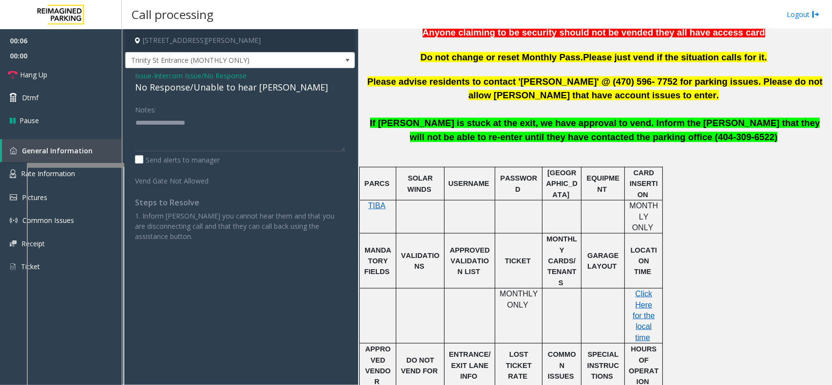
click at [203, 89] on div "No Response/Unable to hear [PERSON_NAME]" at bounding box center [240, 87] width 210 height 13
type textarea "**********"
click at [69, 78] on link "Hang Up" at bounding box center [61, 74] width 122 height 23
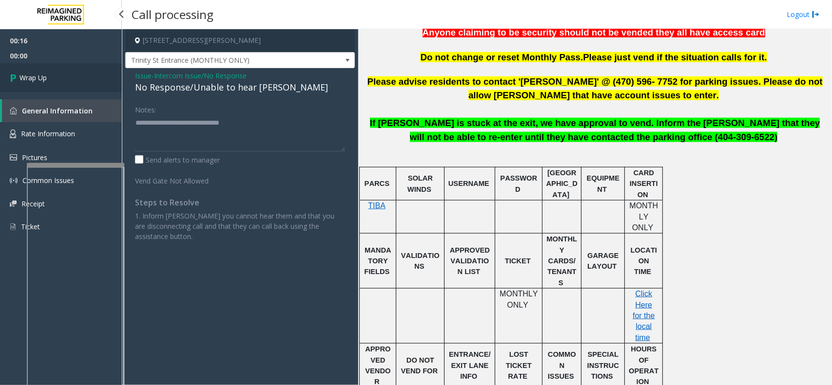
click at [69, 78] on link "Wrap Up" at bounding box center [61, 77] width 122 height 29
